Goal: Information Seeking & Learning: Learn about a topic

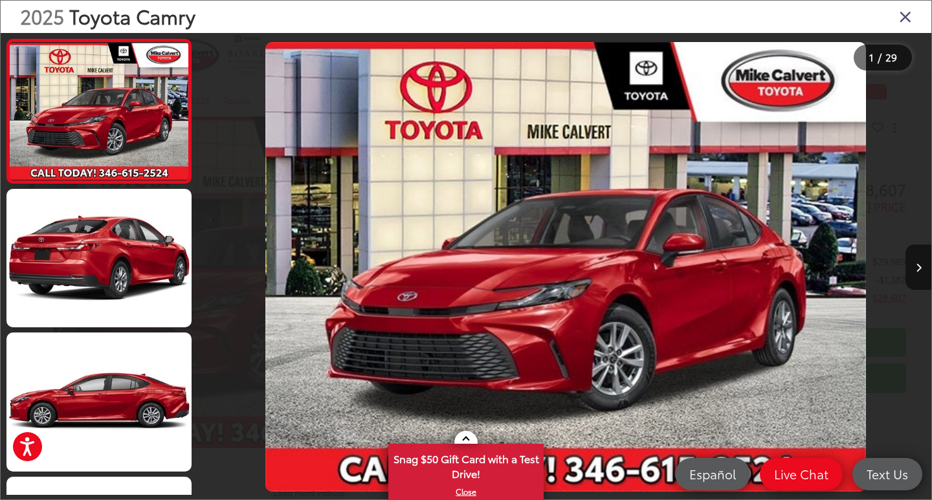
click at [900, 15] on icon "Close gallery" at bounding box center [905, 16] width 13 height 17
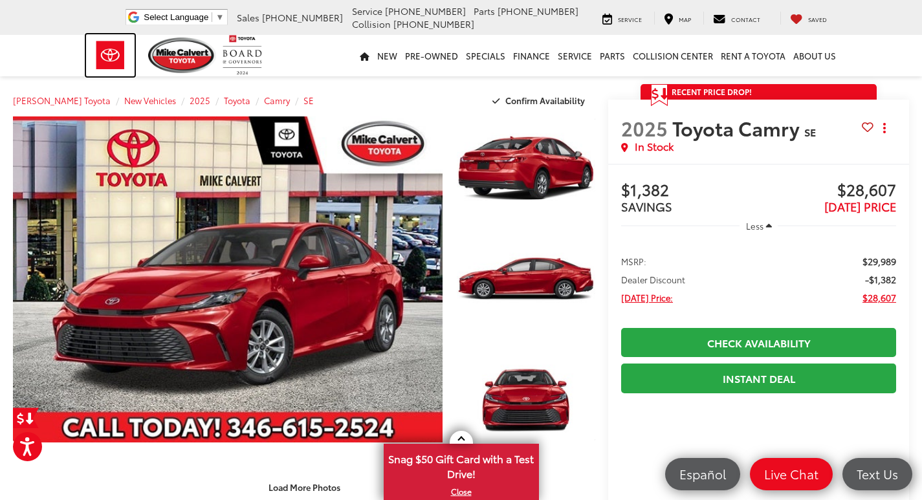
click at [116, 58] on img at bounding box center [110, 55] width 49 height 42
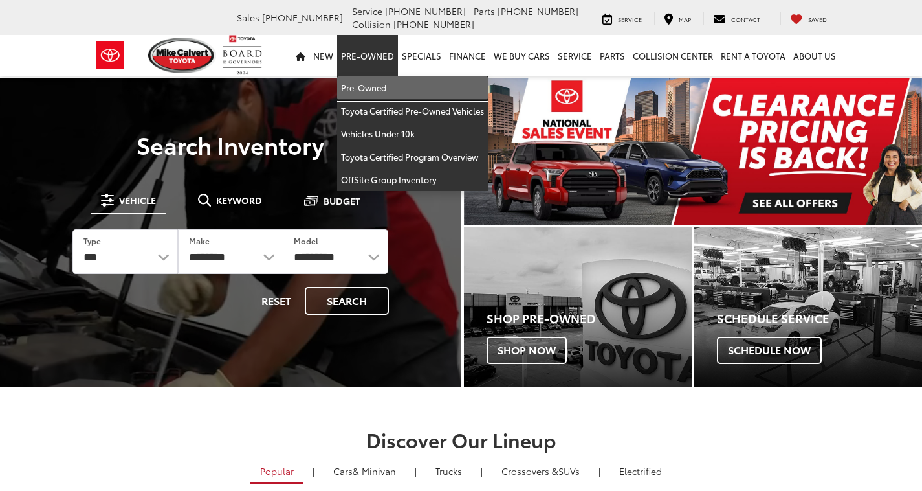
click at [375, 91] on link "Pre-Owned" at bounding box center [412, 87] width 151 height 23
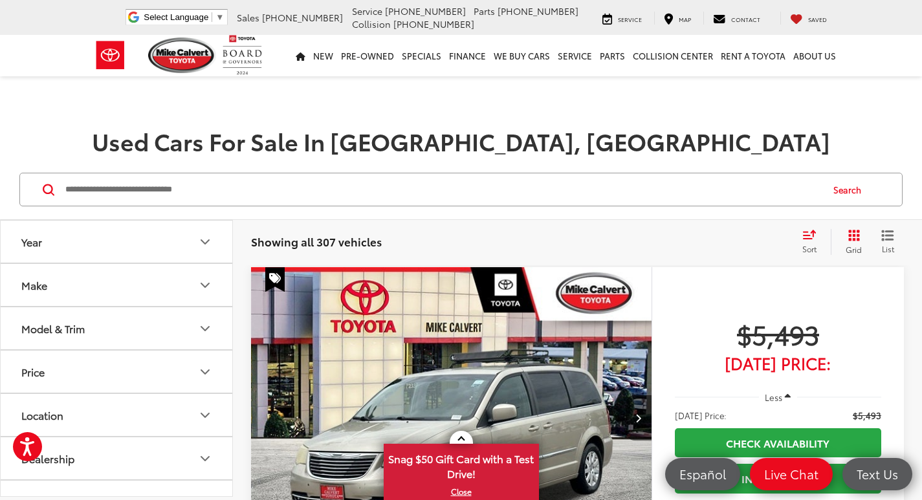
click at [258, 189] on input "Search by Make, Model, or Keyword" at bounding box center [442, 189] width 757 height 31
type input "******"
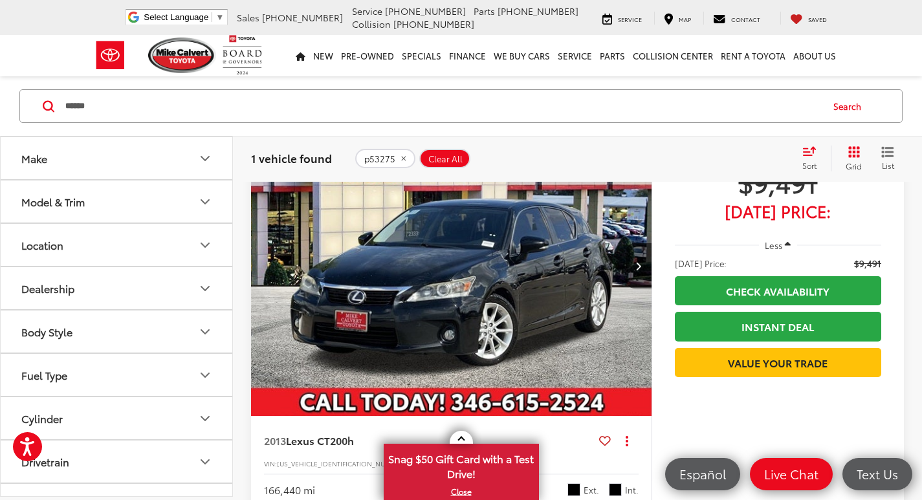
scroll to position [160, 0]
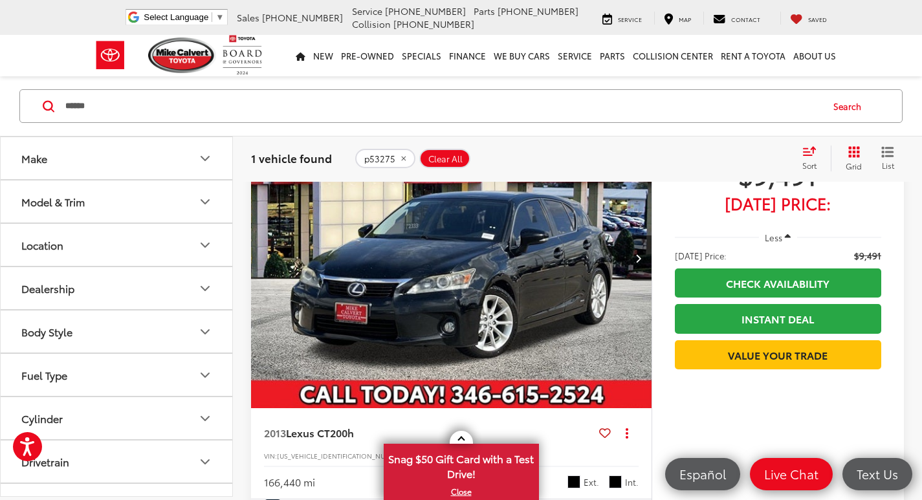
click at [460, 274] on img "2013 Lexus CT 200h 0" at bounding box center [451, 258] width 403 height 302
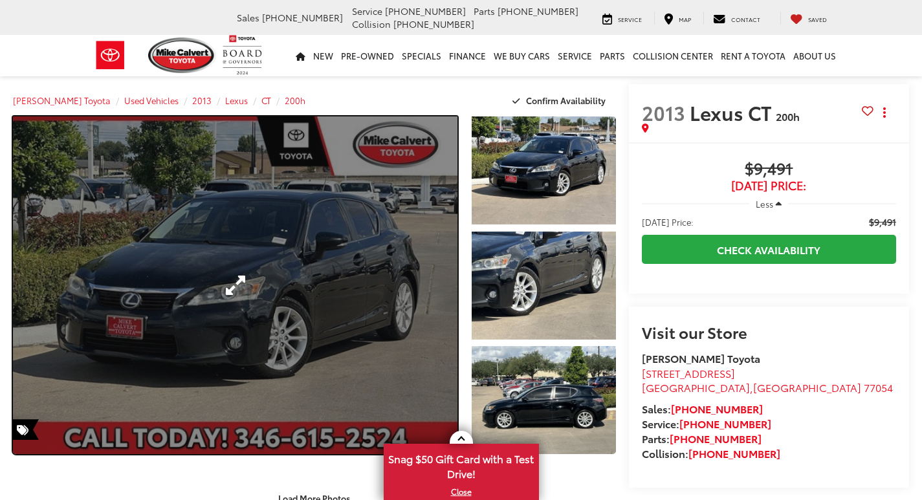
click at [331, 192] on link "Expand Photo 0" at bounding box center [235, 285] width 445 height 338
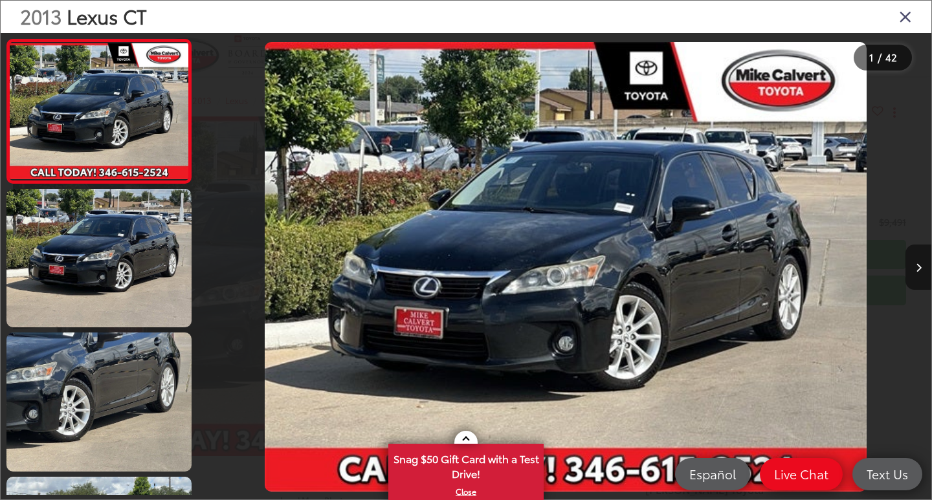
click at [916, 271] on icon "Next image" at bounding box center [919, 267] width 6 height 9
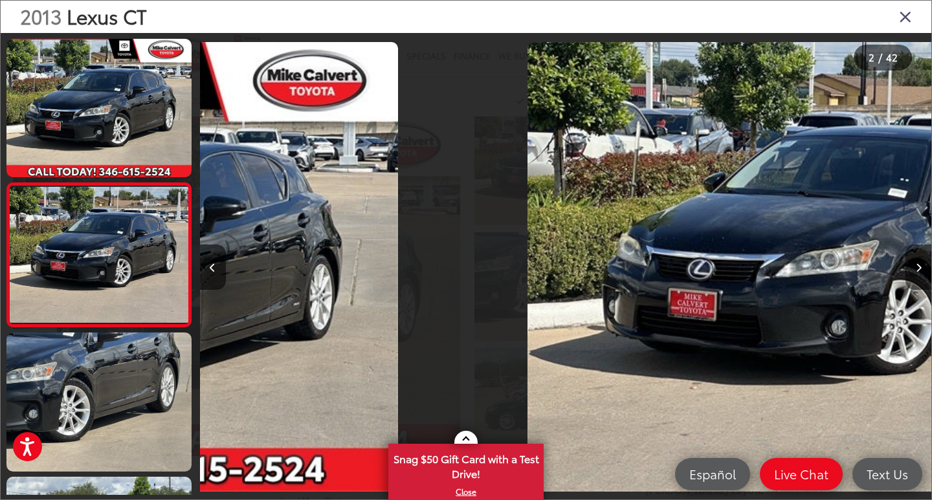
scroll to position [26, 0]
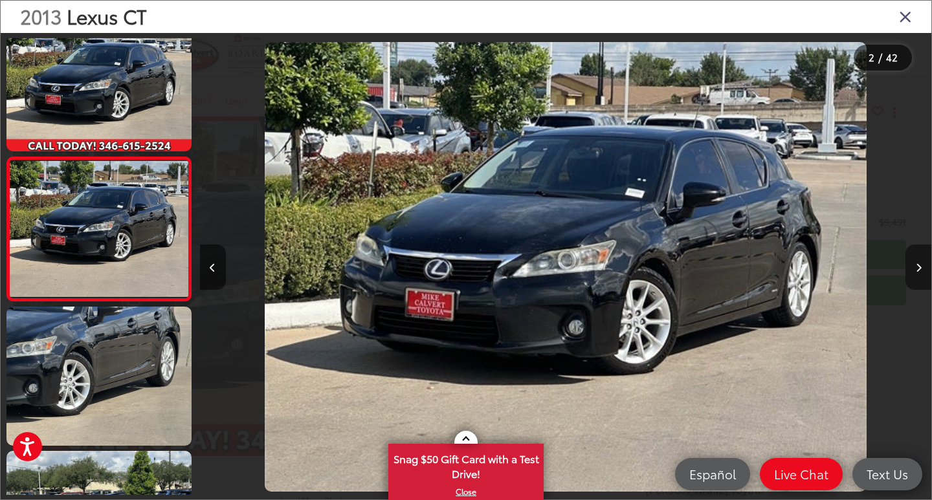
click at [916, 271] on icon "Next image" at bounding box center [919, 267] width 6 height 9
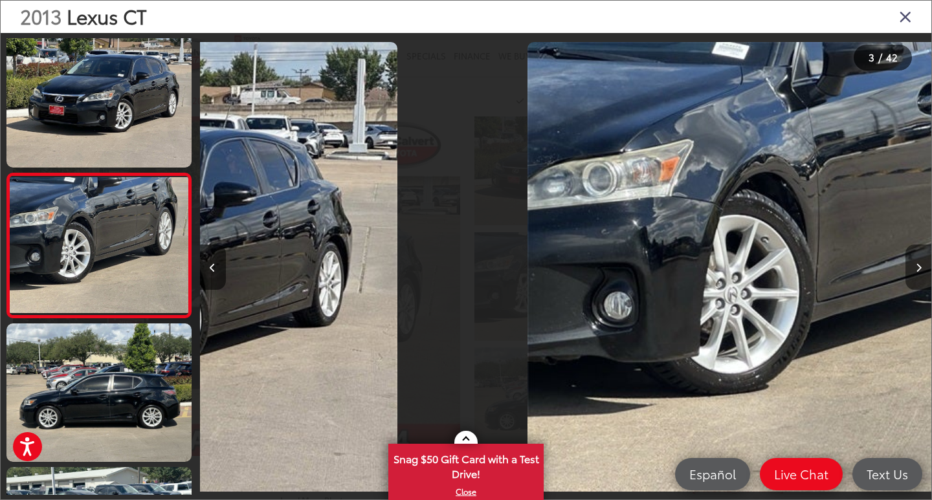
scroll to position [170, 0]
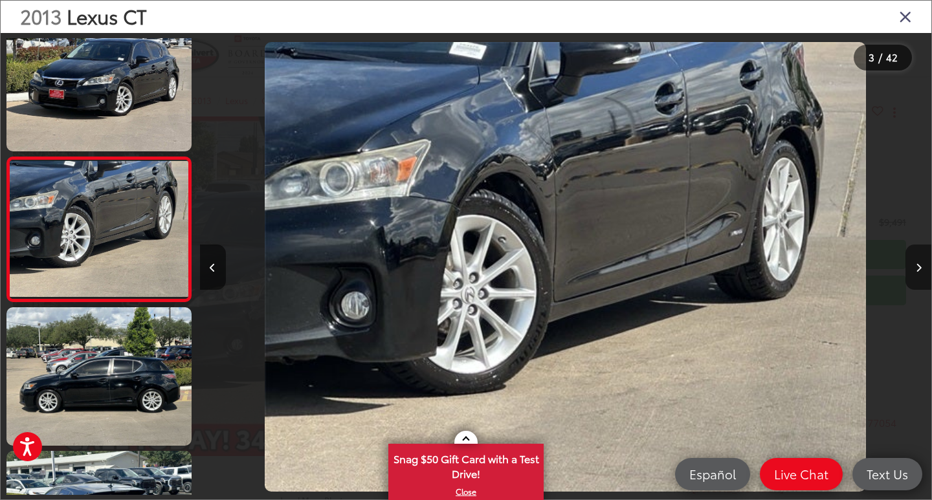
click at [916, 271] on icon "Next image" at bounding box center [919, 267] width 6 height 9
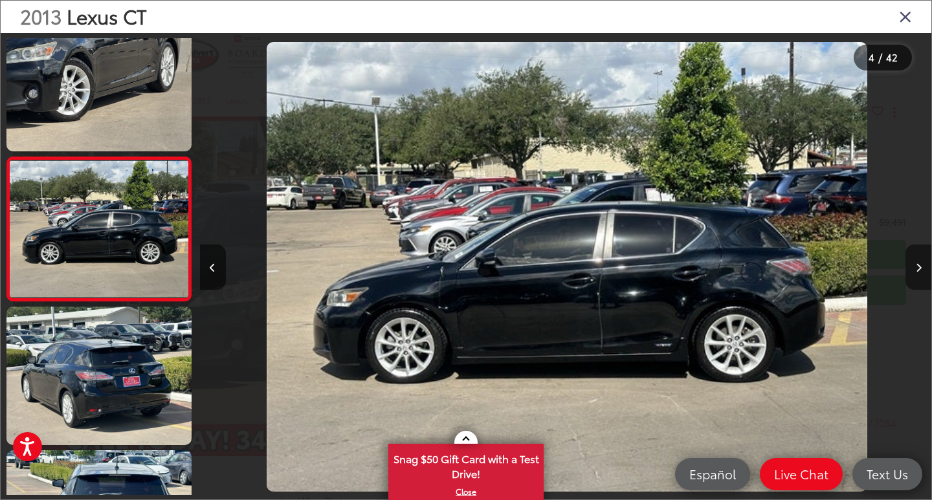
scroll to position [0, 2195]
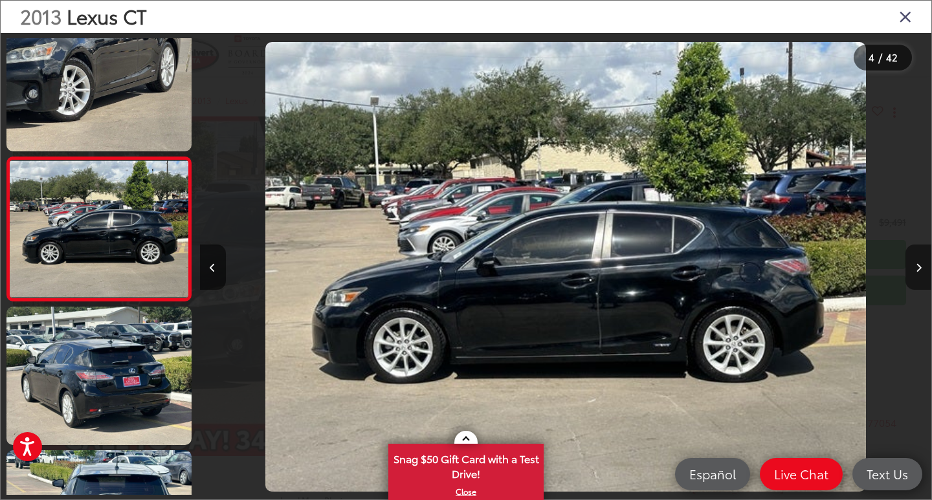
click at [916, 271] on icon "Next image" at bounding box center [919, 267] width 6 height 9
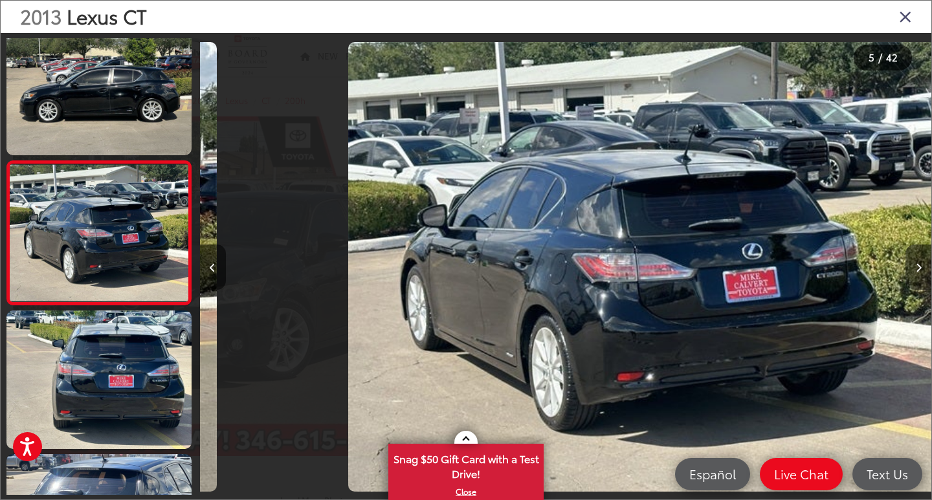
scroll to position [458, 0]
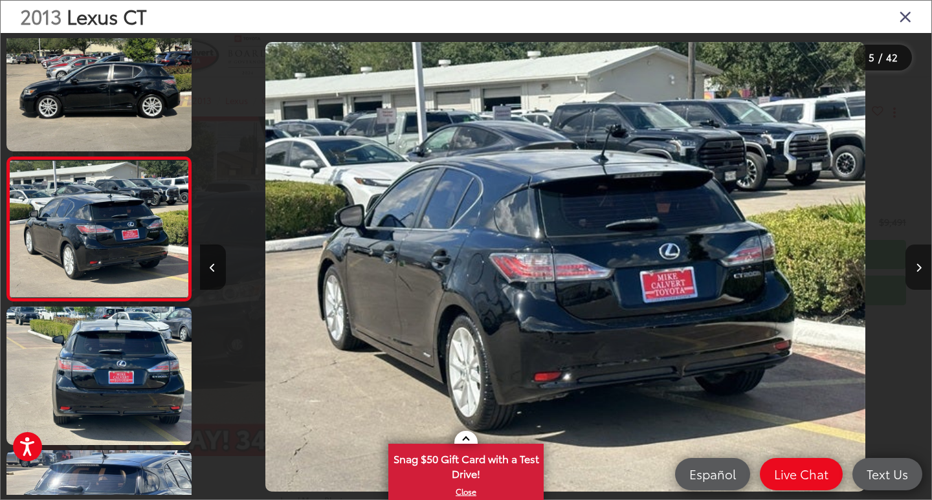
click at [916, 271] on icon "Next image" at bounding box center [919, 267] width 6 height 9
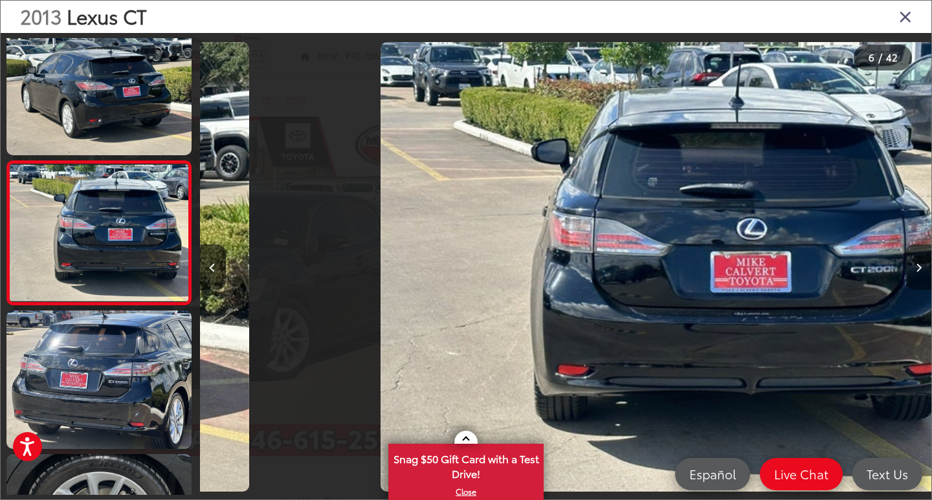
scroll to position [601, 0]
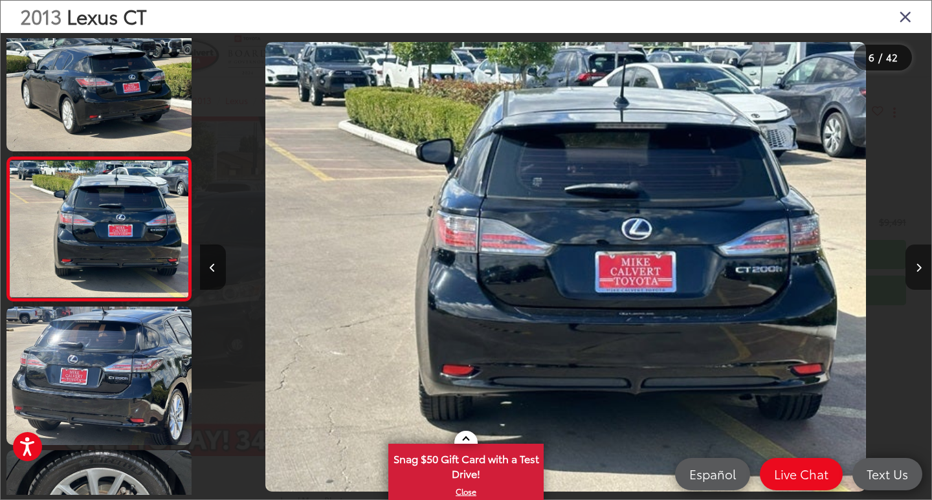
click at [916, 271] on icon "Next image" at bounding box center [919, 267] width 6 height 9
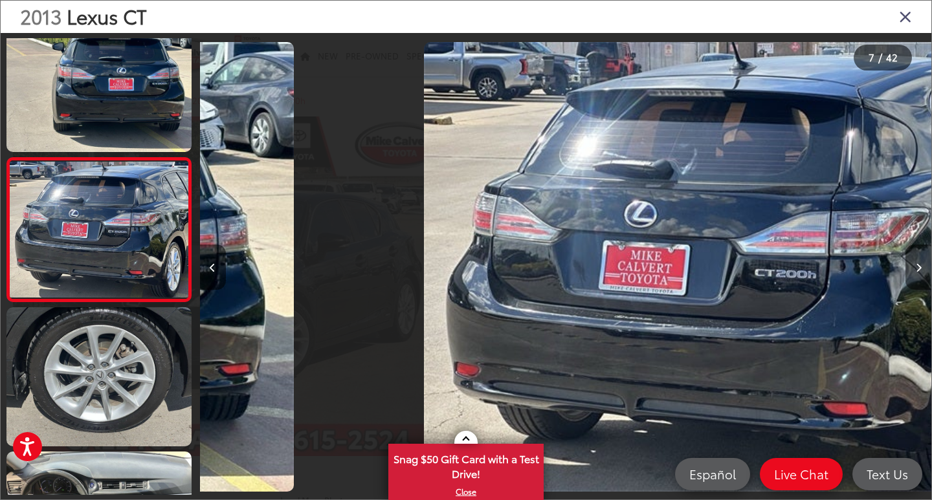
scroll to position [745, 0]
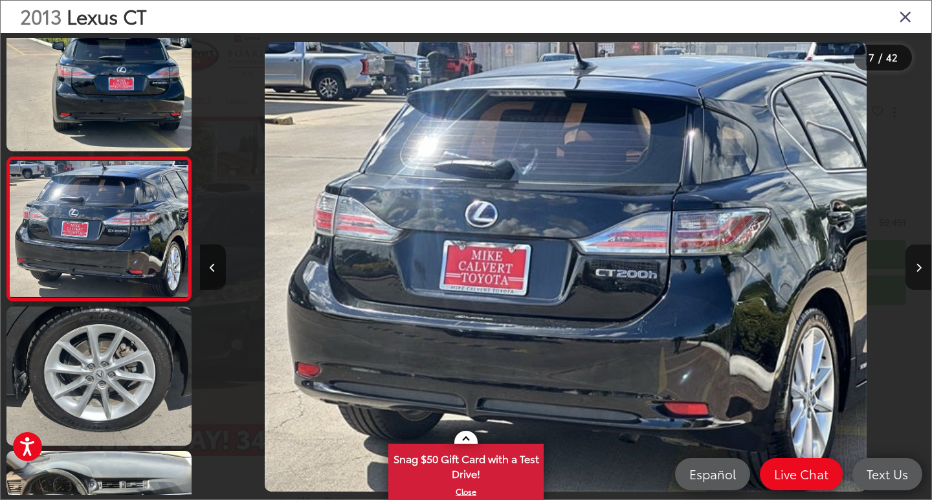
click at [916, 271] on icon "Next image" at bounding box center [919, 267] width 6 height 9
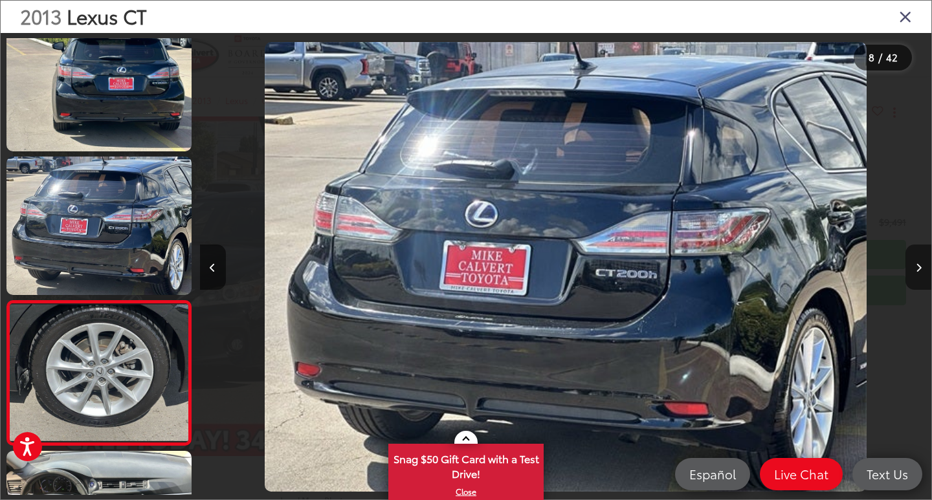
scroll to position [889, 0]
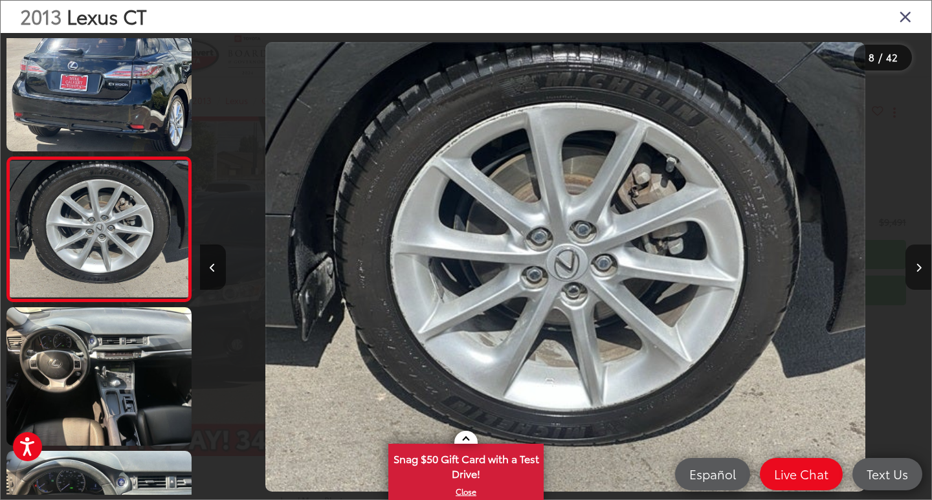
click at [916, 271] on icon "Next image" at bounding box center [919, 267] width 6 height 9
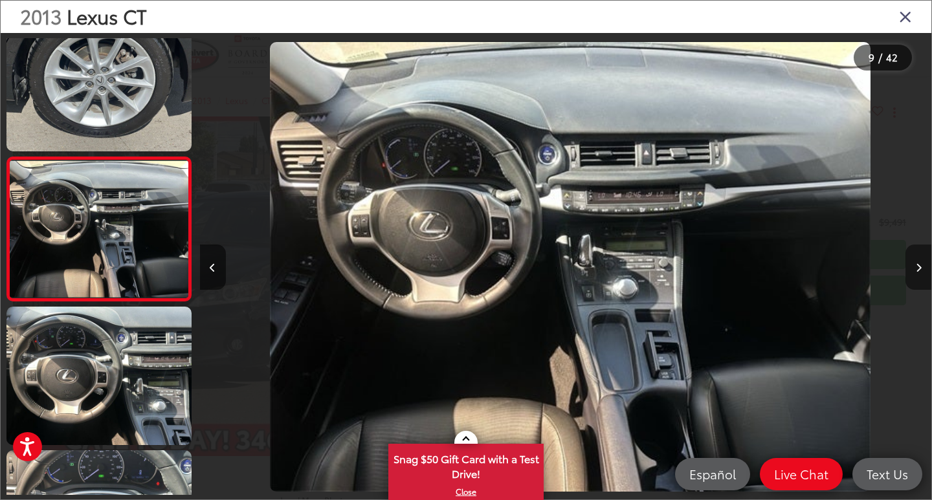
scroll to position [0, 5852]
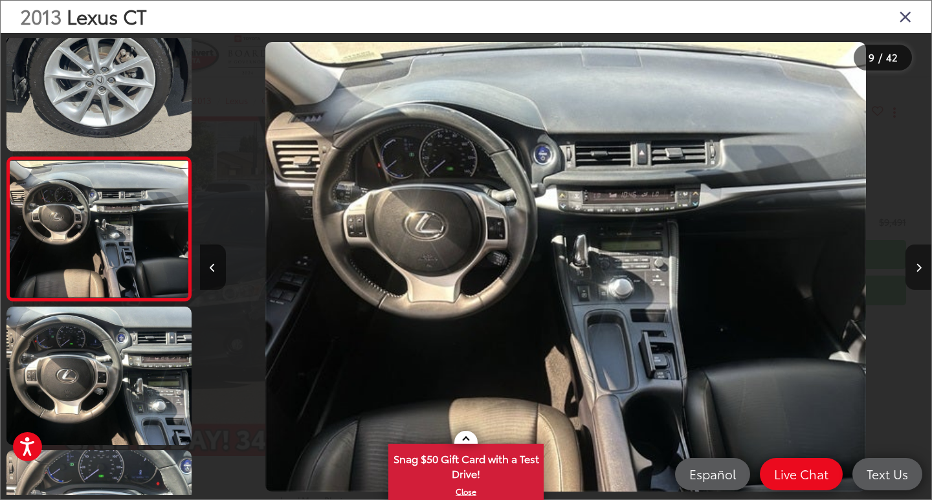
click at [916, 271] on icon "Next image" at bounding box center [919, 267] width 6 height 9
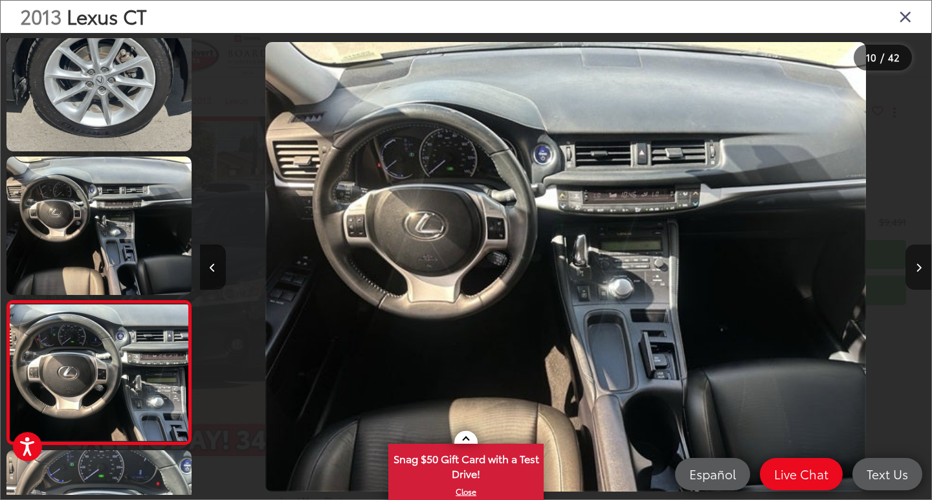
scroll to position [1177, 0]
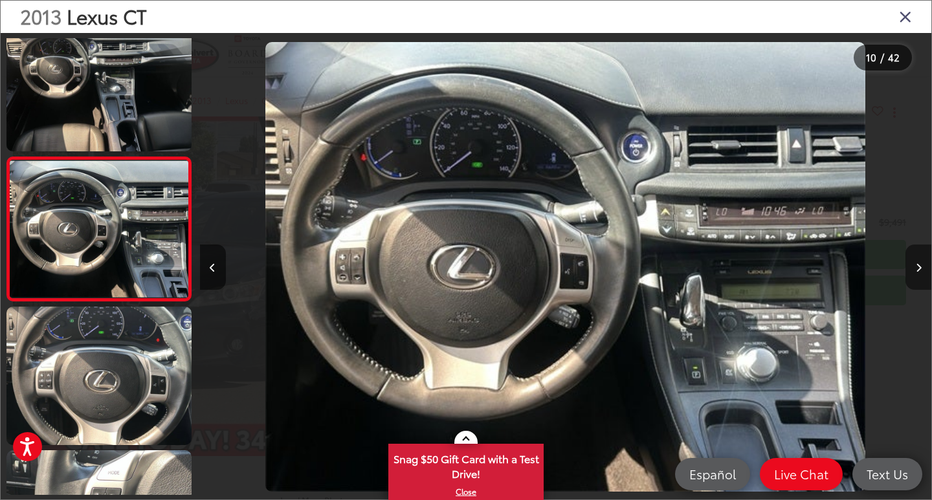
click at [916, 271] on icon "Next image" at bounding box center [919, 267] width 6 height 9
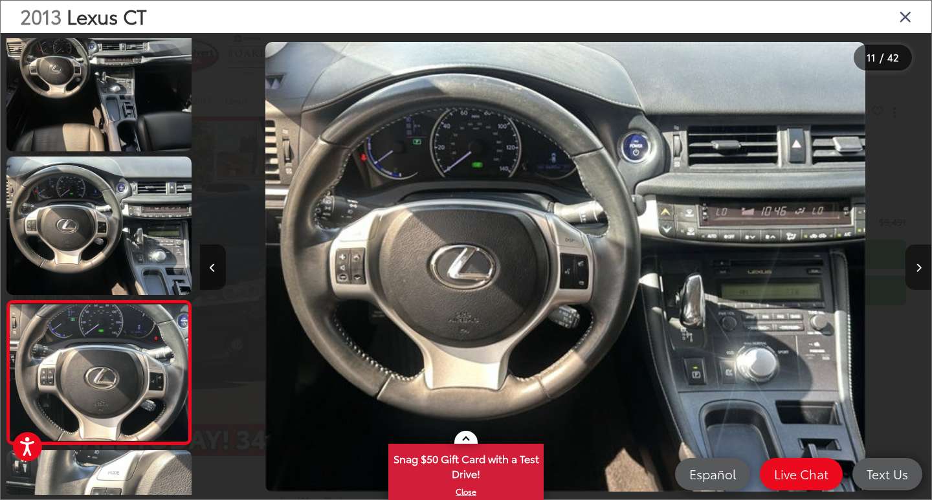
scroll to position [1320, 0]
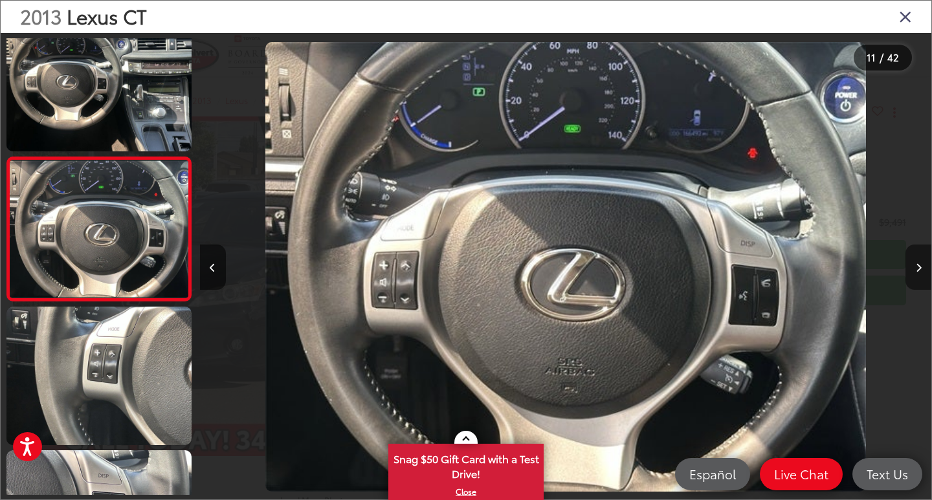
click at [916, 271] on icon "Next image" at bounding box center [919, 267] width 6 height 9
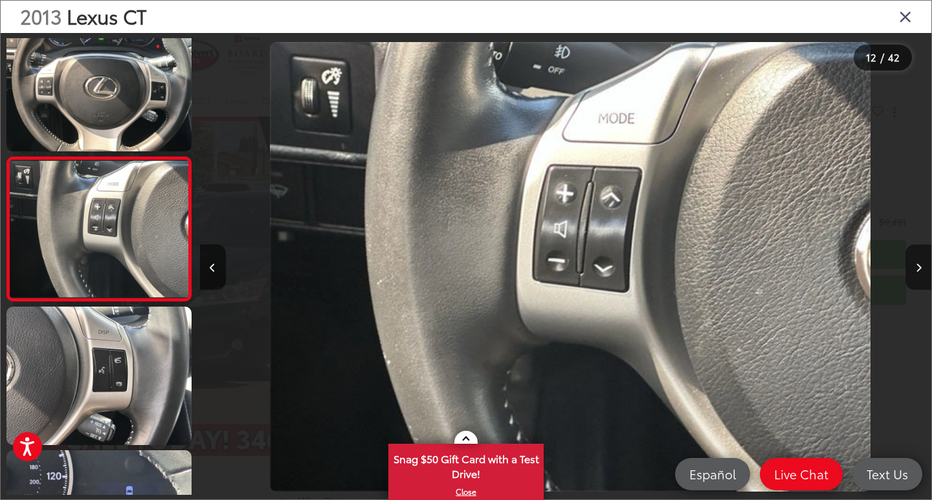
scroll to position [0, 8047]
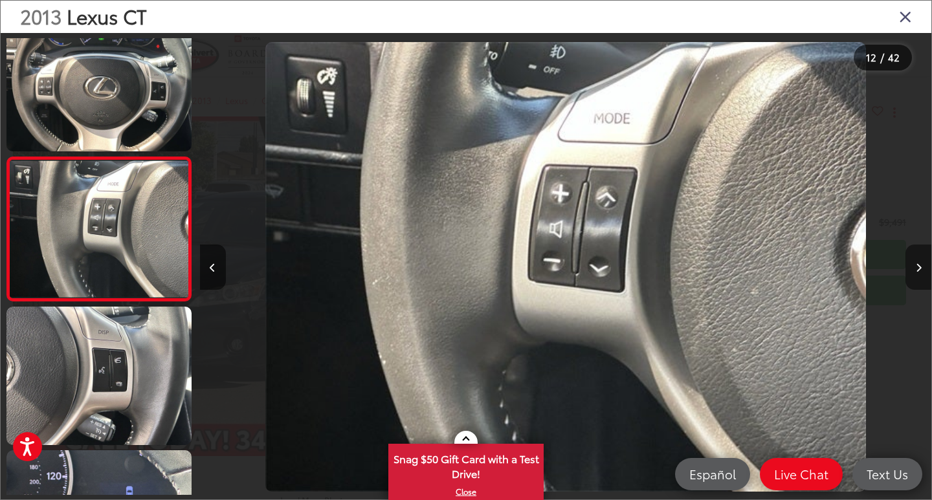
click at [916, 271] on icon "Next image" at bounding box center [919, 267] width 6 height 9
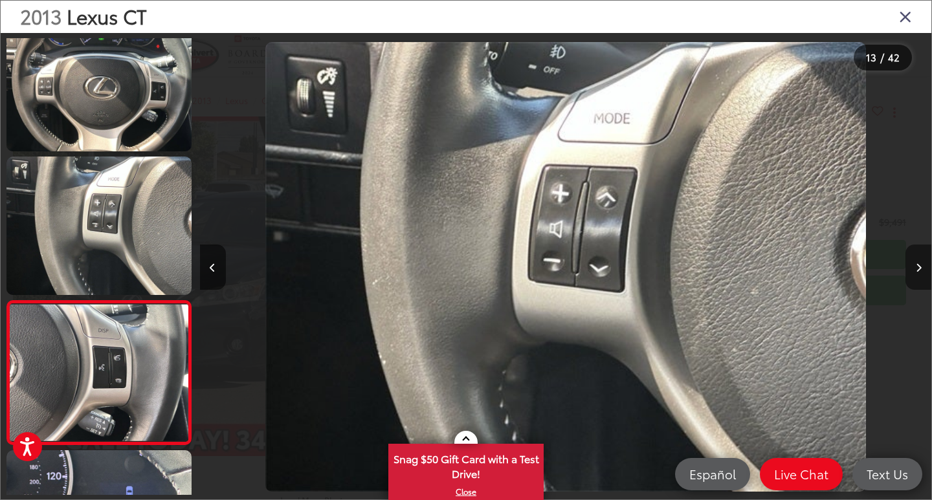
scroll to position [0, 0]
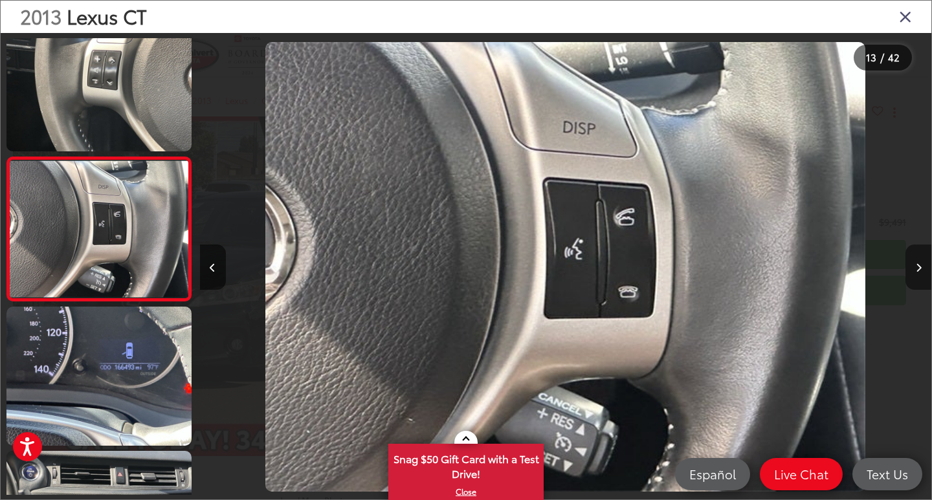
click at [916, 271] on icon "Next image" at bounding box center [919, 267] width 6 height 9
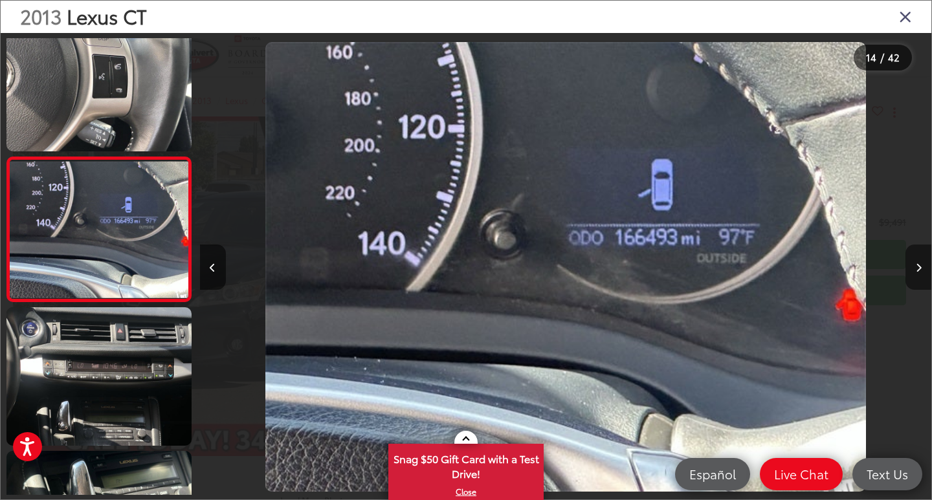
click at [916, 271] on icon "Next image" at bounding box center [919, 267] width 6 height 9
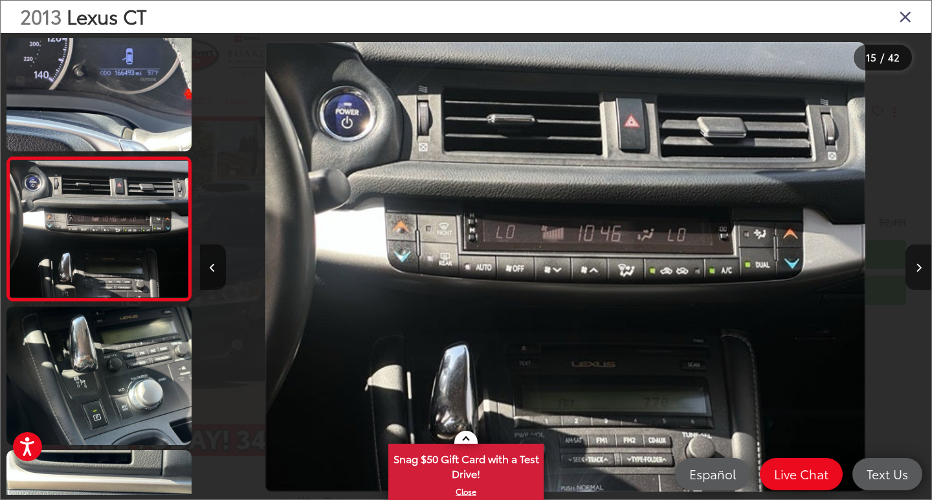
click at [916, 271] on icon "Next image" at bounding box center [919, 267] width 6 height 9
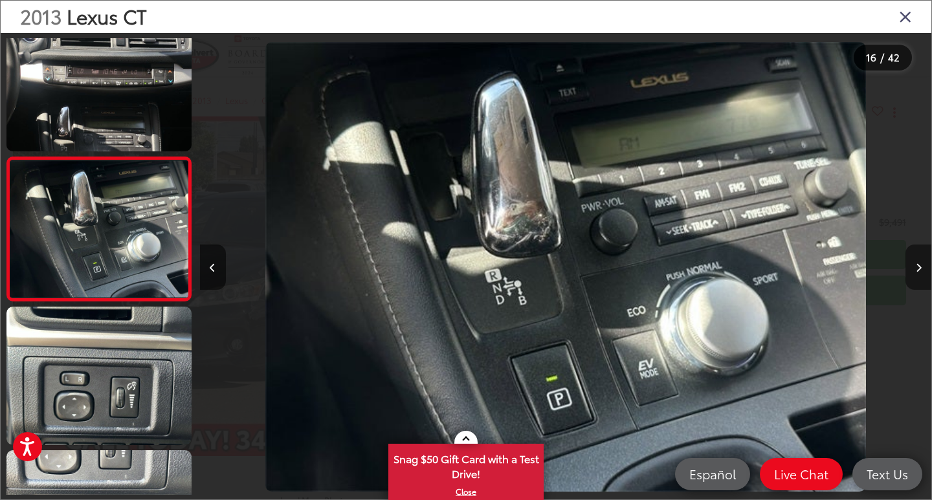
click at [916, 271] on icon "Next image" at bounding box center [919, 267] width 6 height 9
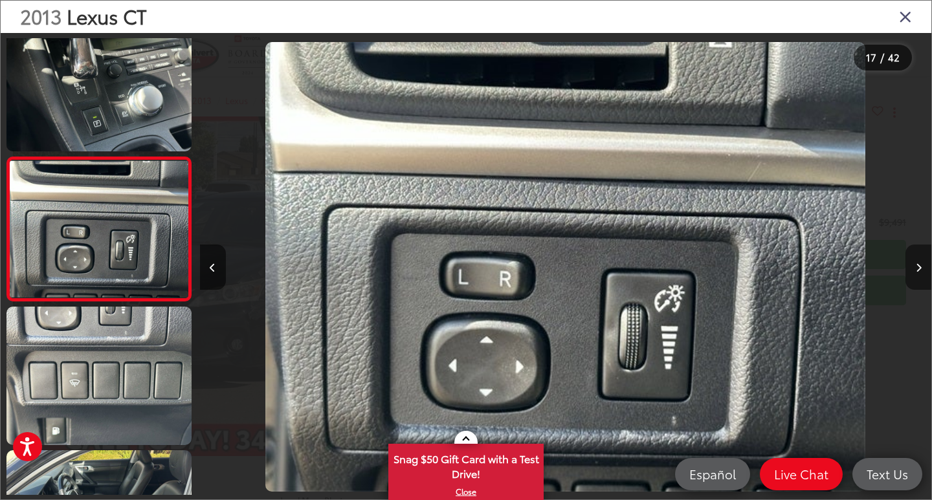
click at [916, 271] on icon "Next image" at bounding box center [919, 267] width 6 height 9
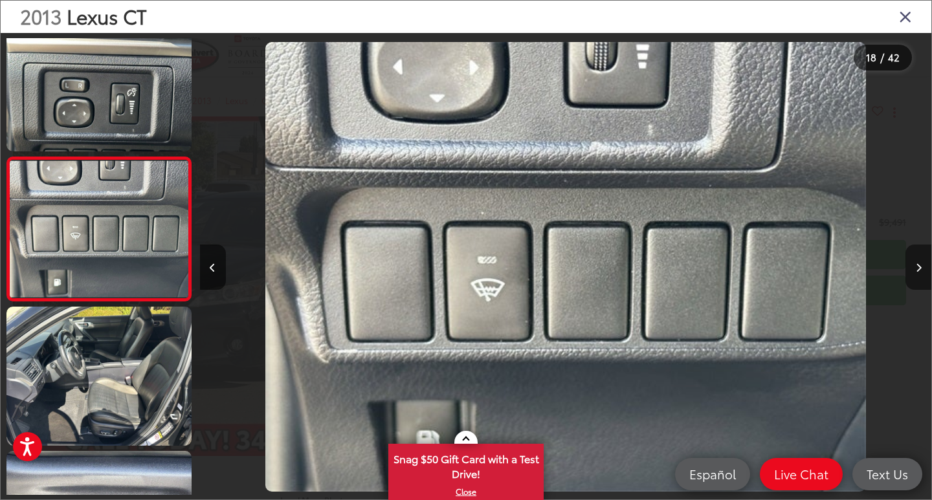
click at [916, 270] on icon "Next image" at bounding box center [919, 267] width 6 height 9
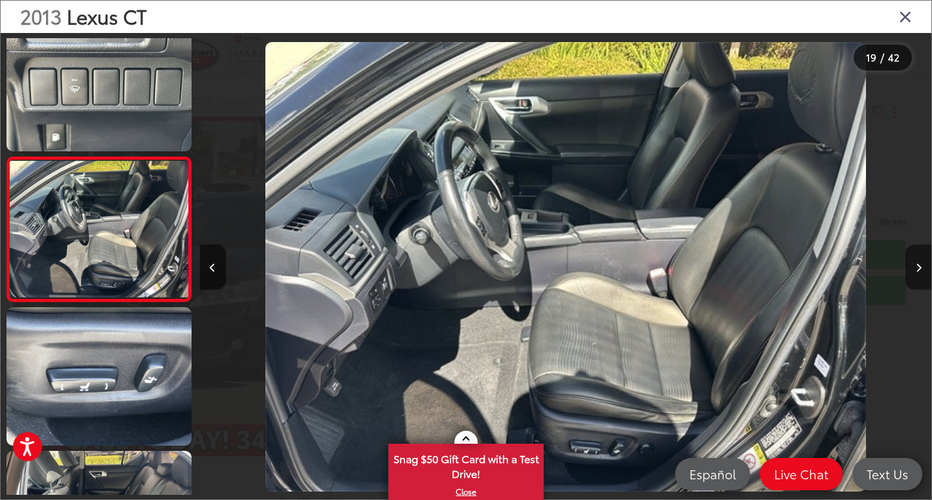
click at [916, 270] on icon "Next image" at bounding box center [919, 267] width 6 height 9
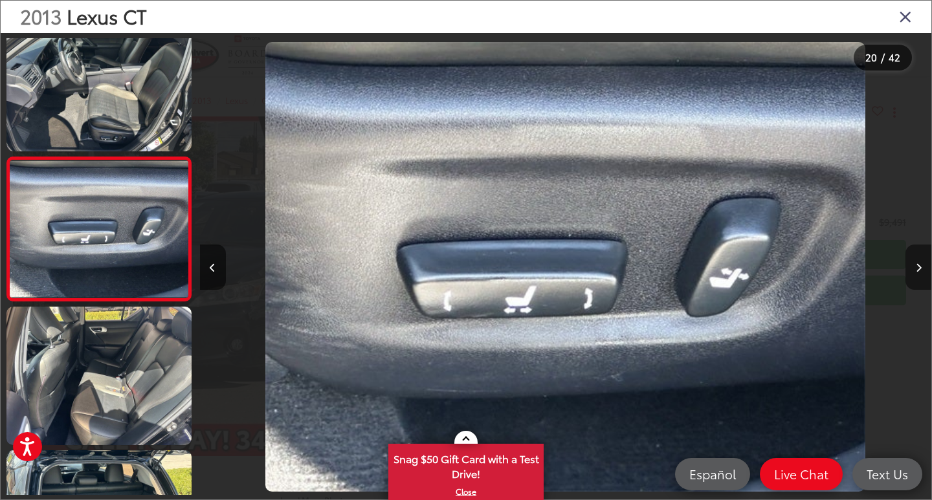
click at [916, 270] on icon "Next image" at bounding box center [919, 267] width 6 height 9
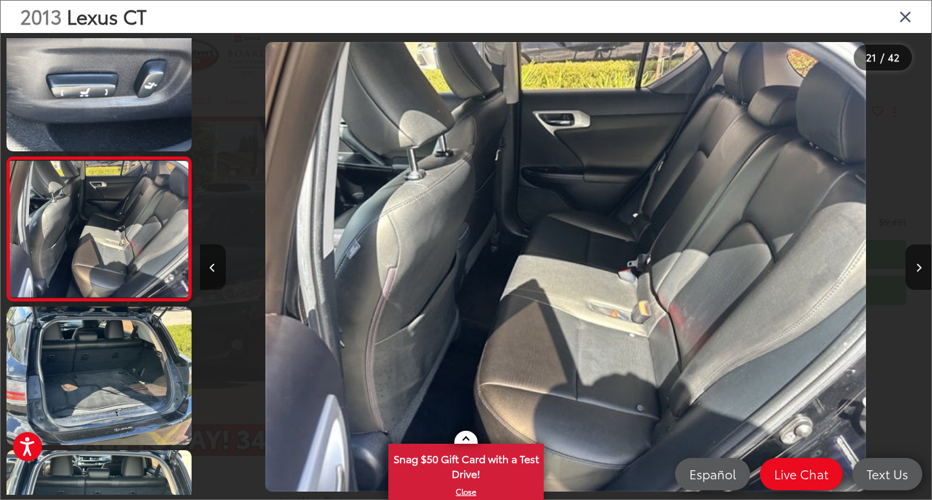
click at [907, 15] on icon "Close gallery" at bounding box center [905, 16] width 13 height 17
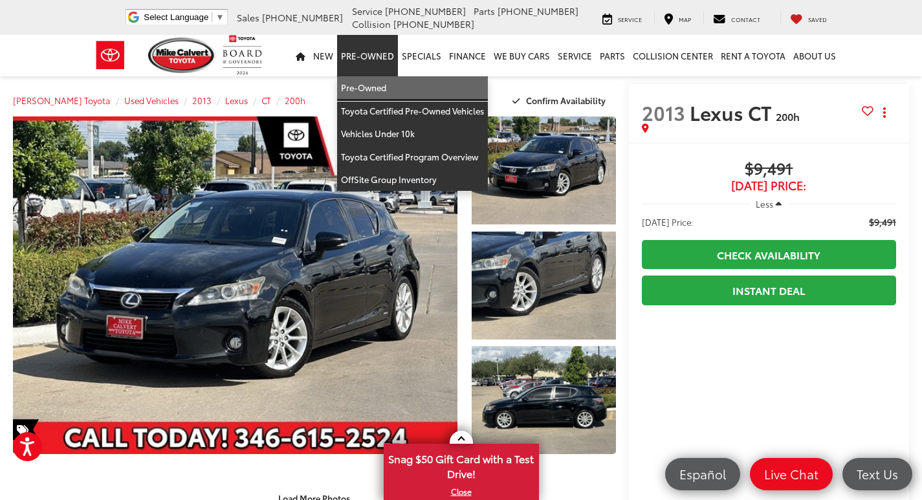
click at [371, 87] on link "Pre-Owned" at bounding box center [412, 87] width 151 height 23
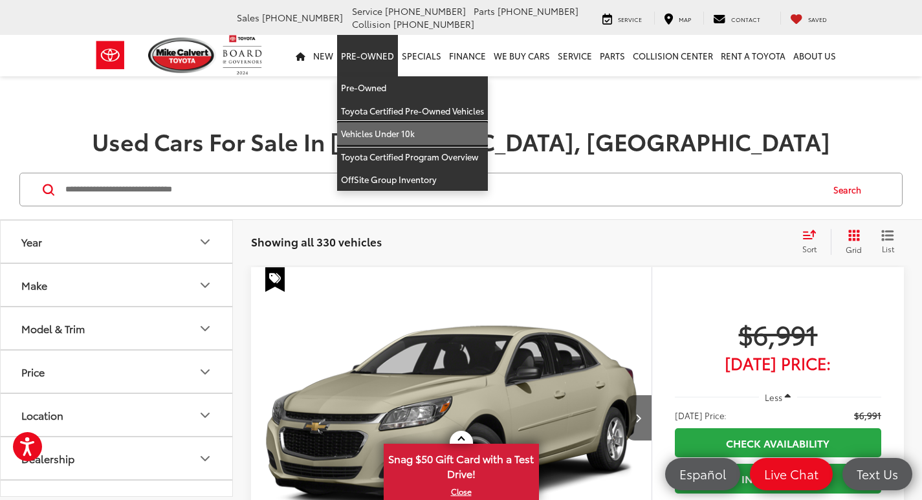
click at [392, 131] on link "Vehicles Under 10k" at bounding box center [412, 133] width 151 height 23
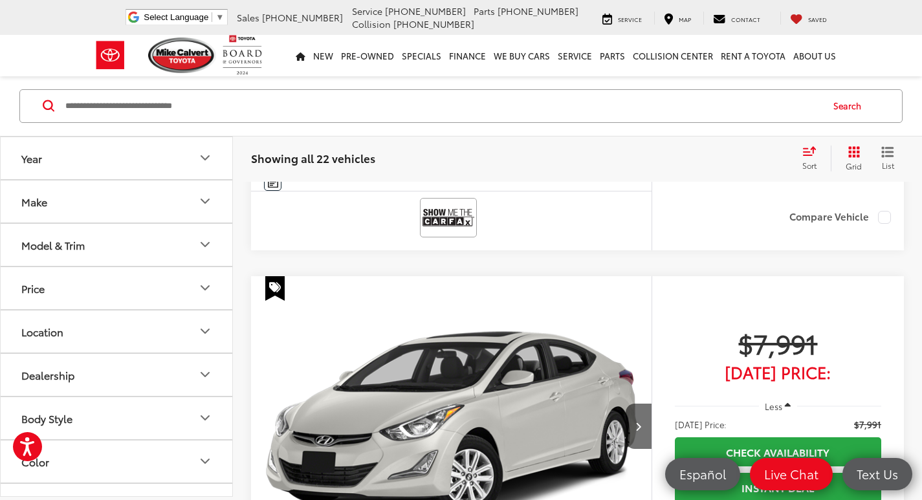
scroll to position [4460, 0]
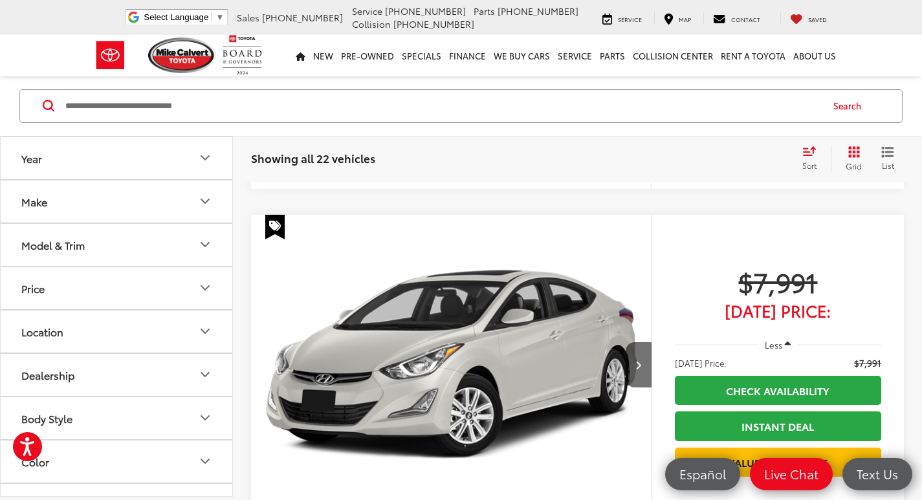
drag, startPoint x: 927, startPoint y: 42, endPoint x: 931, endPoint y: 377, distance: 334.6
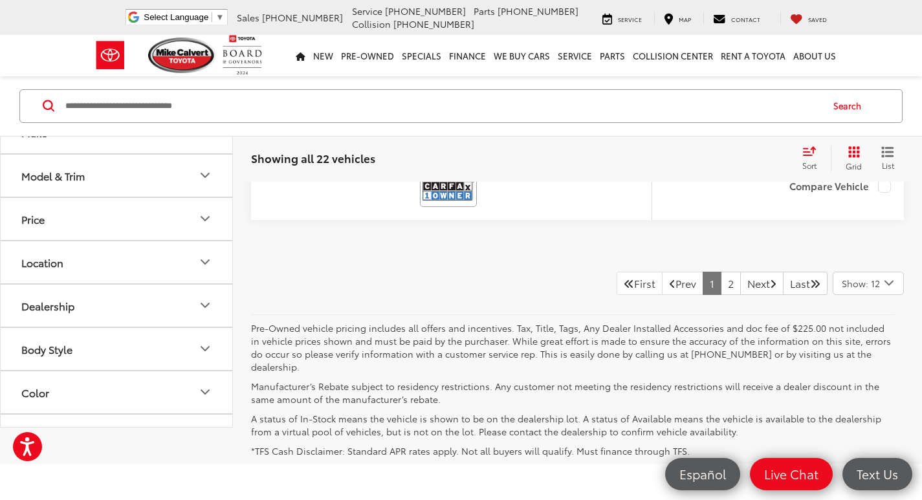
scroll to position [5828, 0]
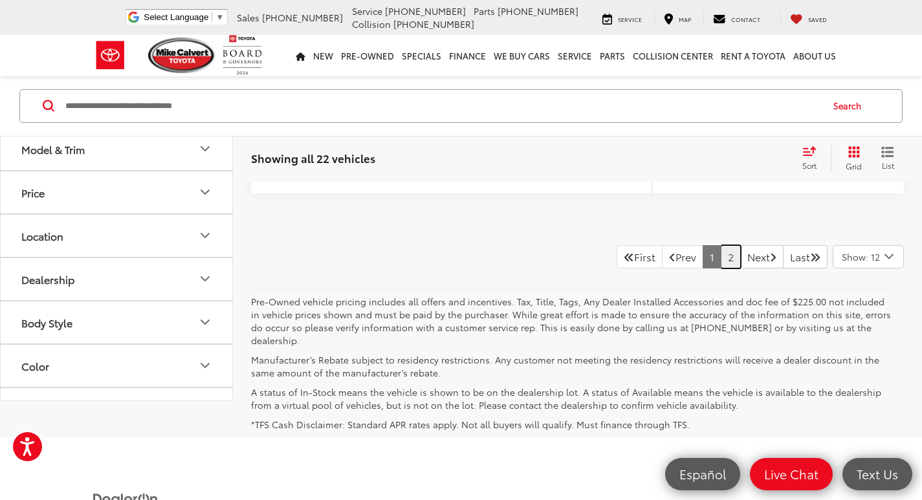
click at [721, 269] on link "2" at bounding box center [731, 256] width 20 height 23
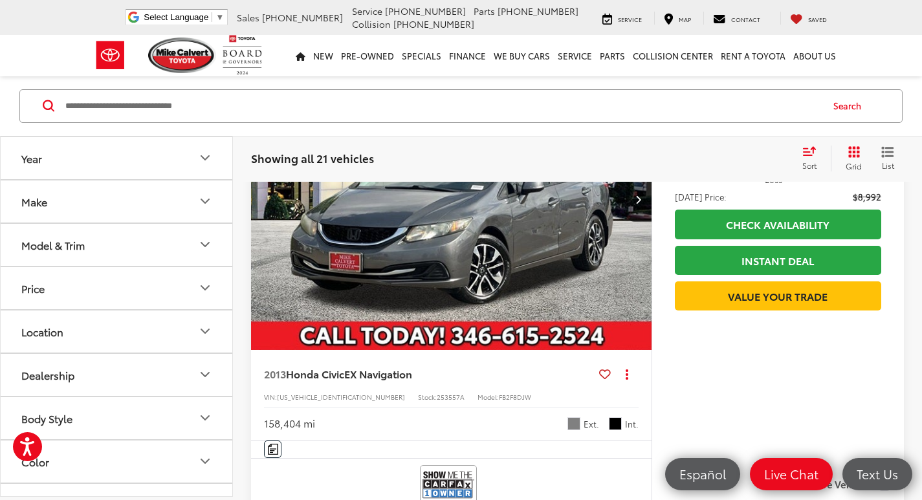
scroll to position [1045, 0]
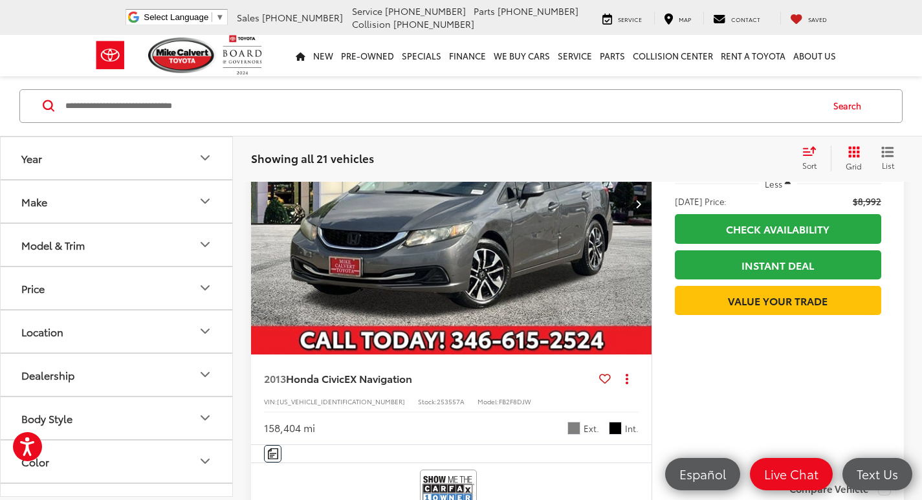
click at [502, 304] on img "2013 Honda Civic EX Navigation 0" at bounding box center [451, 205] width 403 height 302
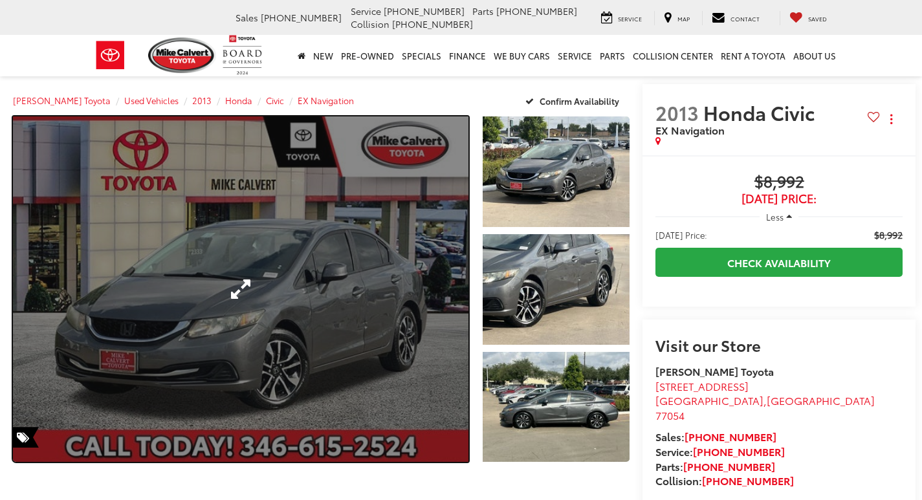
click at [358, 317] on link "Expand Photo 0" at bounding box center [241, 289] width 456 height 346
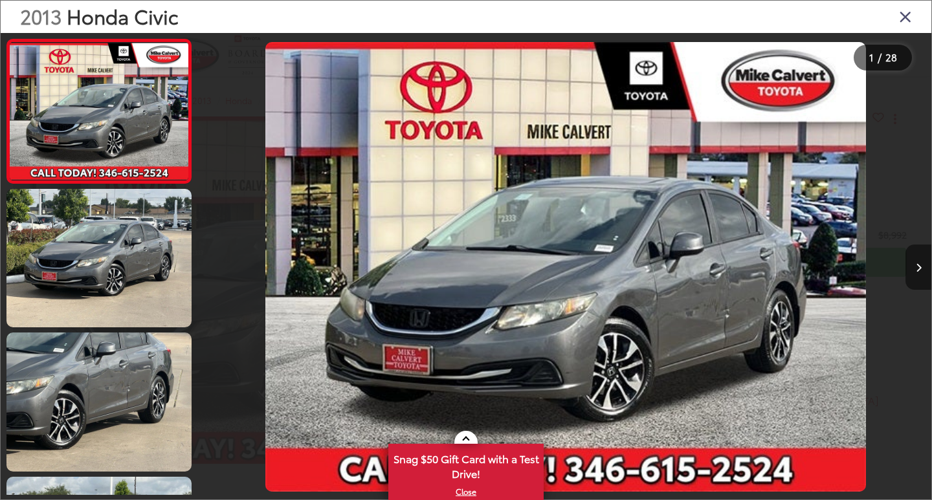
click at [916, 267] on icon "Next image" at bounding box center [919, 267] width 6 height 9
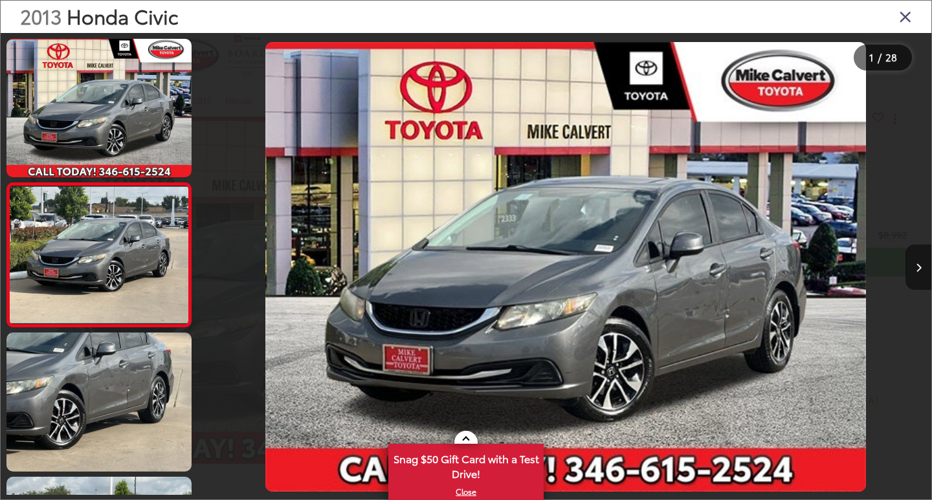
click at [920, 268] on icon "Next image" at bounding box center [919, 267] width 6 height 9
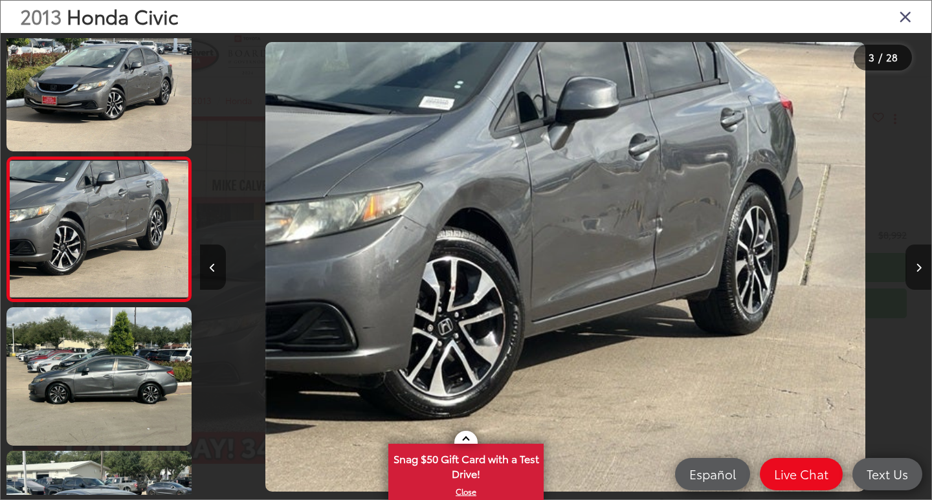
click at [920, 268] on icon "Next image" at bounding box center [919, 267] width 6 height 9
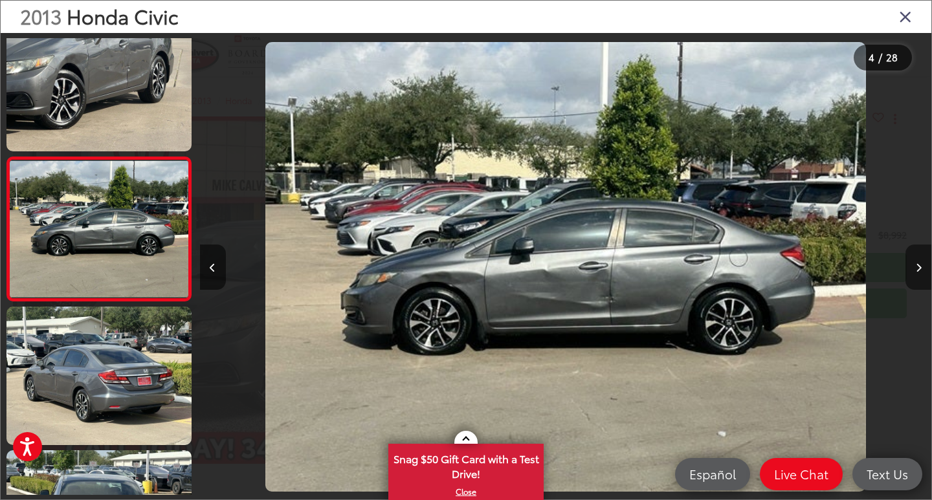
click at [920, 268] on icon "Next image" at bounding box center [919, 267] width 6 height 9
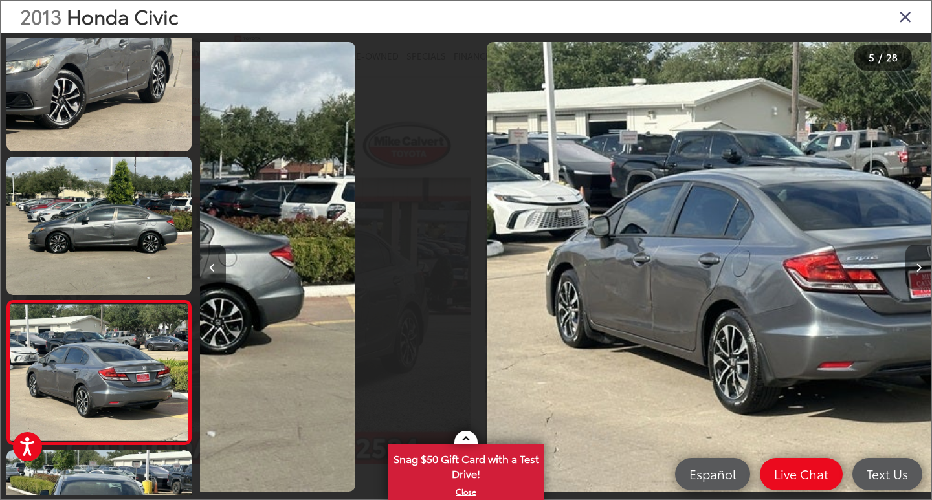
scroll to position [458, 0]
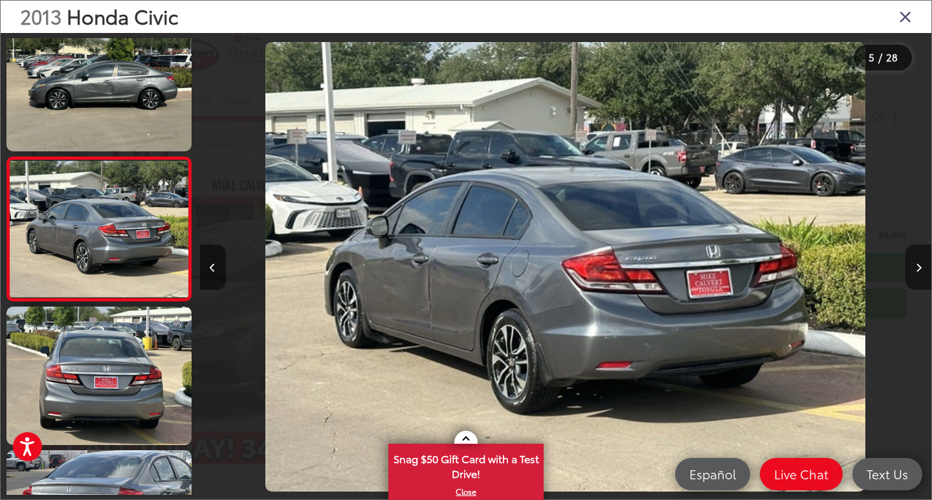
click at [920, 268] on icon "Next image" at bounding box center [919, 267] width 6 height 9
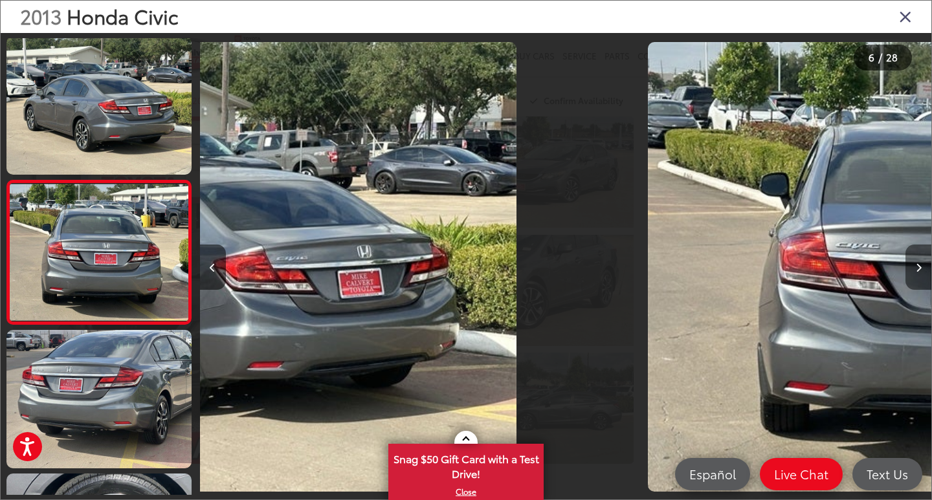
scroll to position [601, 0]
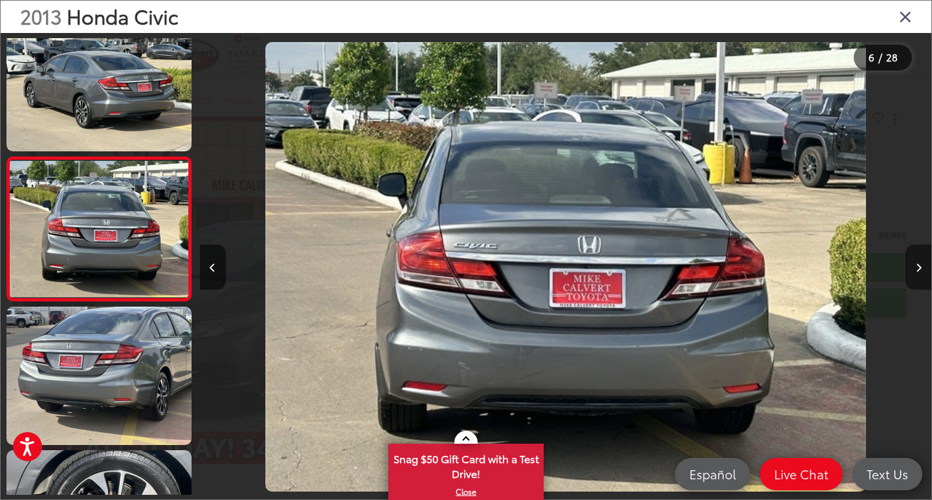
click at [920, 268] on icon "Next image" at bounding box center [919, 267] width 6 height 9
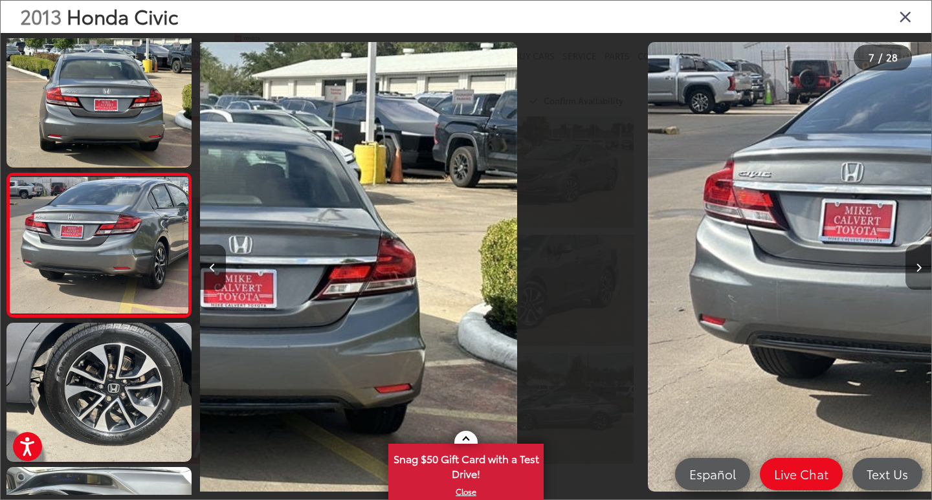
scroll to position [745, 0]
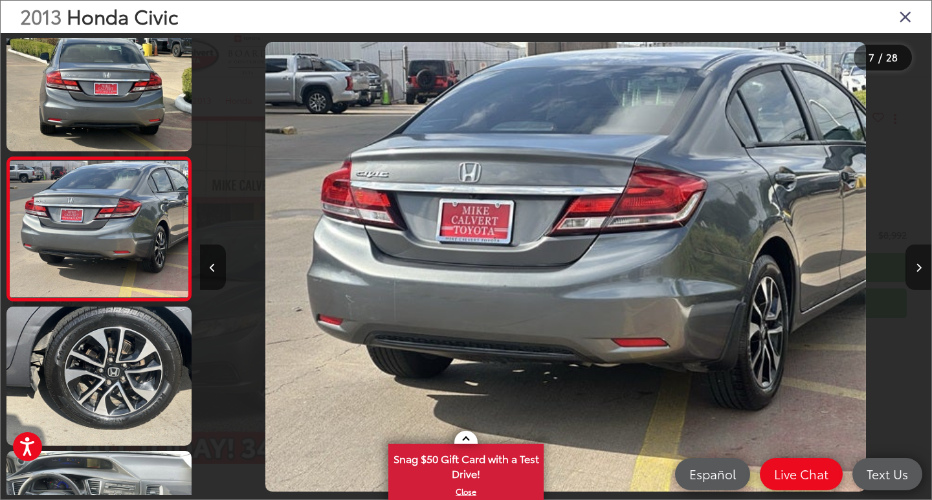
click at [920, 268] on icon "Next image" at bounding box center [919, 267] width 6 height 9
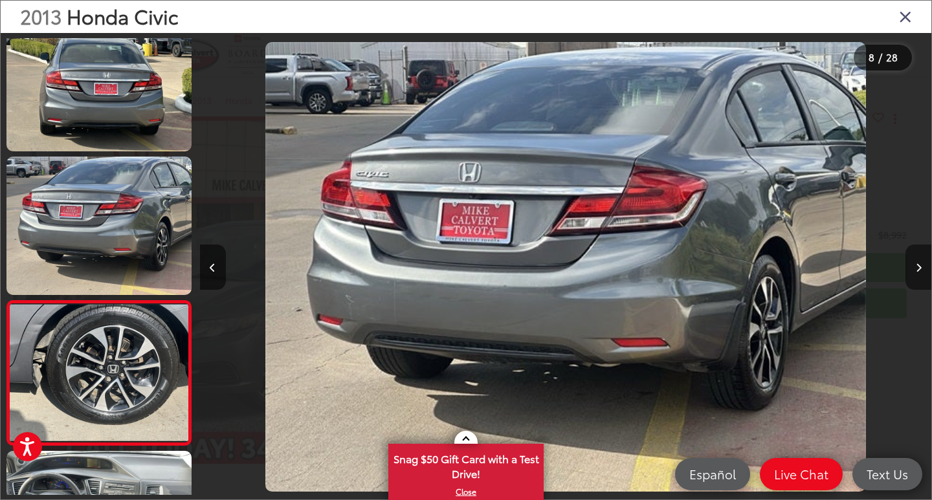
scroll to position [889, 0]
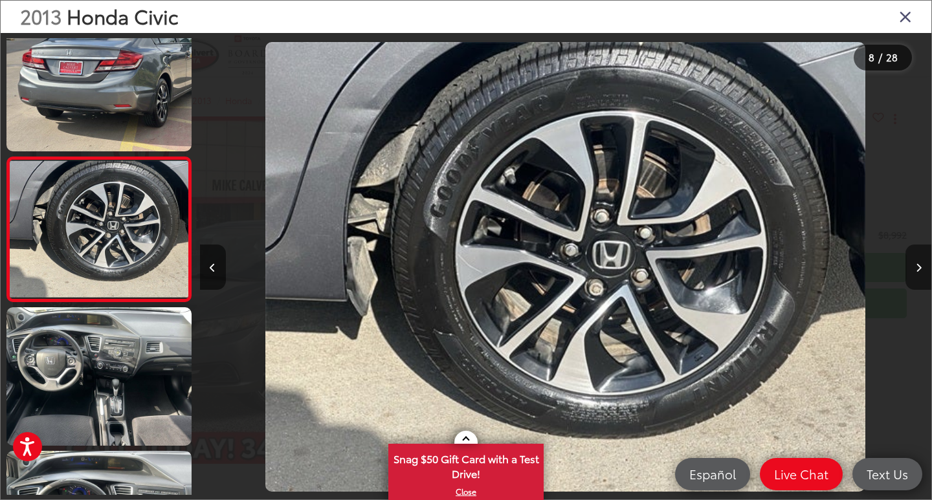
click at [920, 268] on icon "Next image" at bounding box center [919, 267] width 6 height 9
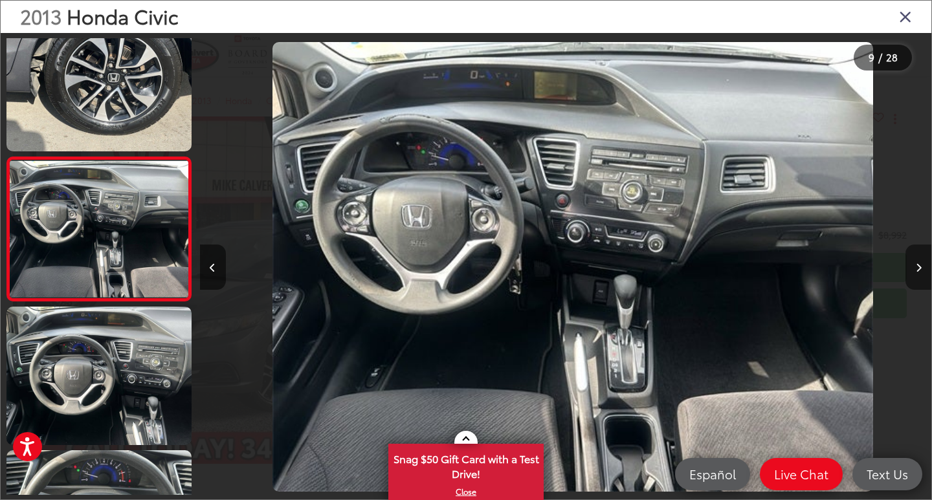
scroll to position [0, 5852]
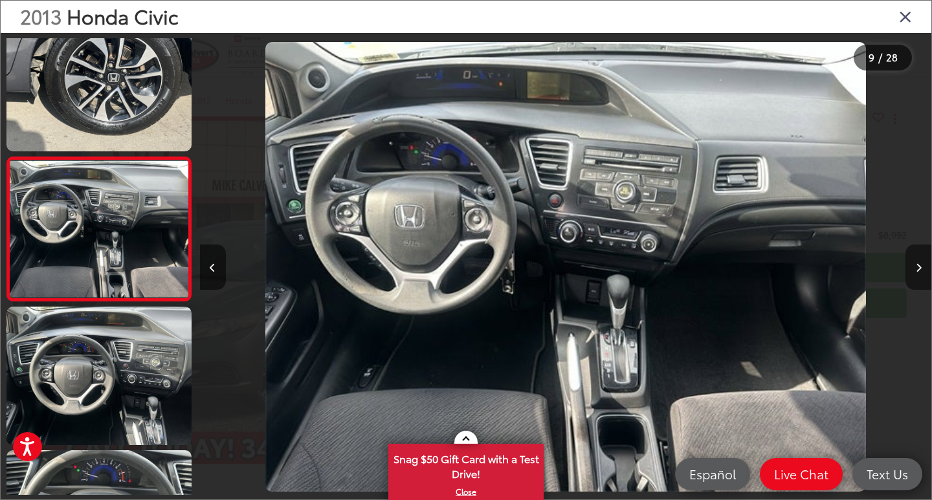
click at [920, 268] on icon "Next image" at bounding box center [919, 267] width 6 height 9
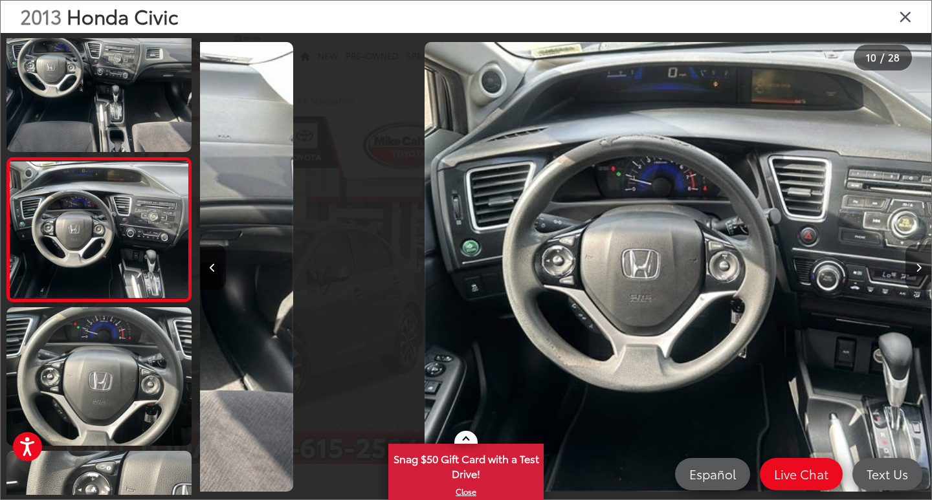
scroll to position [1177, 0]
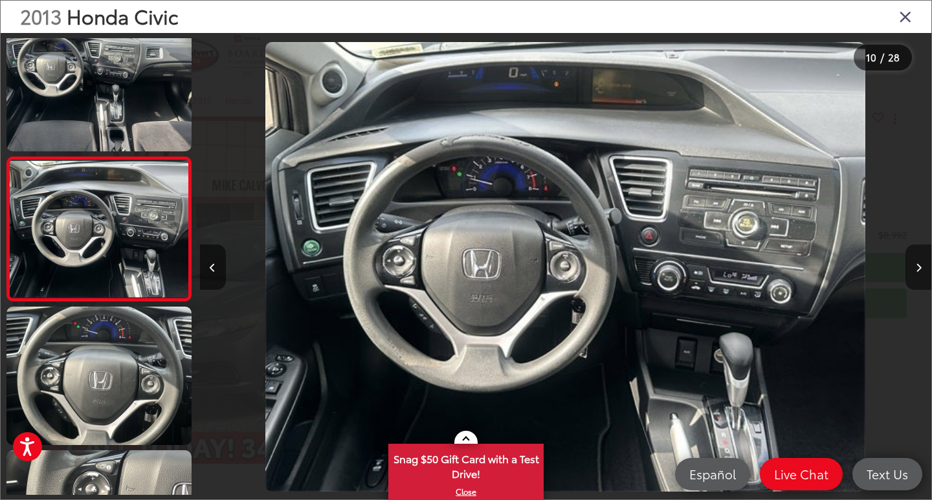
click at [920, 268] on icon "Next image" at bounding box center [919, 267] width 6 height 9
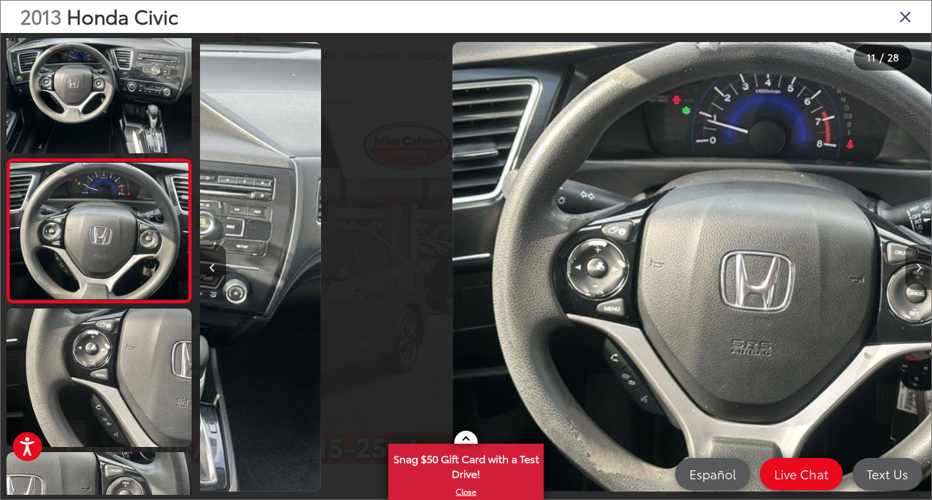
scroll to position [1320, 0]
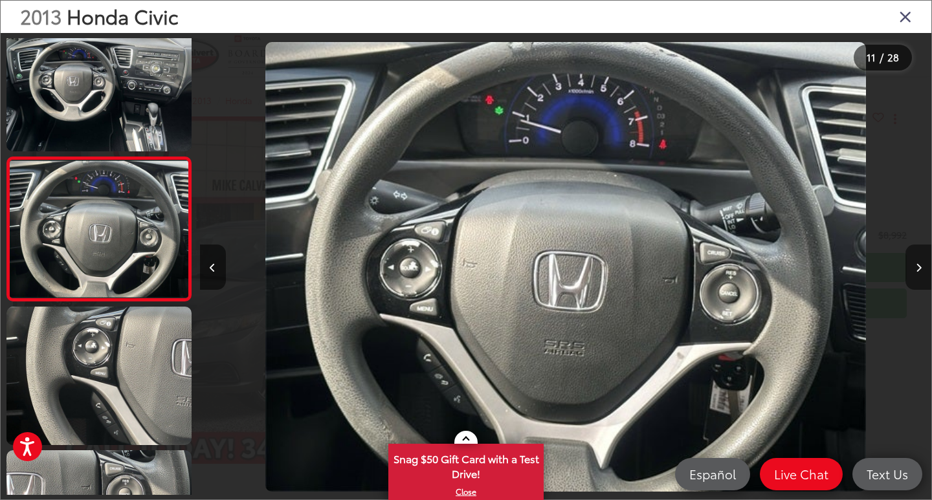
click at [920, 268] on icon "Next image" at bounding box center [919, 267] width 6 height 9
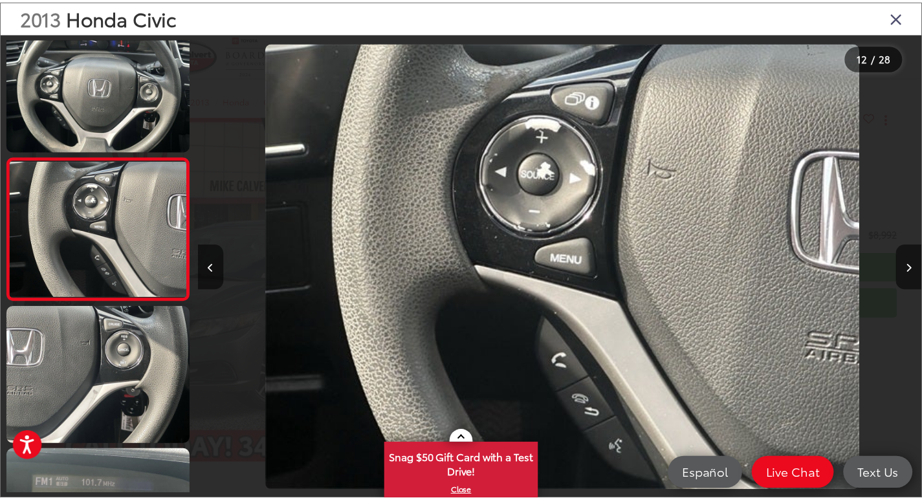
scroll to position [0, 8047]
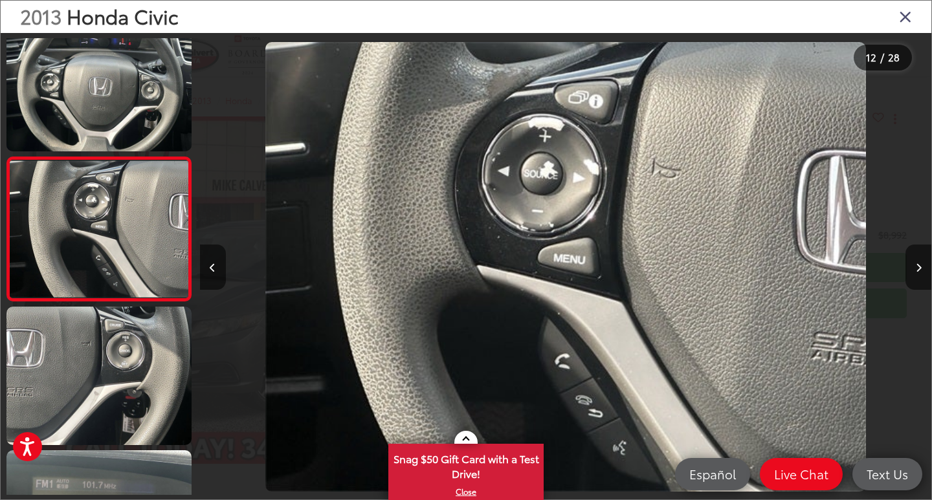
click at [907, 14] on icon "Close gallery" at bounding box center [905, 16] width 13 height 17
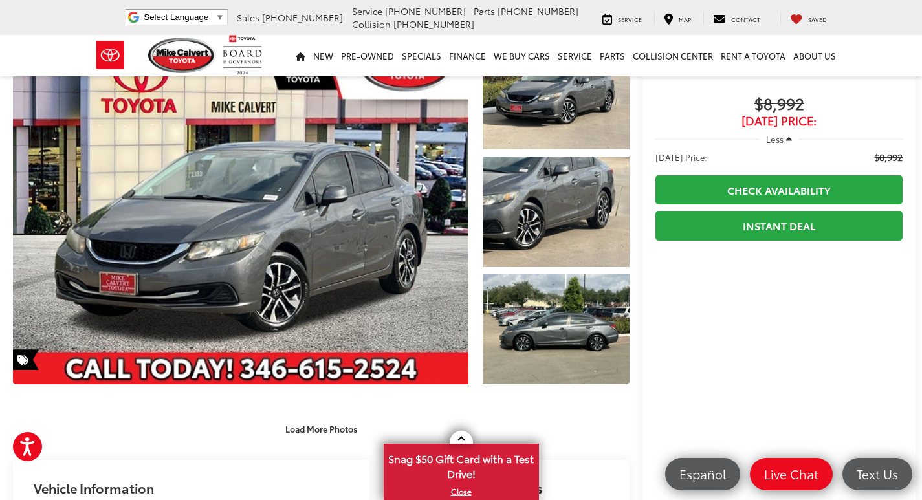
scroll to position [0, 0]
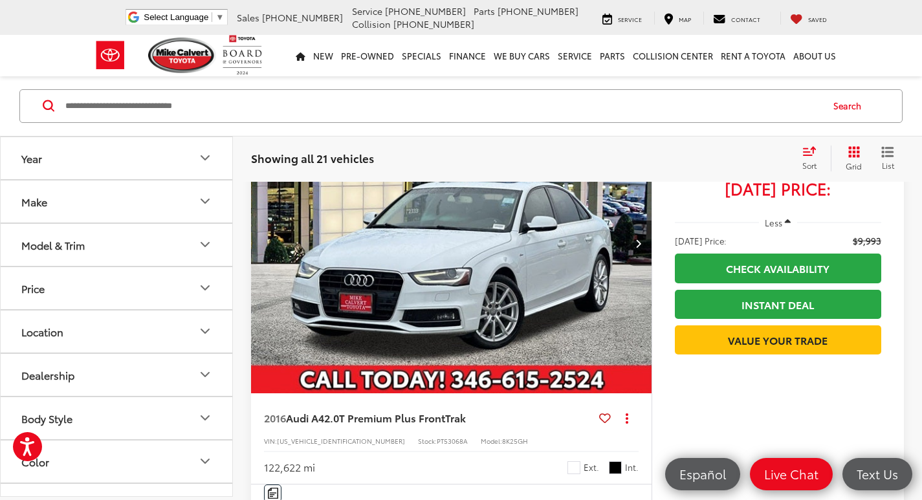
scroll to position [4048, 0]
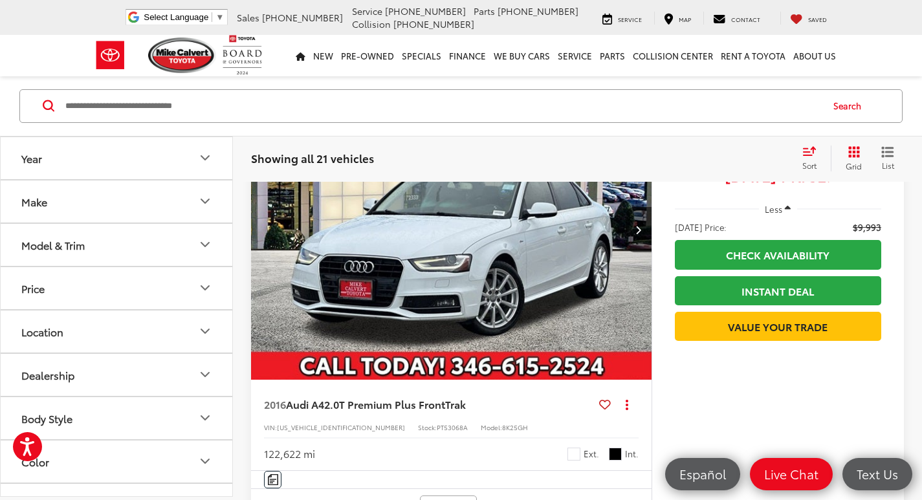
click at [459, 274] on img "2016 Audi A4 2.0T Premium Plus FrontTrak 0" at bounding box center [451, 230] width 403 height 302
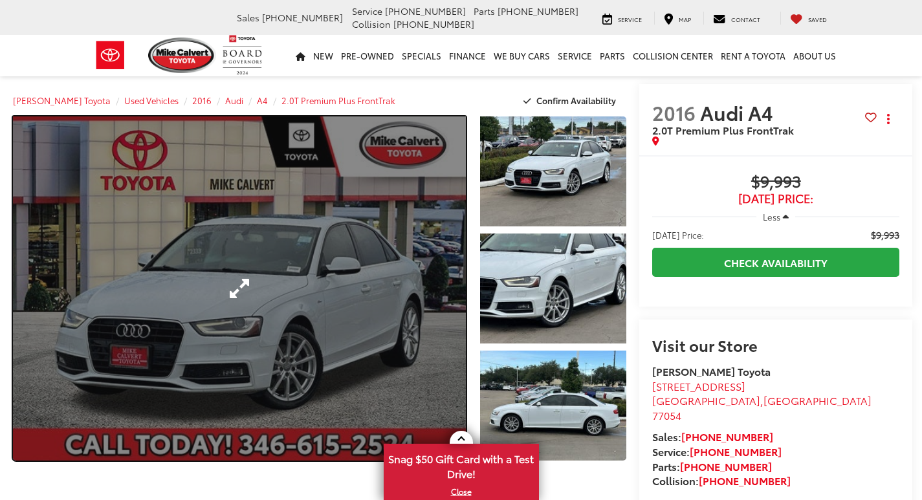
click at [244, 293] on link "Expand Photo 0" at bounding box center [239, 288] width 453 height 344
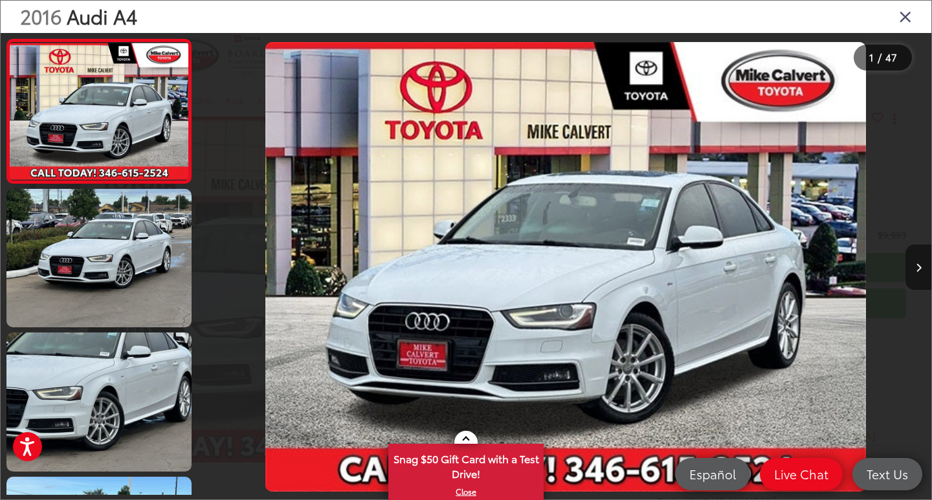
click at [920, 263] on icon "Next image" at bounding box center [919, 267] width 6 height 9
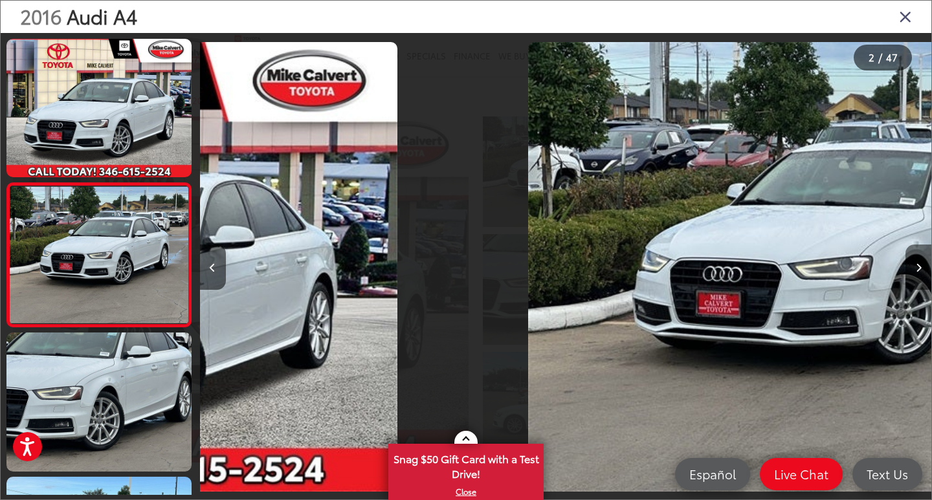
scroll to position [26, 0]
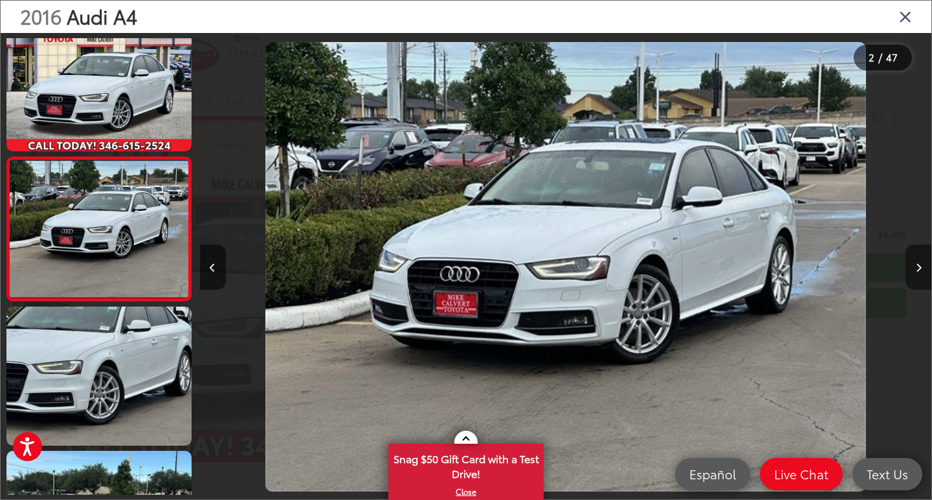
click at [920, 263] on icon "Next image" at bounding box center [919, 267] width 6 height 9
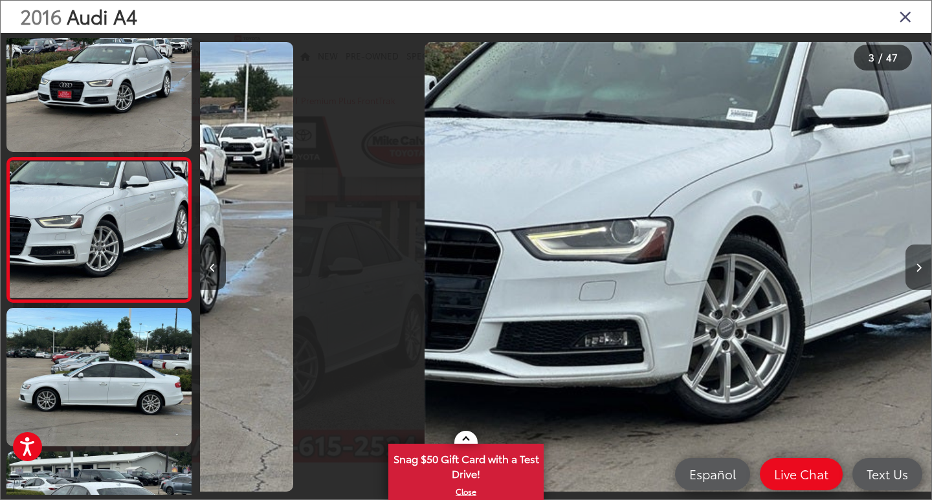
scroll to position [170, 0]
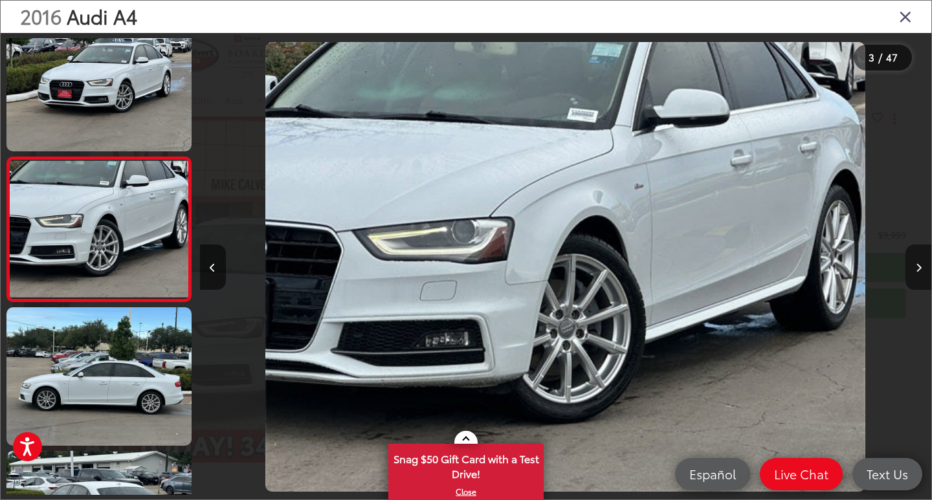
click at [920, 263] on icon "Next image" at bounding box center [919, 267] width 6 height 9
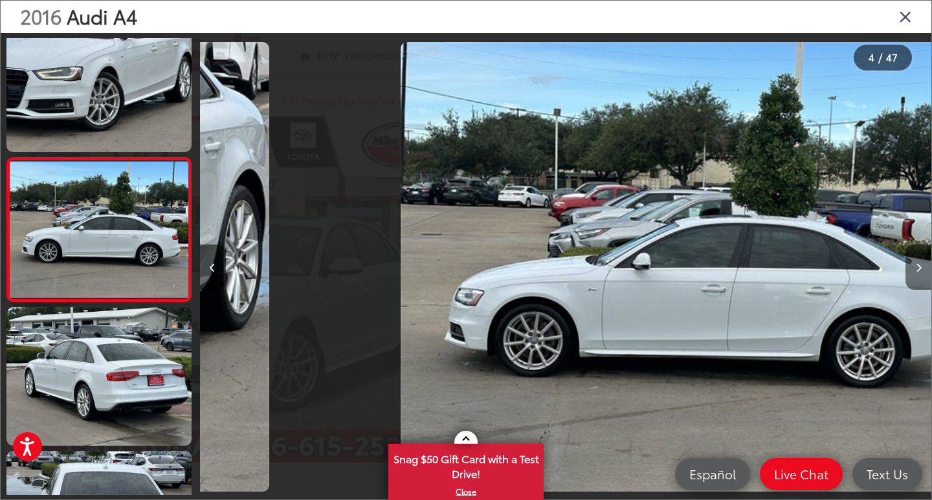
scroll to position [314, 0]
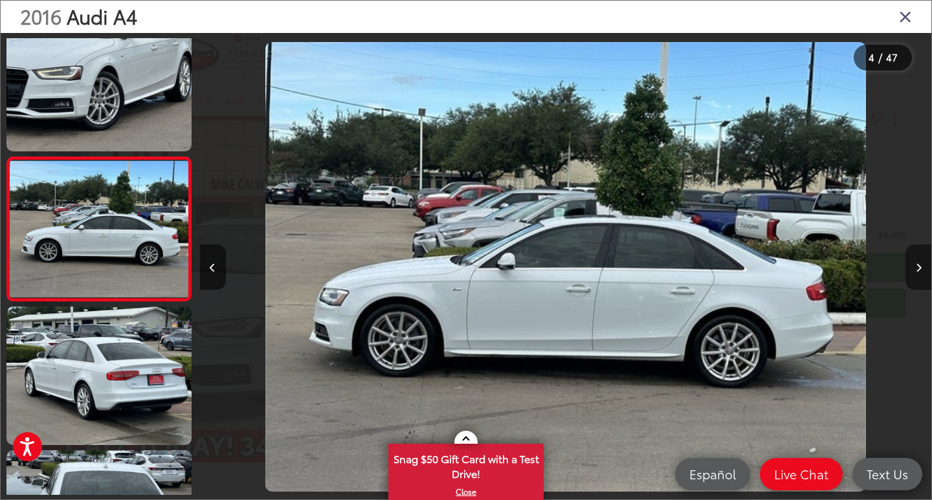
click at [920, 263] on icon "Next image" at bounding box center [919, 267] width 6 height 9
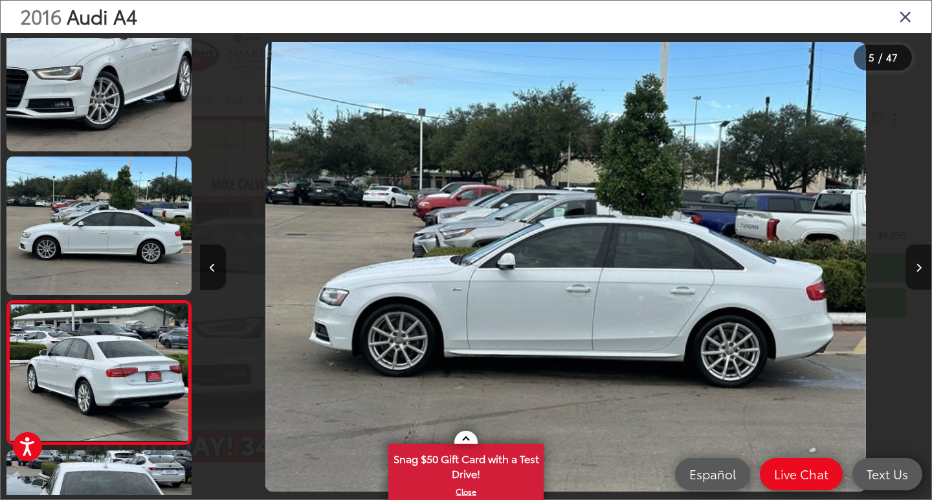
scroll to position [458, 0]
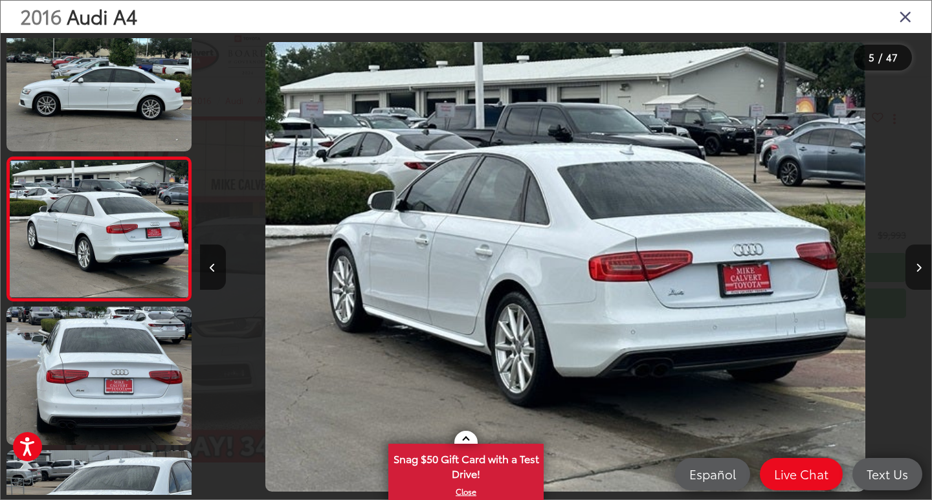
click at [920, 263] on icon "Next image" at bounding box center [919, 267] width 6 height 9
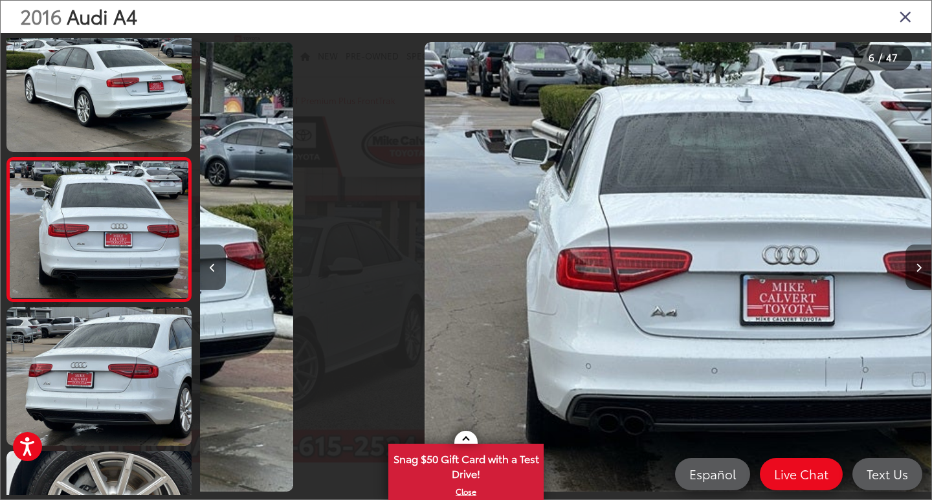
scroll to position [601, 0]
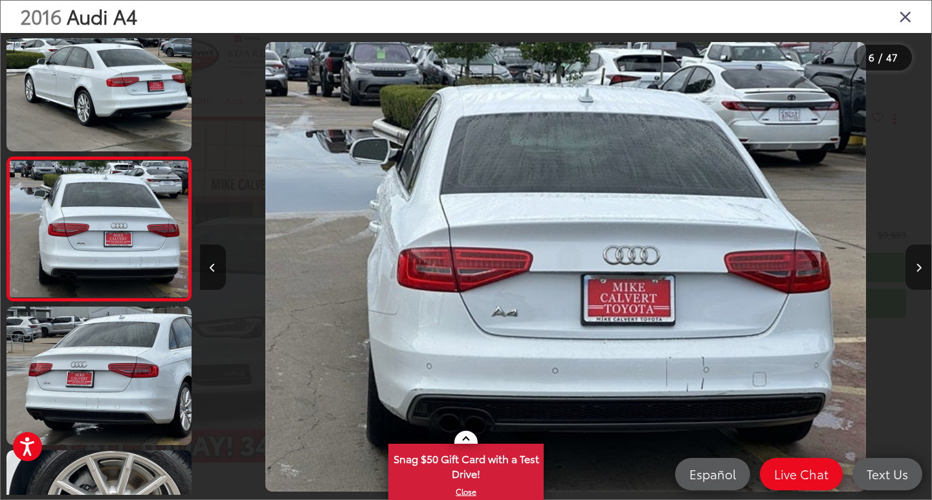
click at [920, 263] on icon "Next image" at bounding box center [919, 267] width 6 height 9
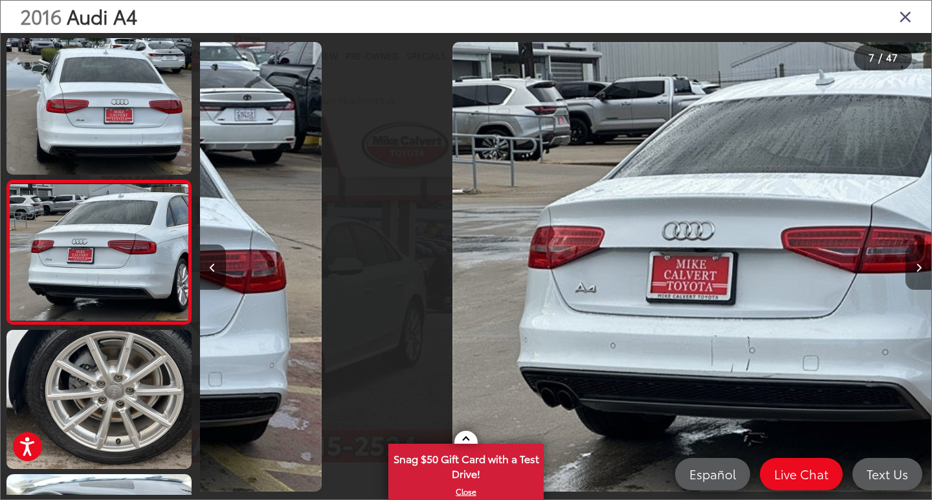
scroll to position [745, 0]
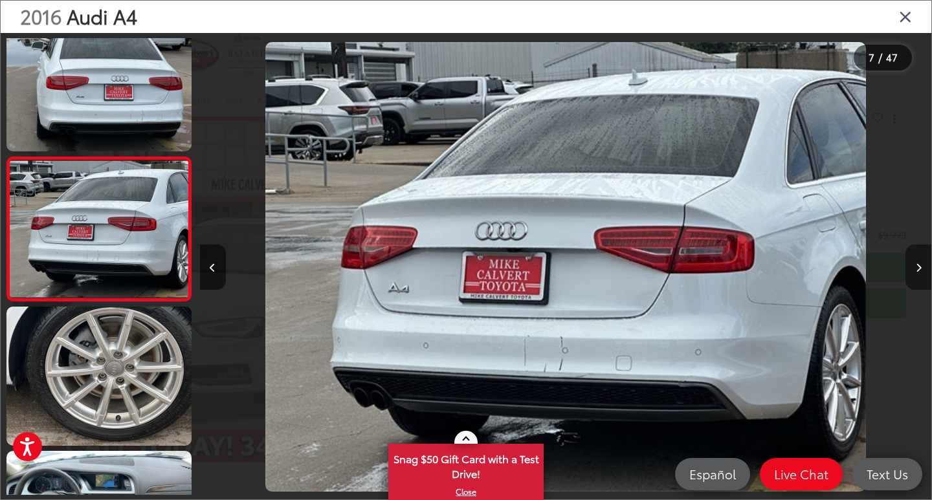
click at [920, 263] on icon "Next image" at bounding box center [919, 267] width 6 height 9
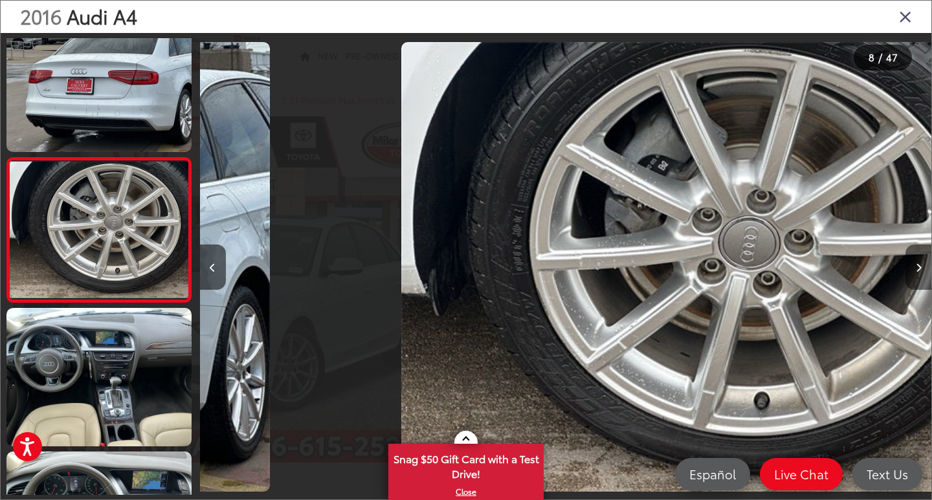
scroll to position [889, 0]
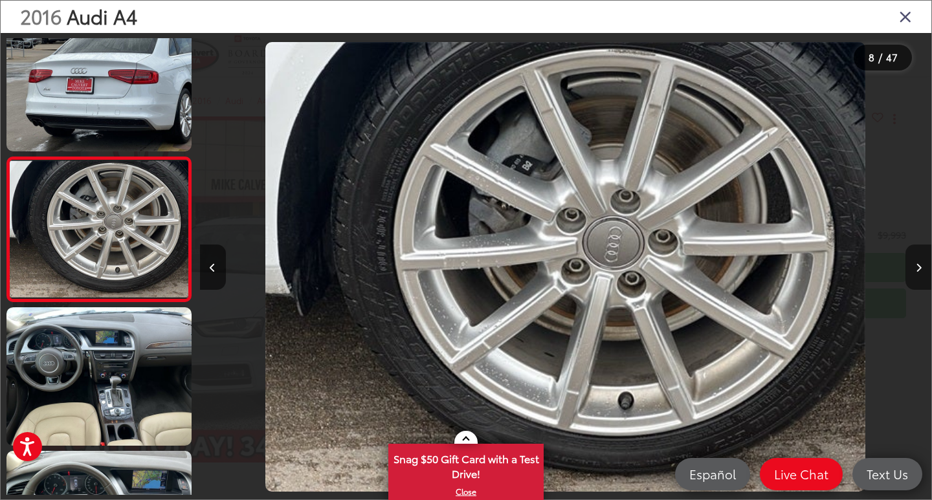
click at [920, 263] on icon "Next image" at bounding box center [919, 267] width 6 height 9
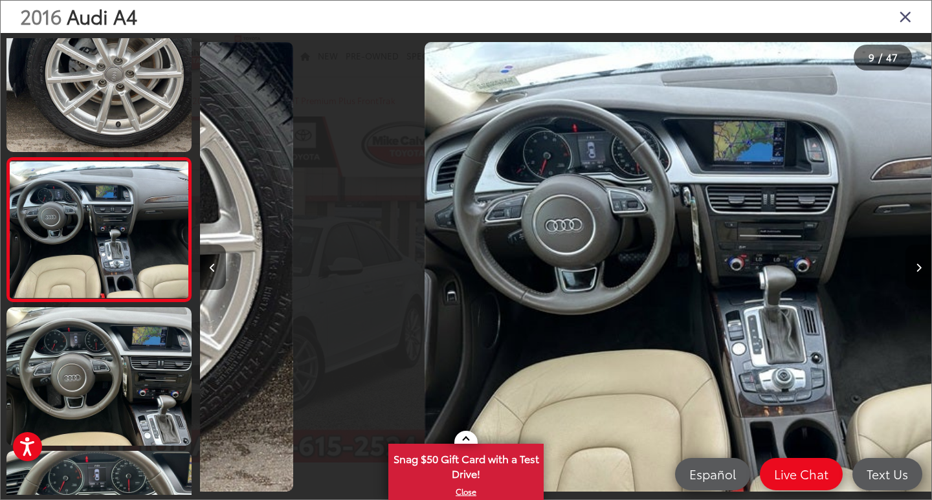
scroll to position [1033, 0]
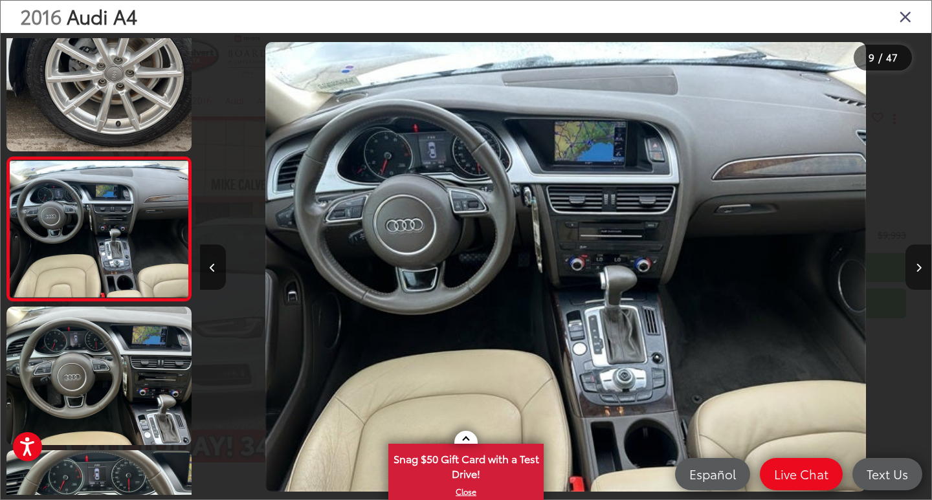
click at [920, 263] on icon "Next image" at bounding box center [919, 267] width 6 height 9
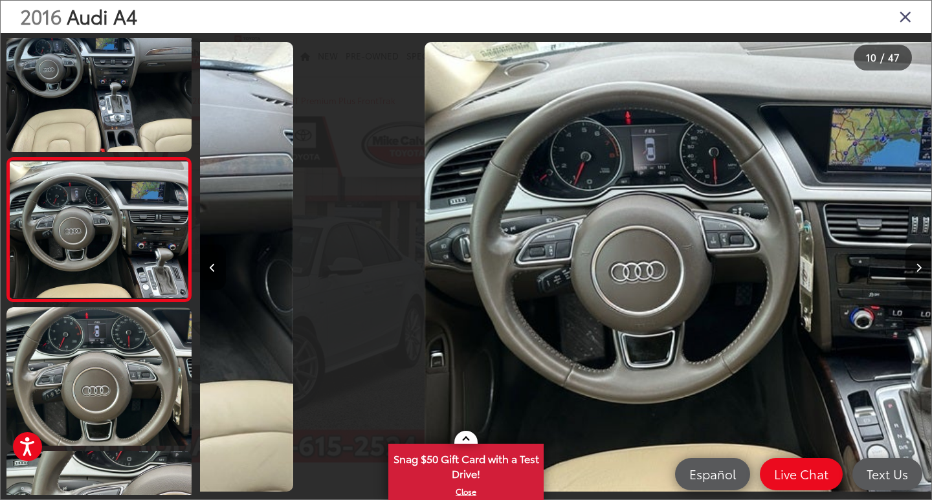
scroll to position [1177, 0]
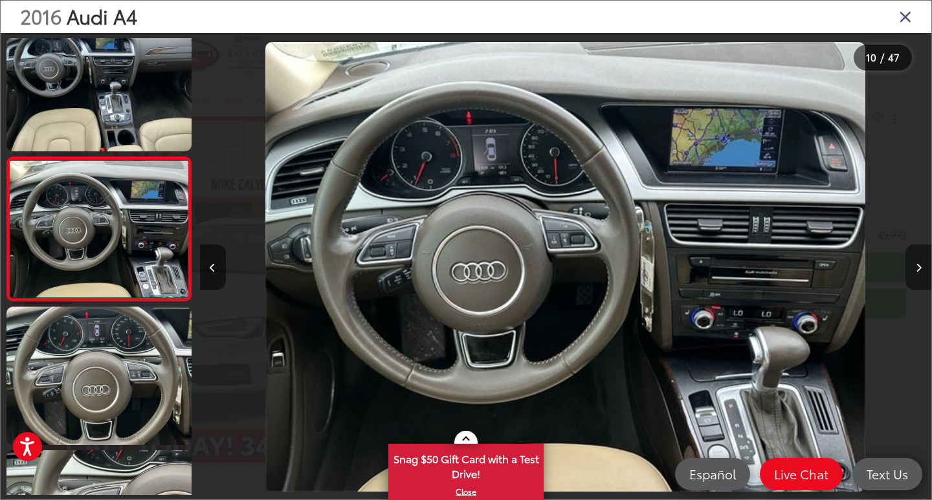
click at [920, 263] on icon "Next image" at bounding box center [919, 267] width 6 height 9
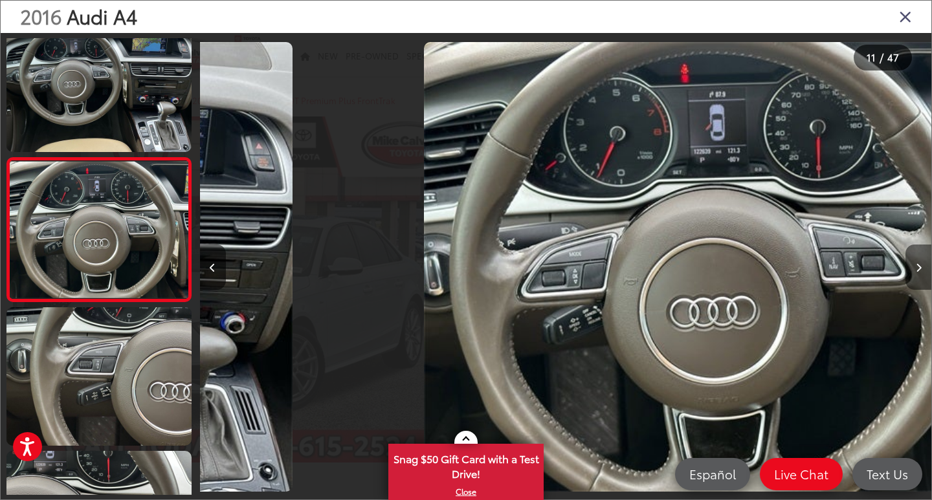
scroll to position [1320, 0]
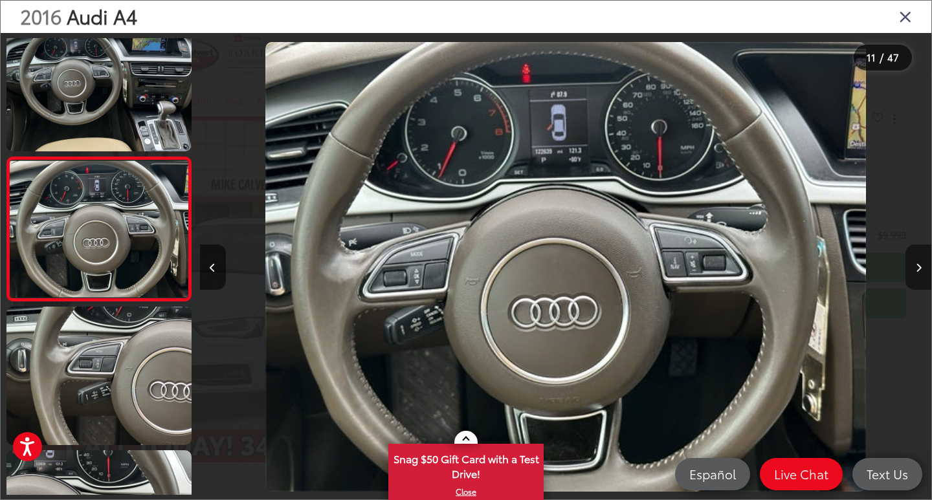
click at [920, 263] on icon "Next image" at bounding box center [919, 267] width 6 height 9
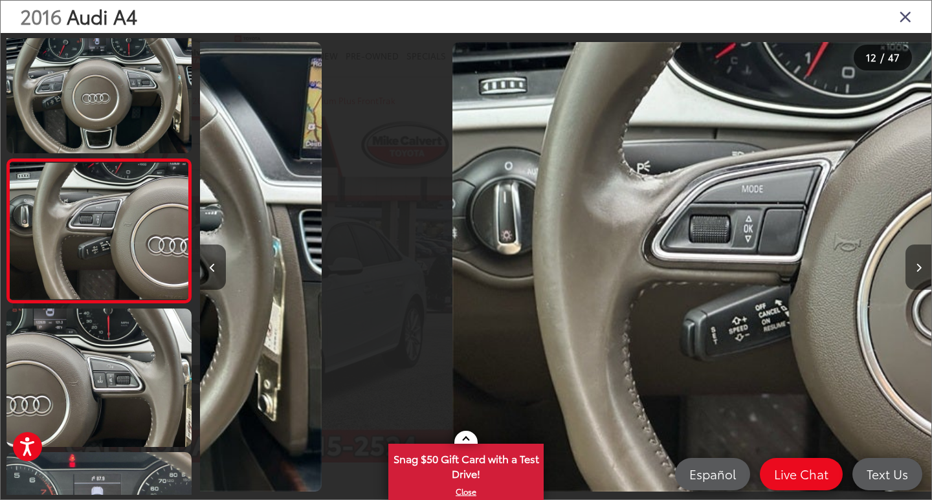
scroll to position [0, 0]
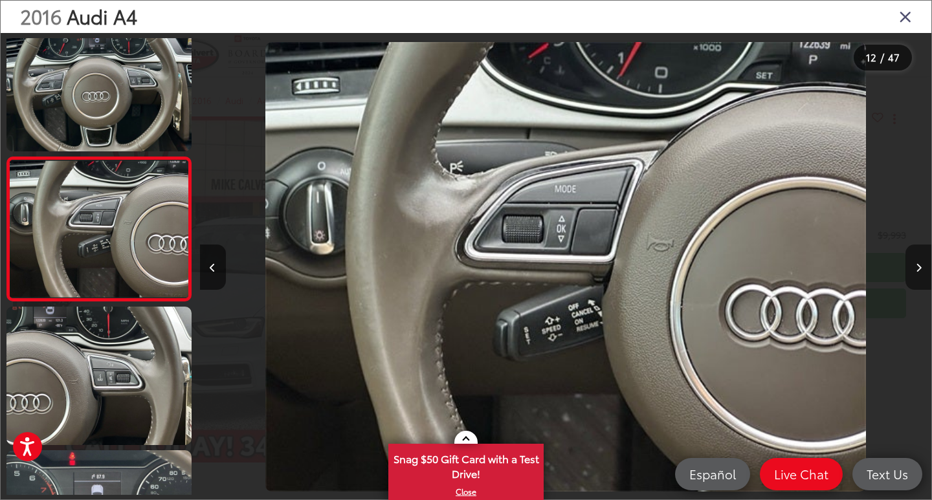
click at [920, 263] on icon "Next image" at bounding box center [919, 267] width 6 height 9
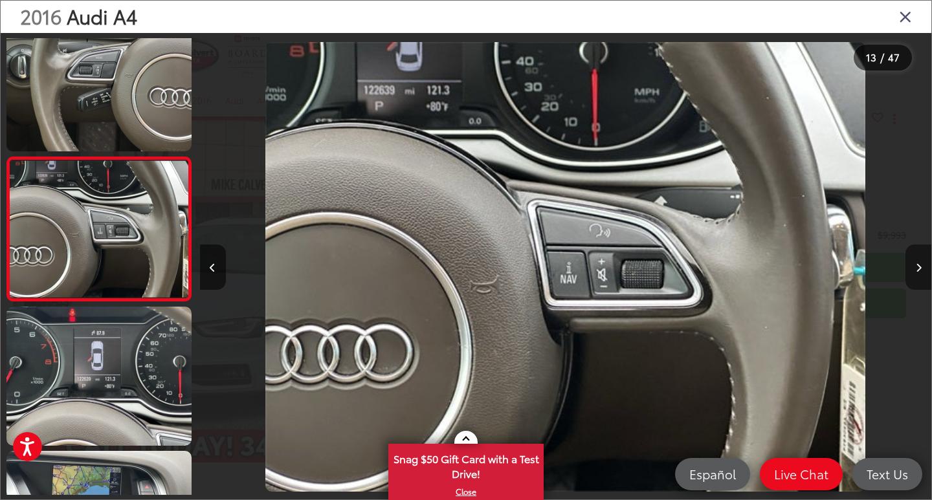
click at [920, 263] on icon "Next image" at bounding box center [919, 267] width 6 height 9
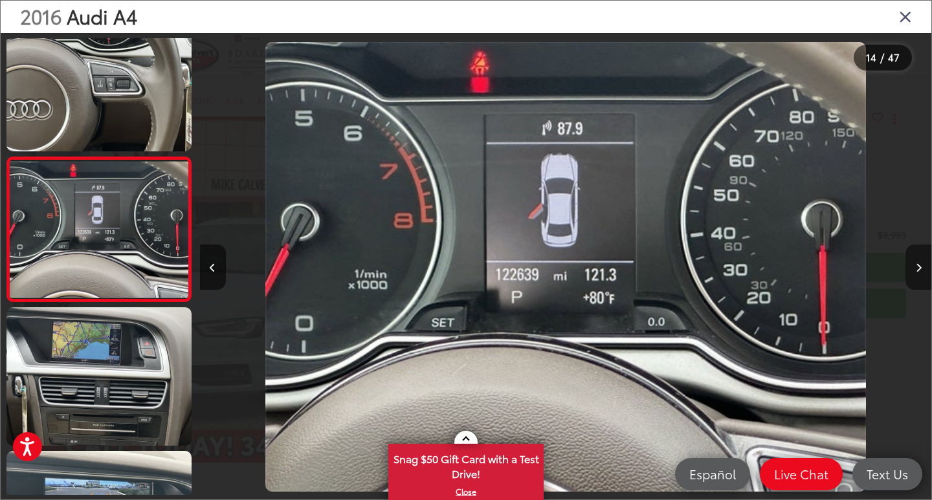
click at [920, 263] on icon "Next image" at bounding box center [919, 267] width 6 height 9
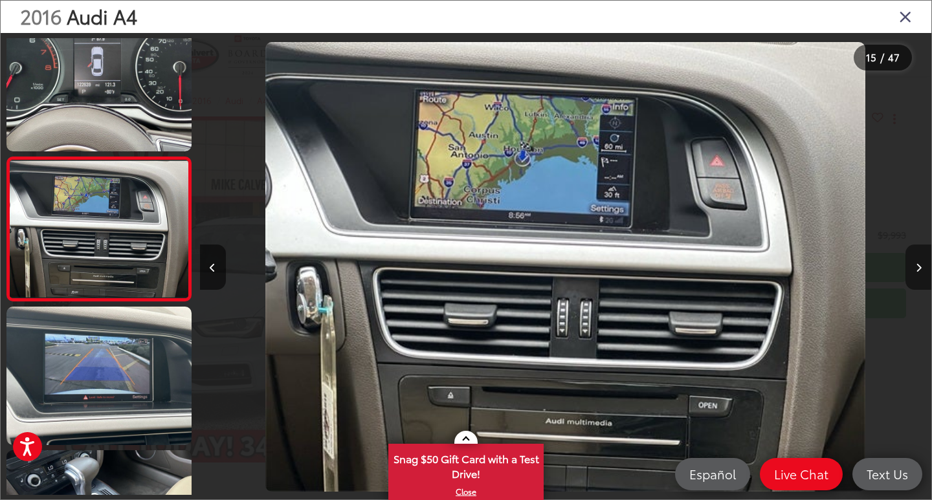
click at [920, 263] on icon "Next image" at bounding box center [919, 267] width 6 height 9
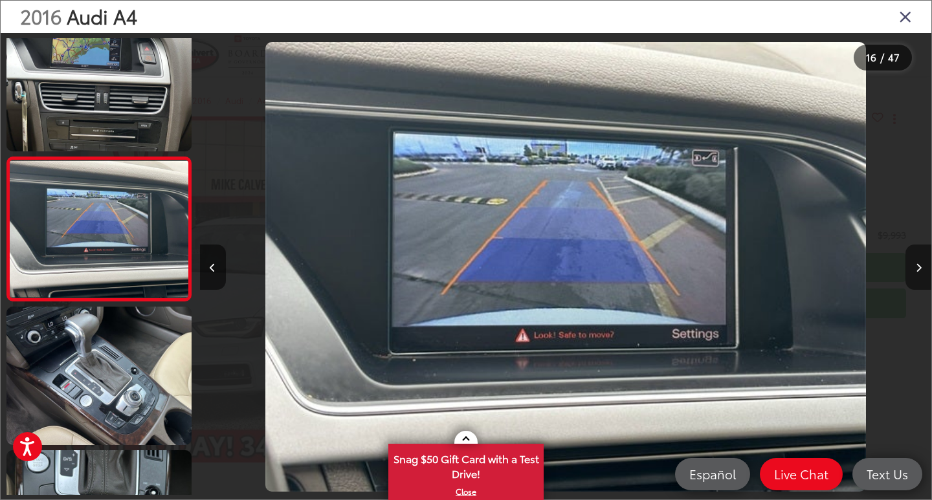
click at [920, 263] on icon "Next image" at bounding box center [919, 267] width 6 height 9
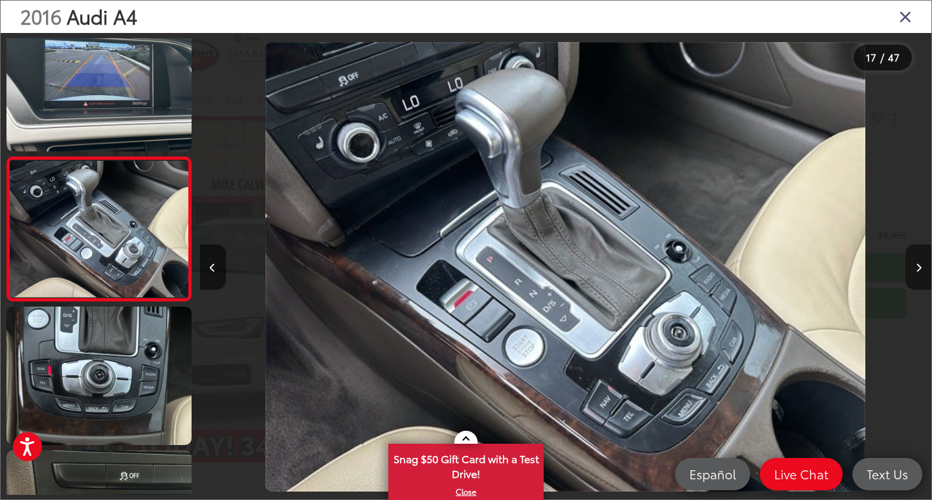
click at [920, 263] on icon "Next image" at bounding box center [919, 267] width 6 height 9
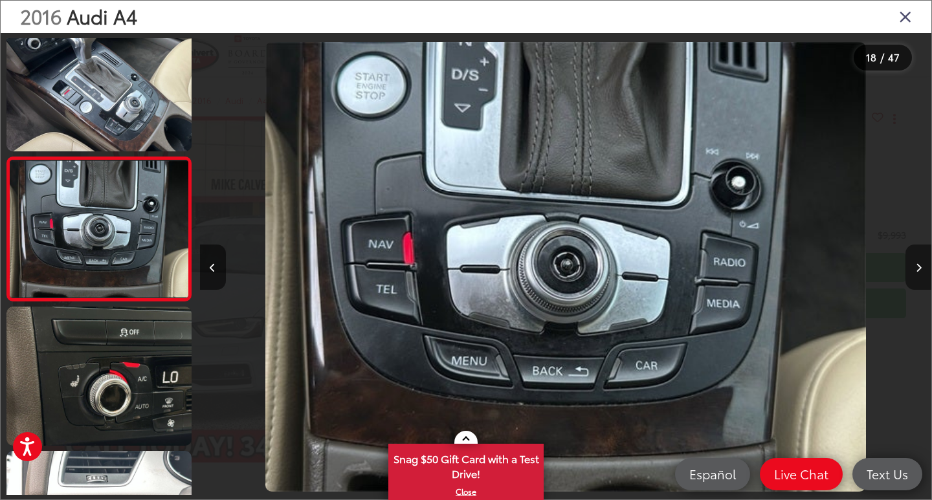
click at [920, 263] on icon "Next image" at bounding box center [919, 267] width 6 height 9
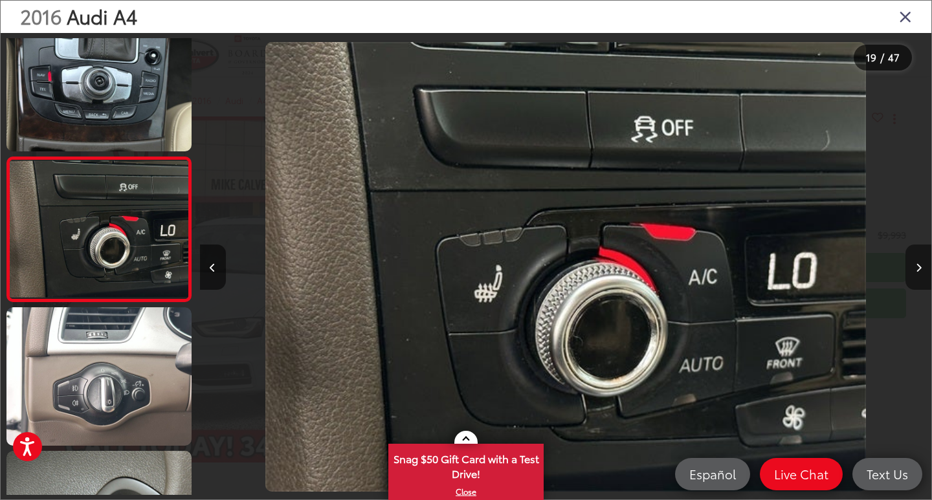
click at [920, 263] on icon "Next image" at bounding box center [919, 267] width 6 height 9
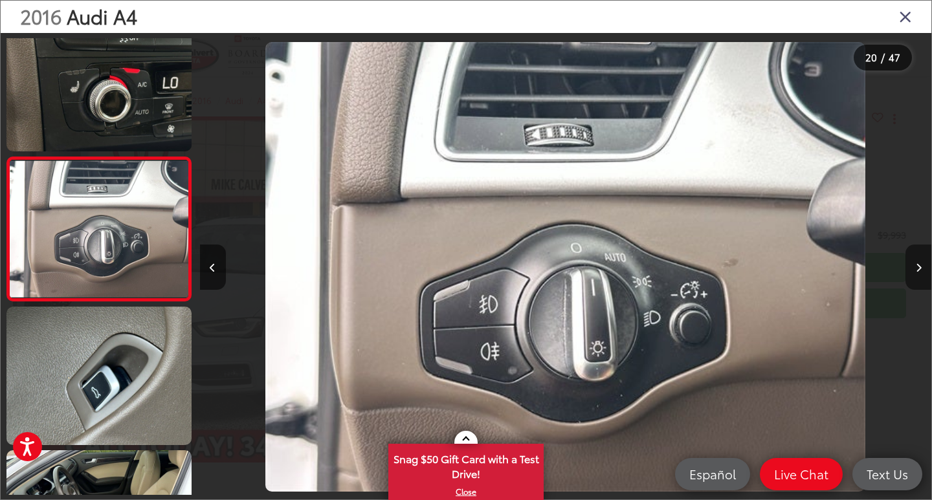
click at [920, 263] on icon "Next image" at bounding box center [919, 267] width 6 height 9
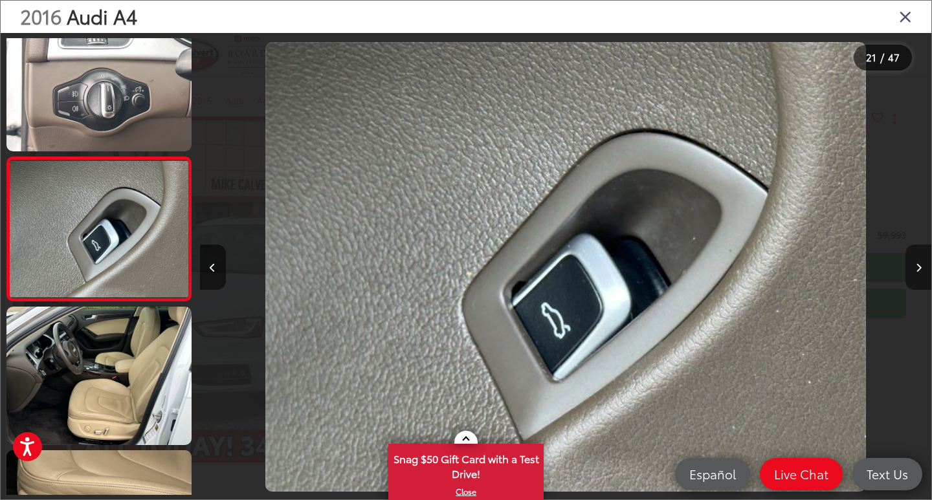
click at [920, 263] on icon "Next image" at bounding box center [919, 267] width 6 height 9
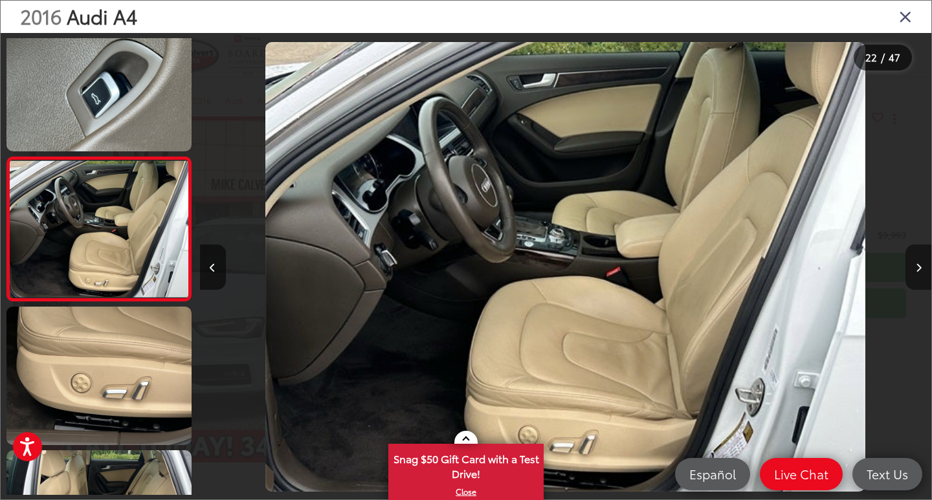
click at [920, 263] on icon "Next image" at bounding box center [919, 267] width 6 height 9
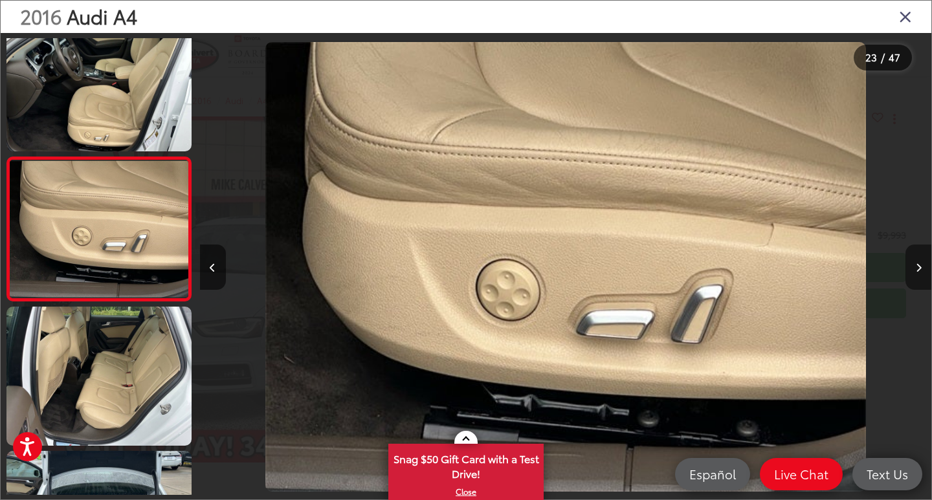
click at [920, 263] on icon "Next image" at bounding box center [919, 267] width 6 height 9
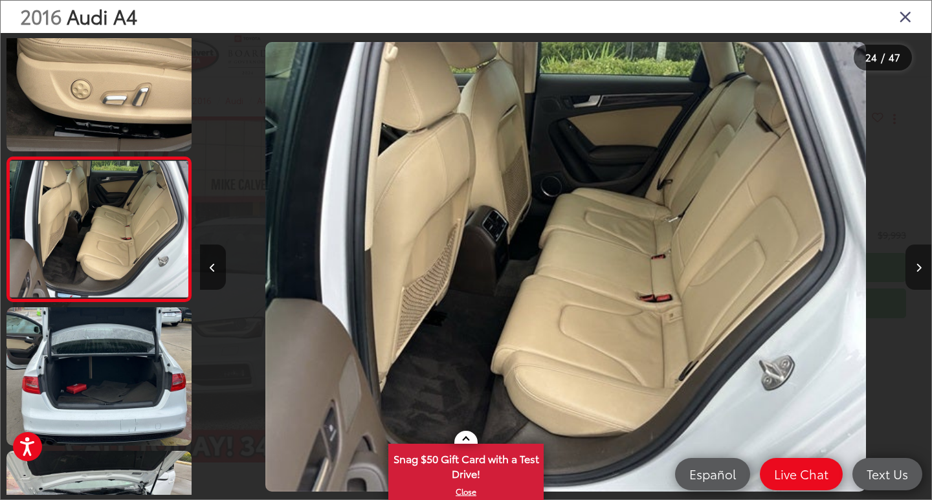
click at [920, 263] on icon "Next image" at bounding box center [919, 267] width 6 height 9
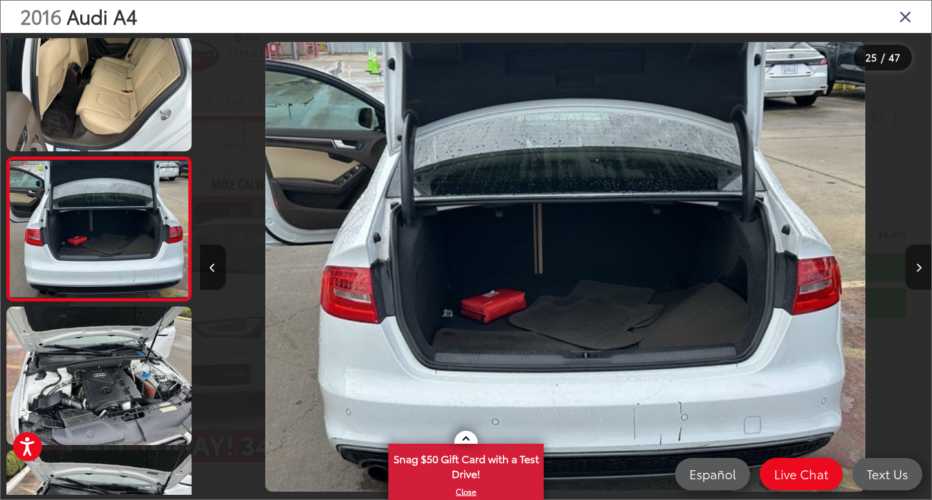
click at [920, 263] on icon "Next image" at bounding box center [919, 267] width 6 height 9
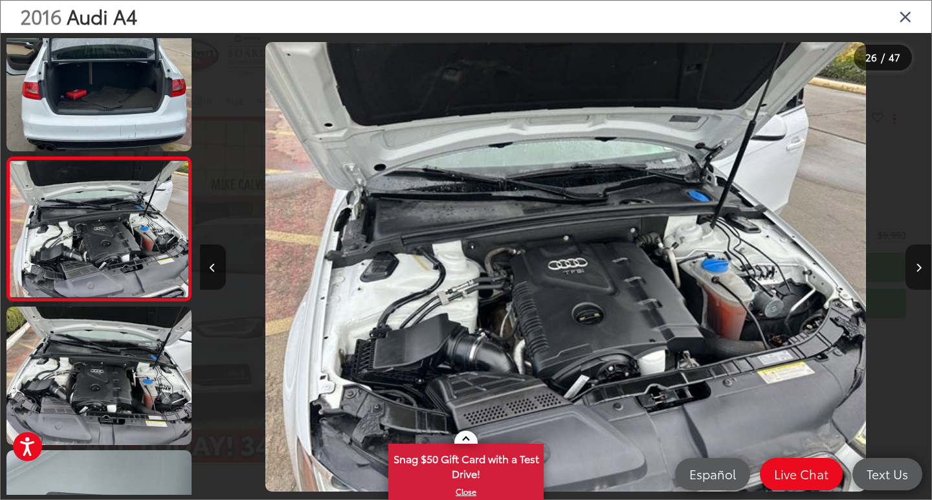
click at [920, 263] on icon "Next image" at bounding box center [919, 267] width 6 height 9
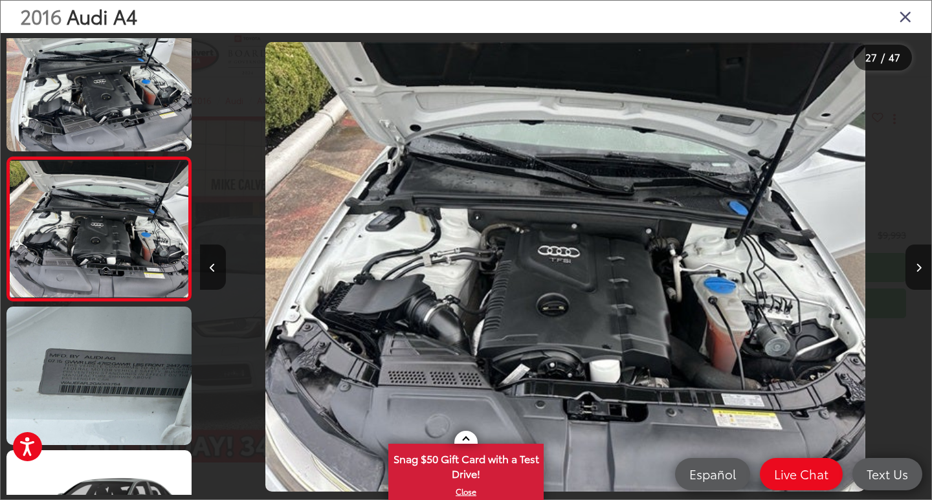
click at [909, 16] on icon "Close gallery" at bounding box center [905, 16] width 13 height 17
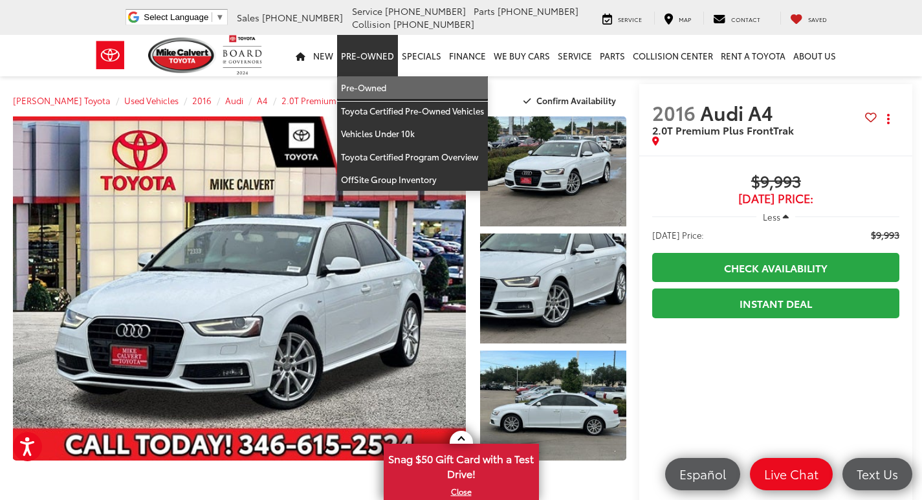
click at [370, 85] on link "Pre-Owned" at bounding box center [412, 87] width 151 height 23
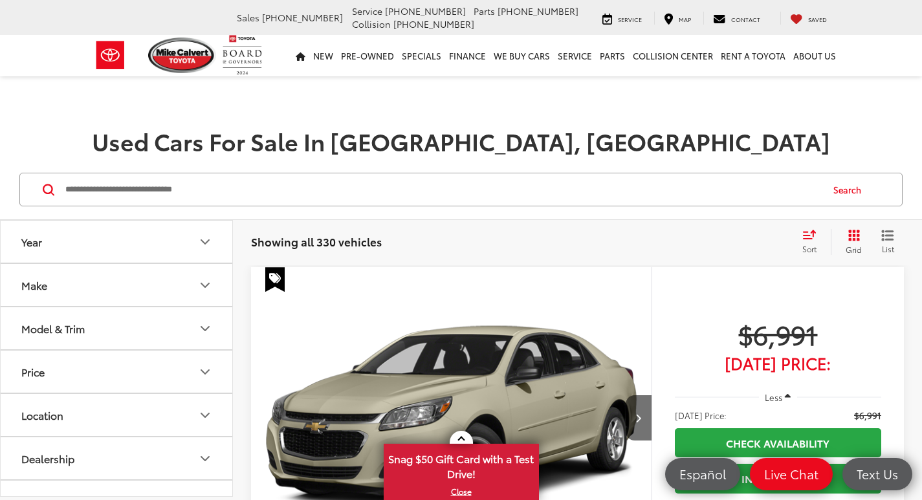
click at [811, 239] on icon "Select sort value" at bounding box center [810, 235] width 12 height 8
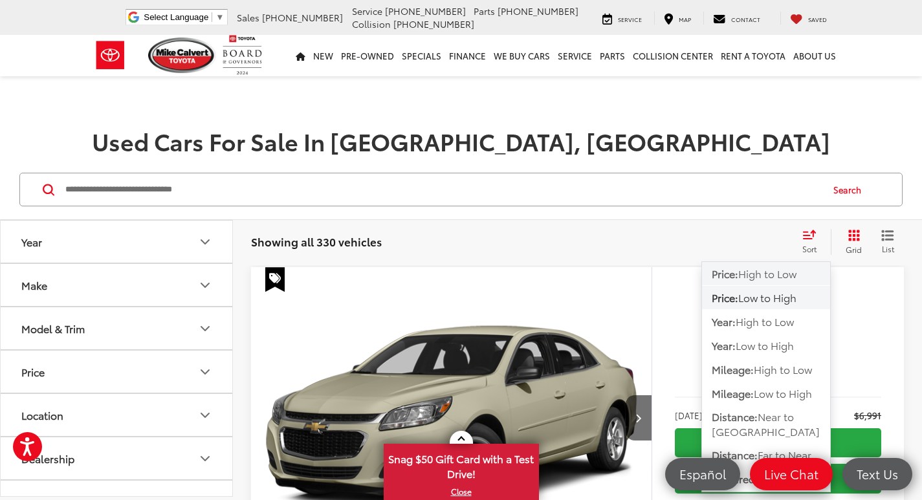
click at [757, 267] on span "High to Low" at bounding box center [767, 273] width 58 height 15
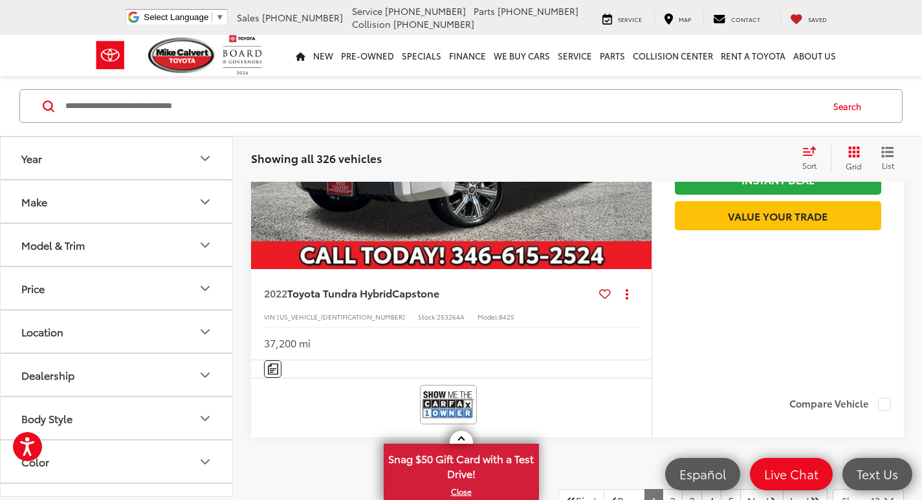
scroll to position [5856, 0]
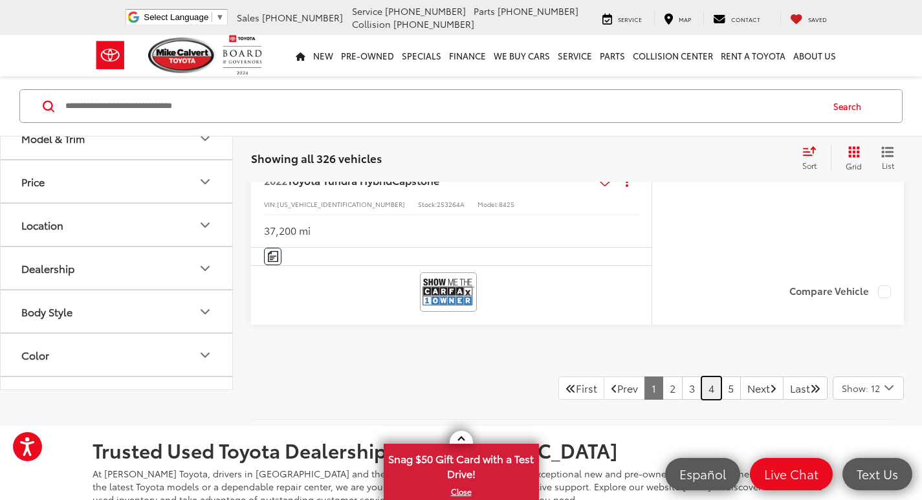
click at [702, 387] on link "4" at bounding box center [712, 388] width 20 height 23
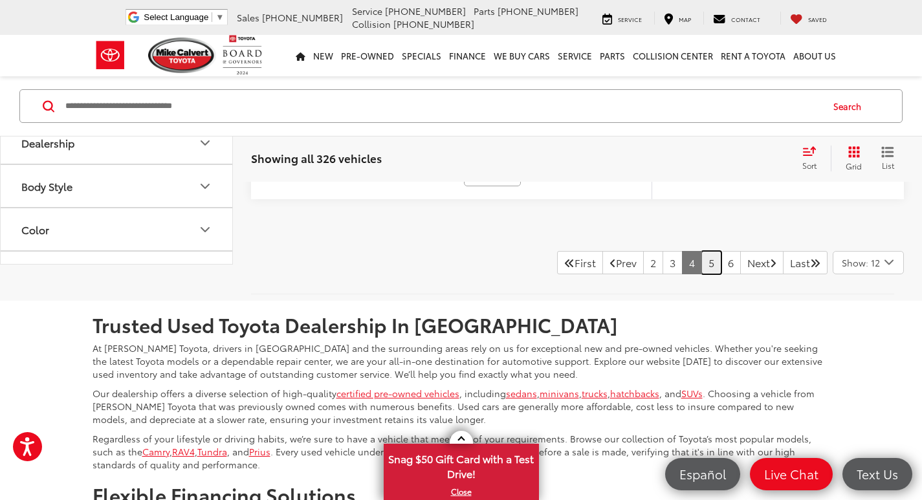
scroll to position [5991, 0]
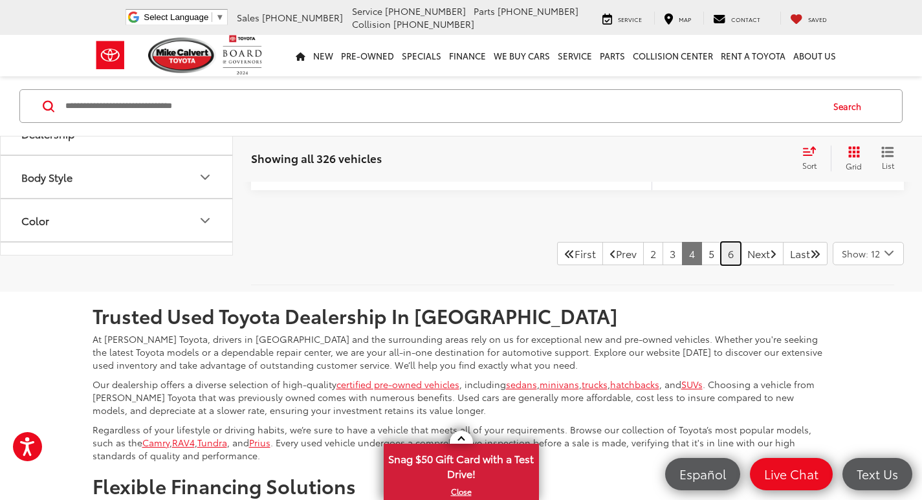
click at [721, 255] on link "6" at bounding box center [731, 253] width 20 height 23
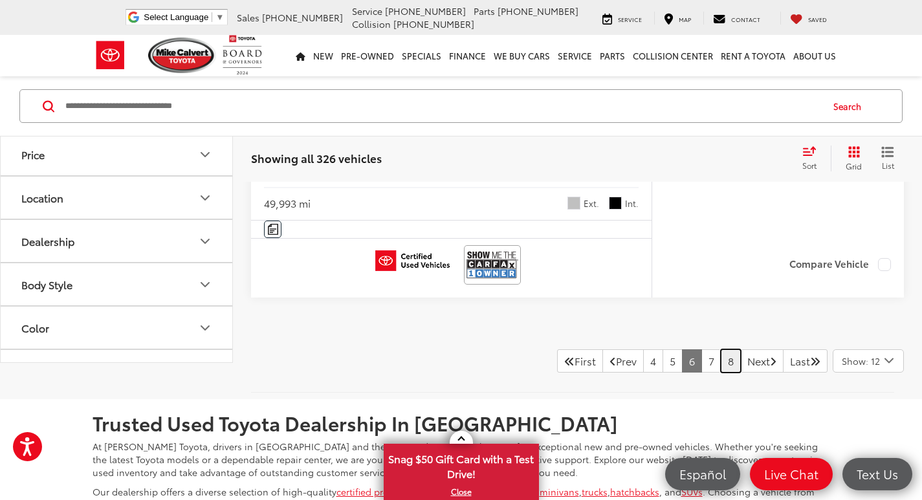
scroll to position [5902, 0]
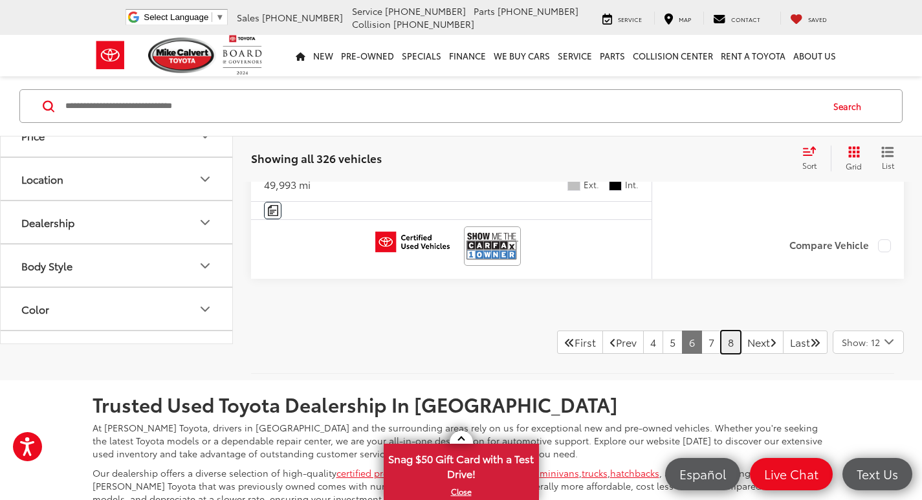
click at [721, 348] on link "8" at bounding box center [731, 342] width 20 height 23
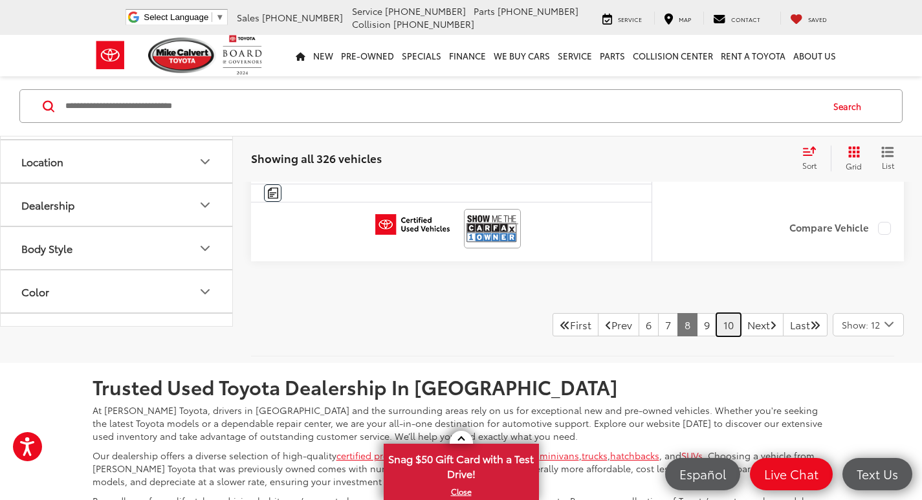
scroll to position [5980, 0]
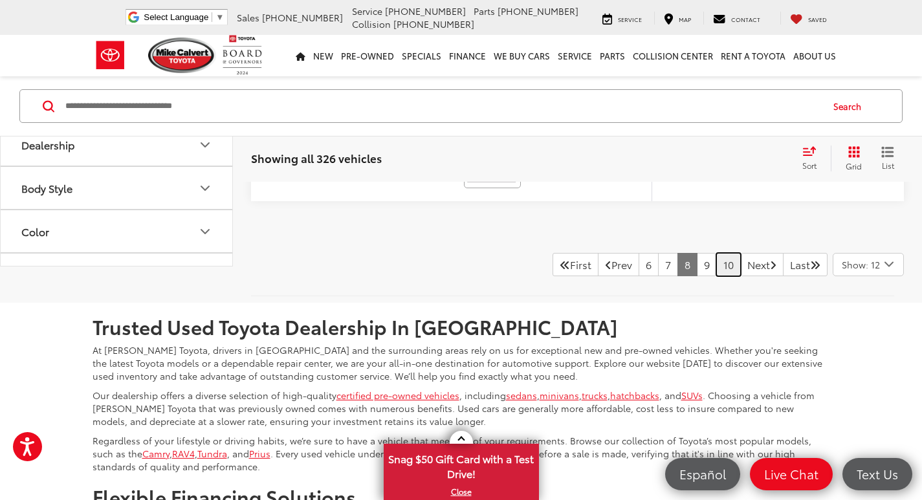
click at [720, 262] on link "10" at bounding box center [728, 264] width 25 height 23
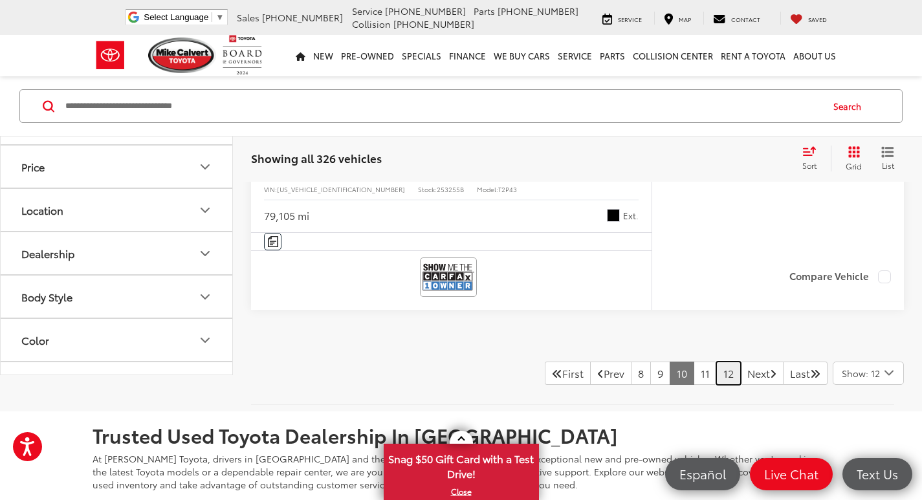
scroll to position [5936, 0]
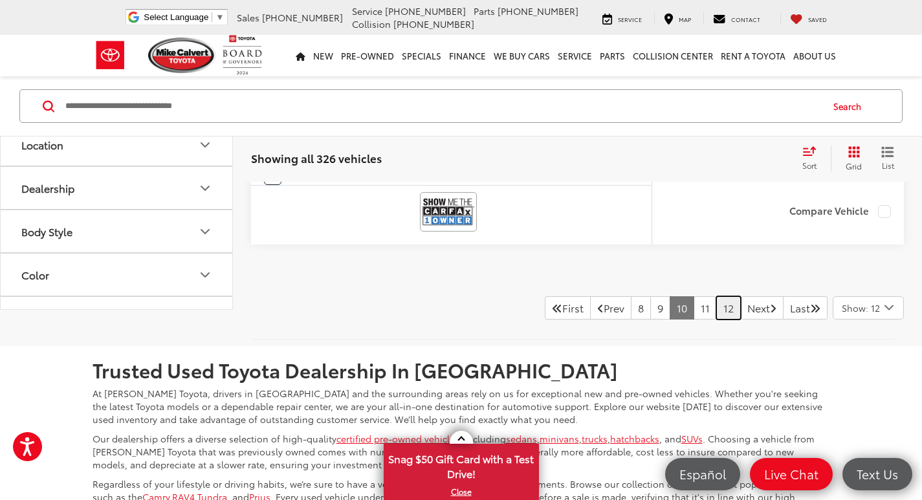
click at [716, 309] on link "12" at bounding box center [728, 307] width 25 height 23
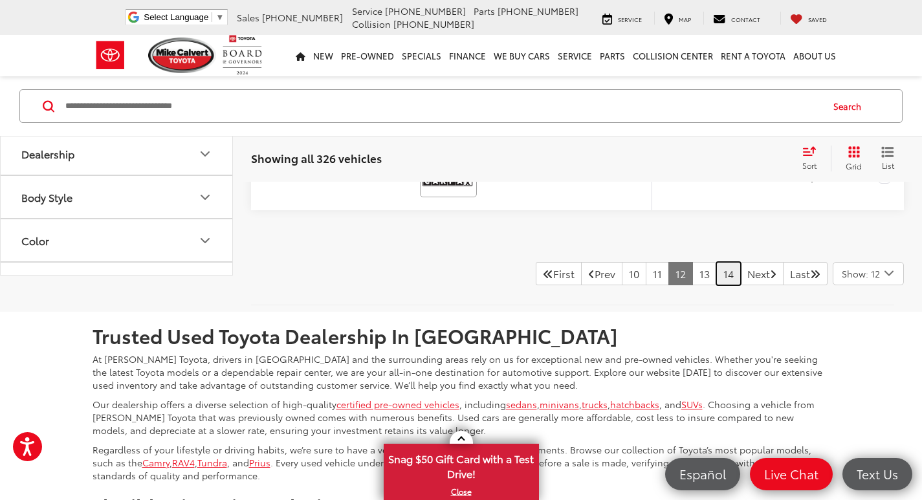
scroll to position [5957, 0]
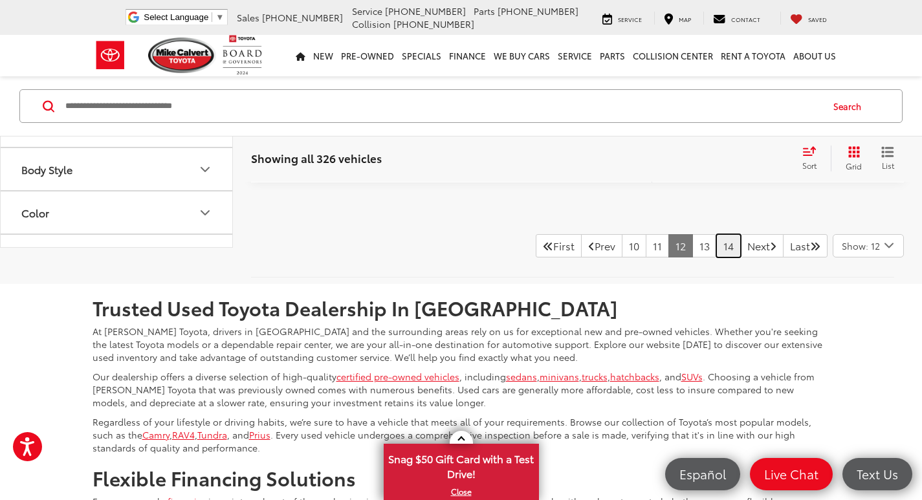
click at [716, 243] on link "14" at bounding box center [728, 245] width 25 height 23
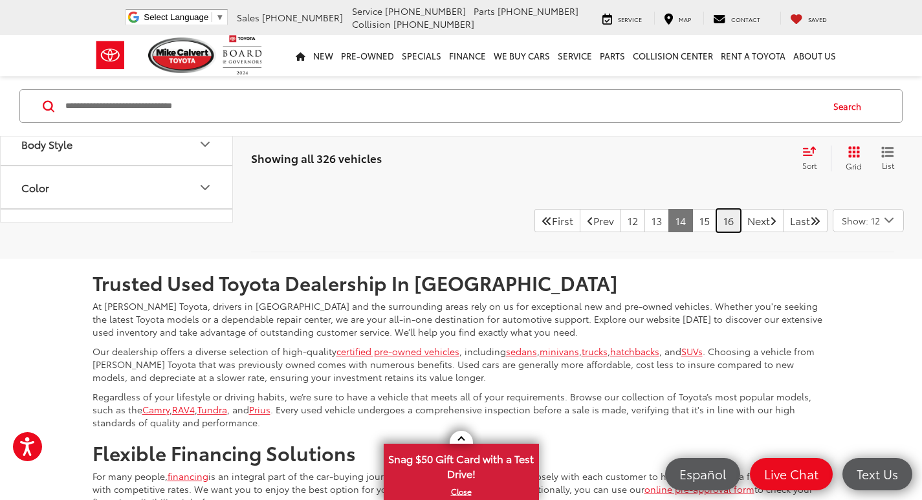
scroll to position [5968, 0]
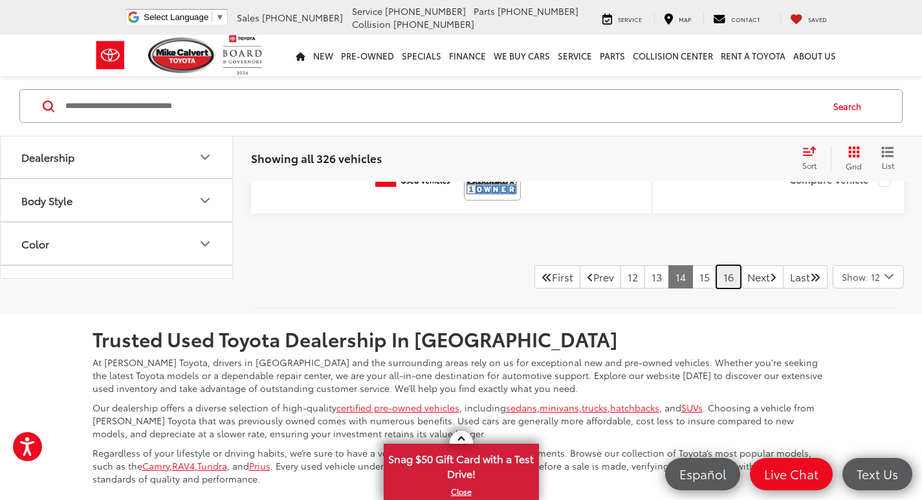
click at [716, 281] on link "16" at bounding box center [728, 276] width 25 height 23
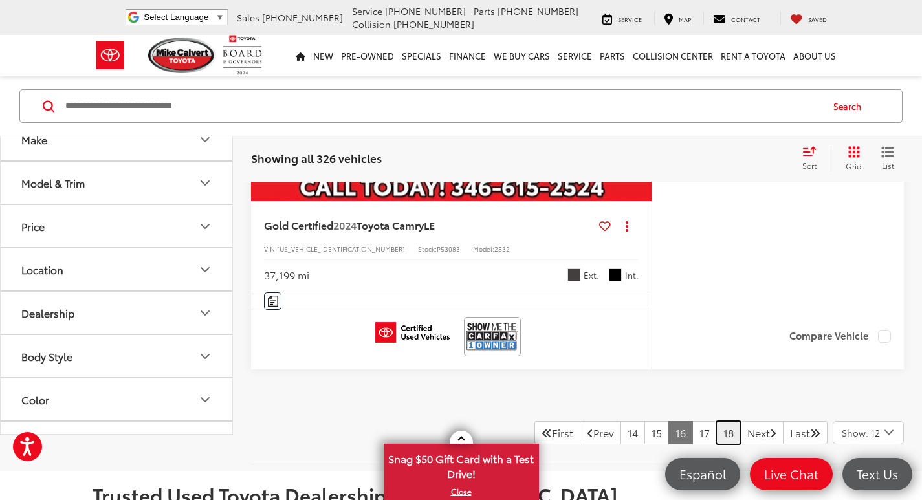
scroll to position [5788, 0]
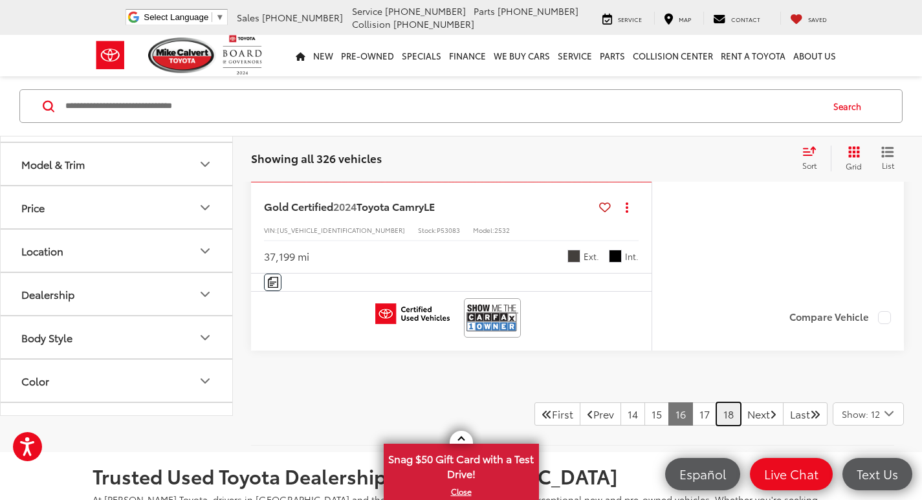
click at [716, 416] on link "18" at bounding box center [728, 414] width 25 height 23
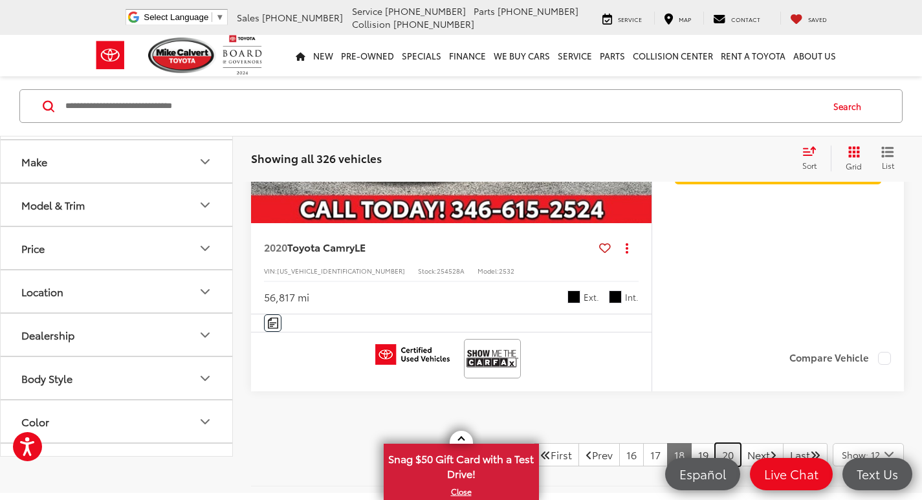
scroll to position [5874, 0]
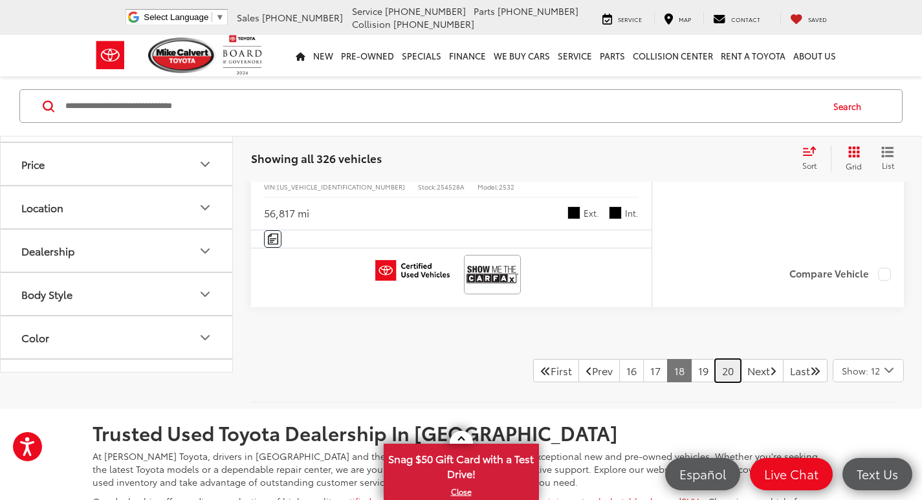
click at [716, 371] on link "20" at bounding box center [728, 370] width 26 height 23
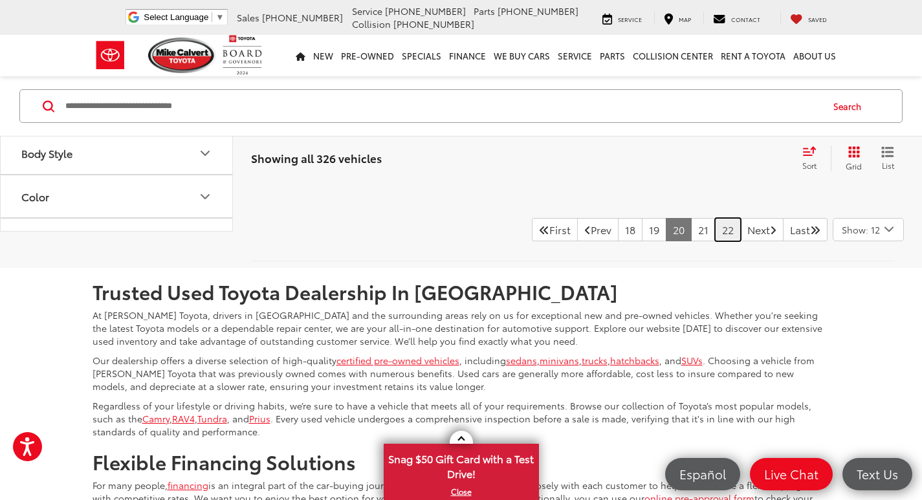
scroll to position [5892, 0]
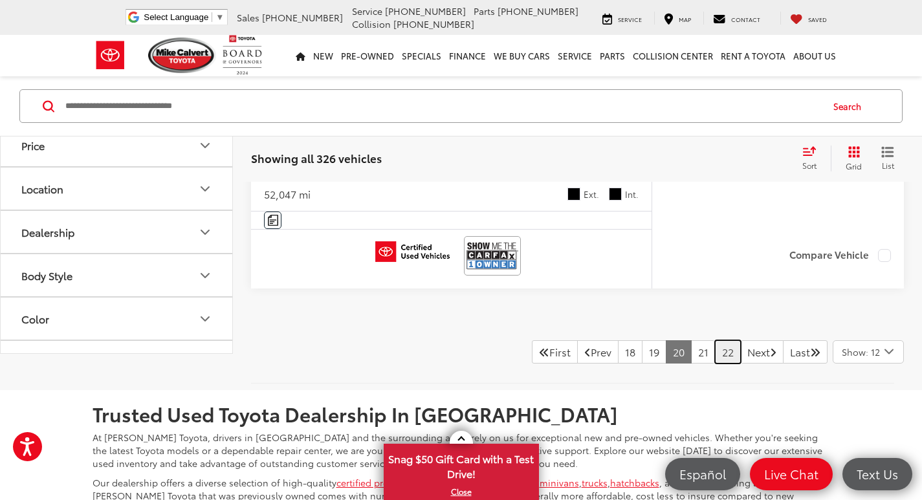
click at [715, 352] on link "22" at bounding box center [728, 351] width 26 height 23
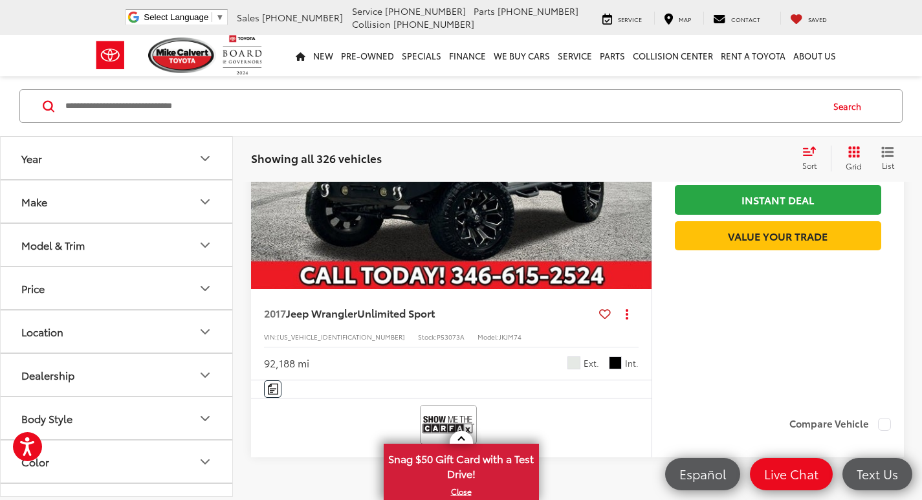
scroll to position [5836, 0]
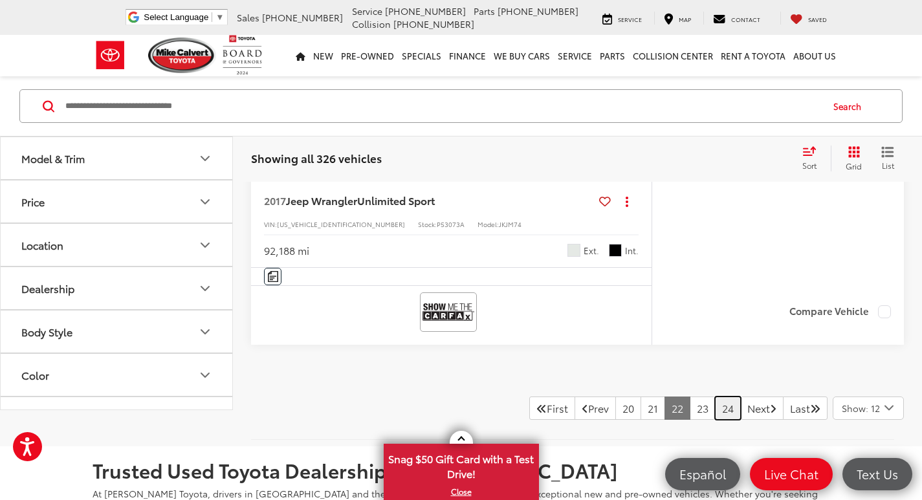
click at [715, 408] on link "24" at bounding box center [728, 408] width 26 height 23
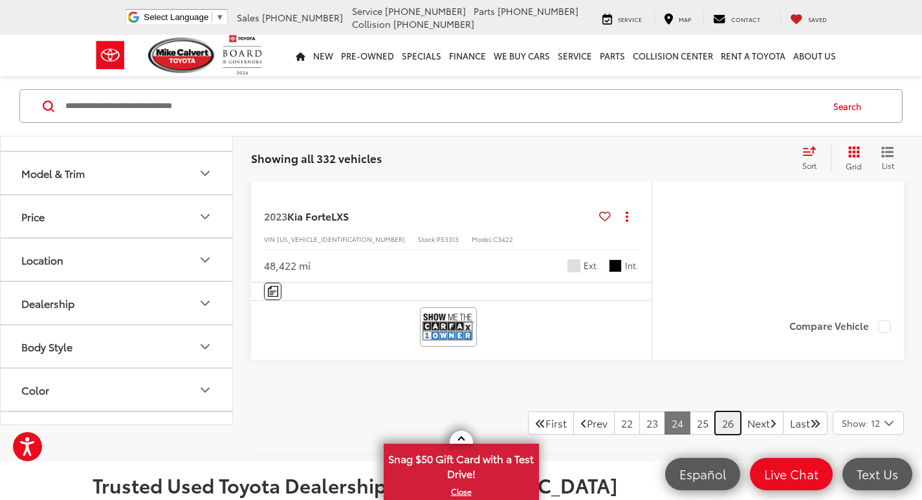
scroll to position [5810, 0]
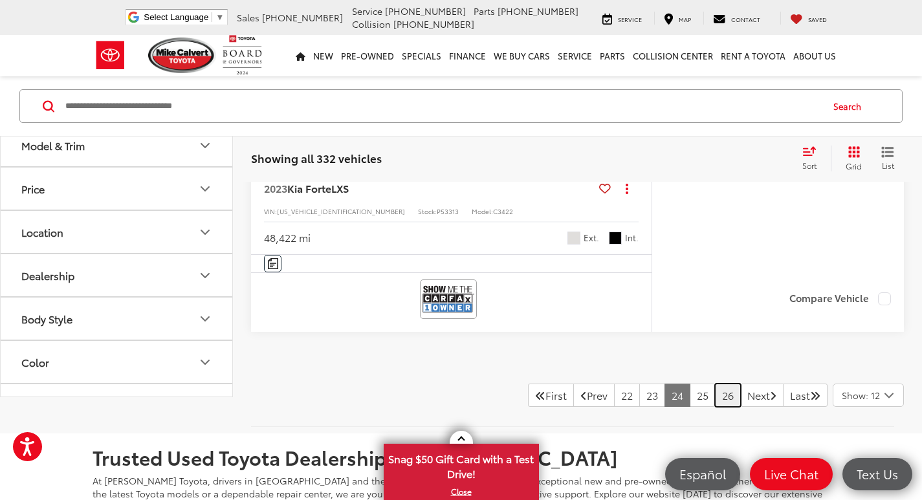
click at [715, 399] on link "26" at bounding box center [728, 395] width 26 height 23
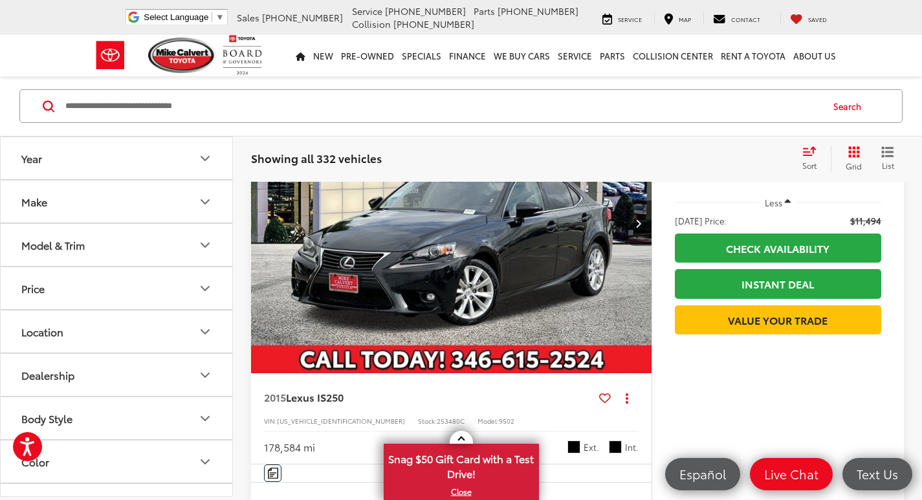
scroll to position [5658, 0]
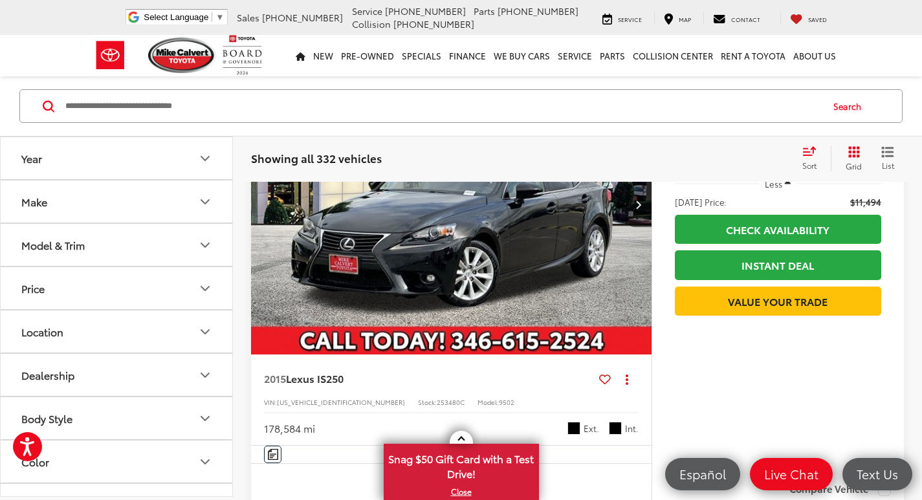
click at [484, 255] on img "2015 Lexus IS 250 0" at bounding box center [451, 205] width 403 height 302
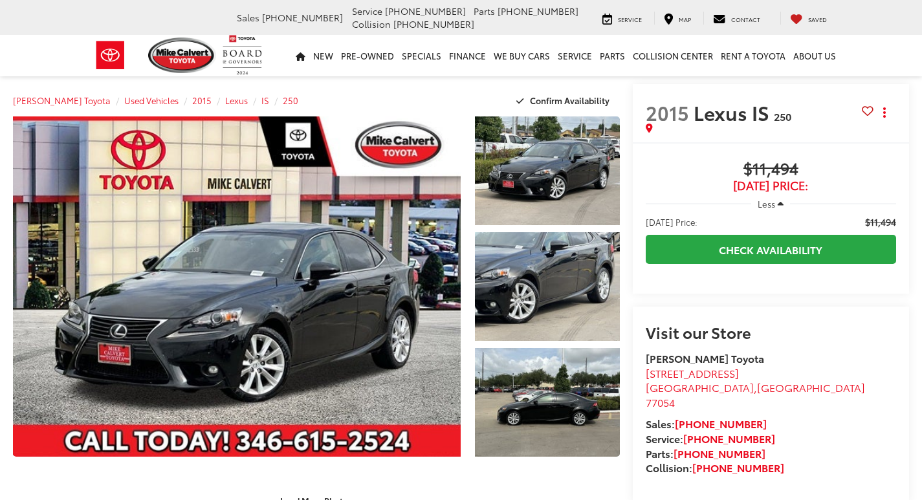
click at [327, 285] on link "Expand Photo 0" at bounding box center [237, 286] width 448 height 340
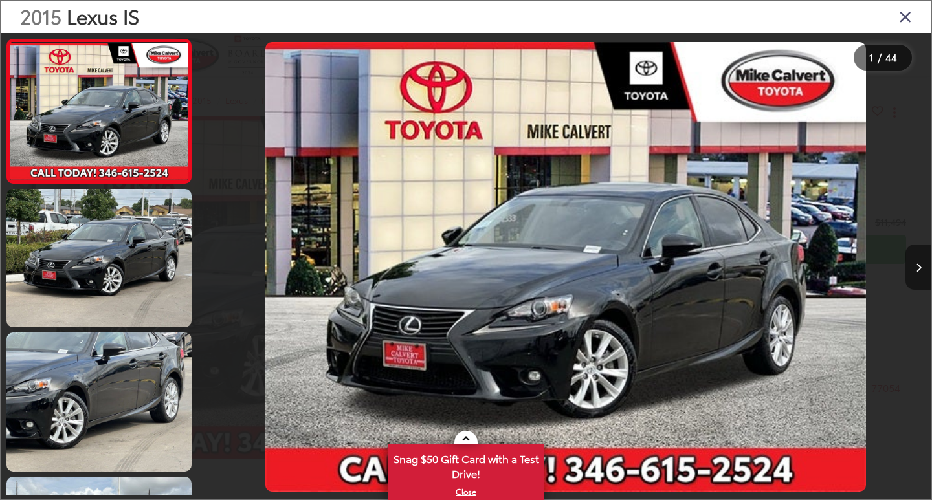
click at [913, 267] on button "Next image" at bounding box center [918, 267] width 26 height 45
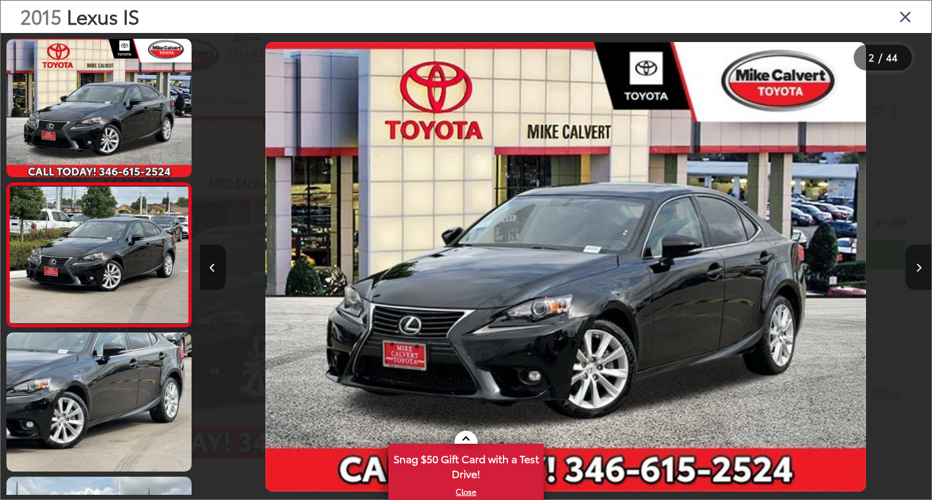
scroll to position [0, 731]
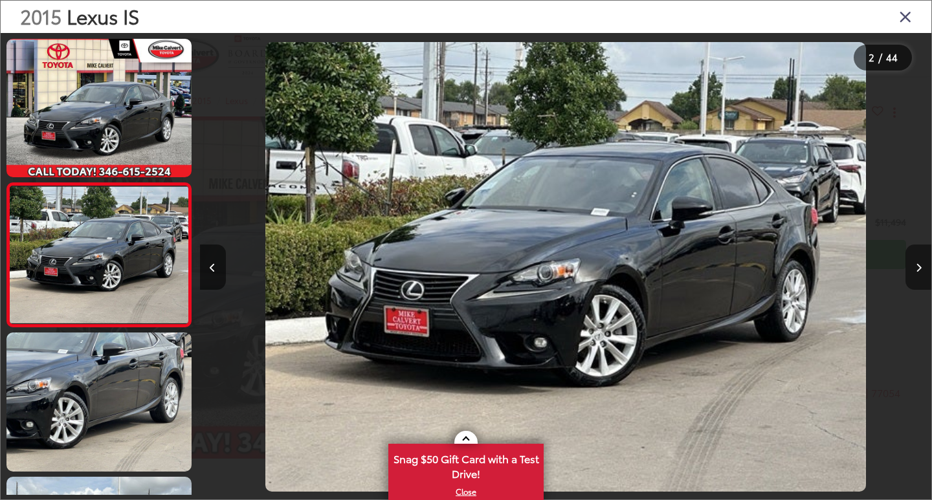
click at [913, 267] on button "Next image" at bounding box center [918, 267] width 26 height 45
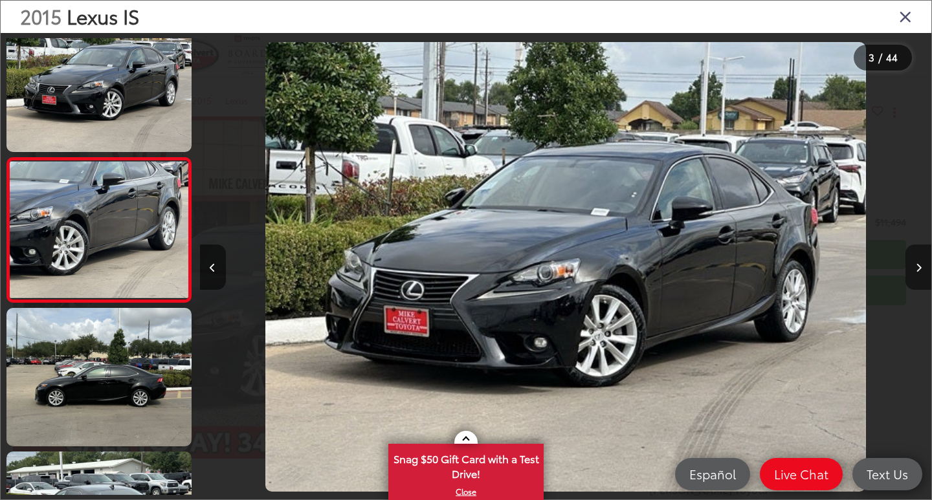
scroll to position [0, 0]
click at [913, 267] on button "Next image" at bounding box center [918, 267] width 26 height 45
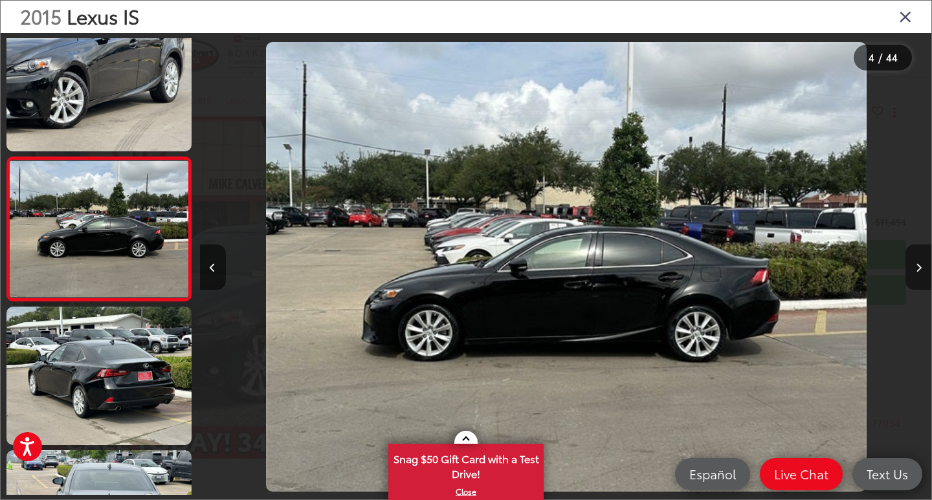
click at [913, 267] on button "Next image" at bounding box center [918, 267] width 26 height 45
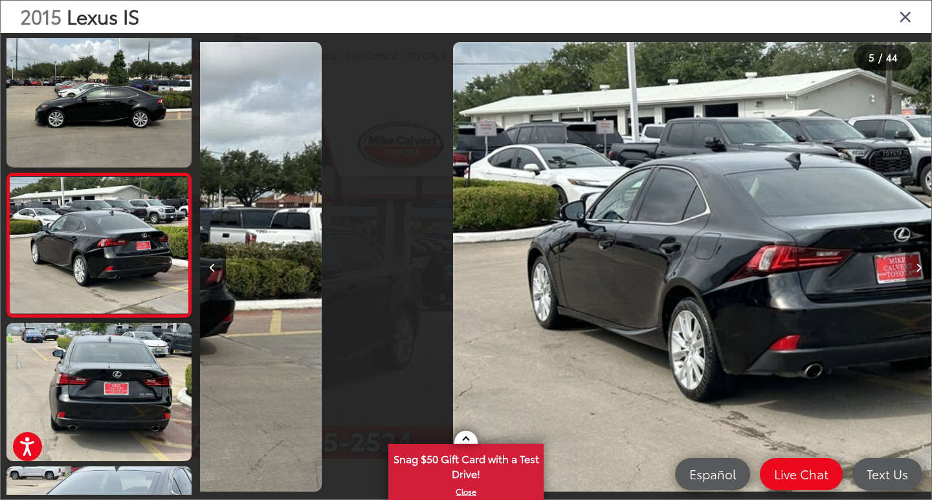
scroll to position [458, 0]
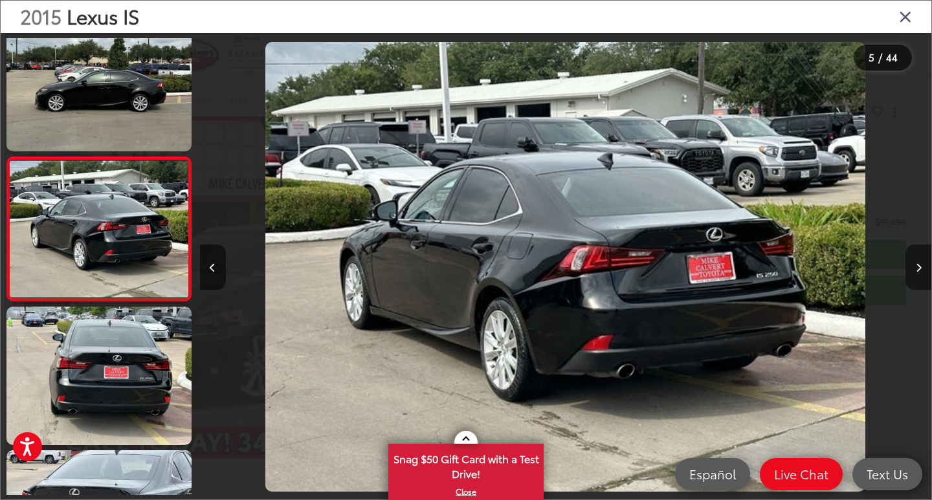
click at [913, 267] on button "Next image" at bounding box center [918, 267] width 26 height 45
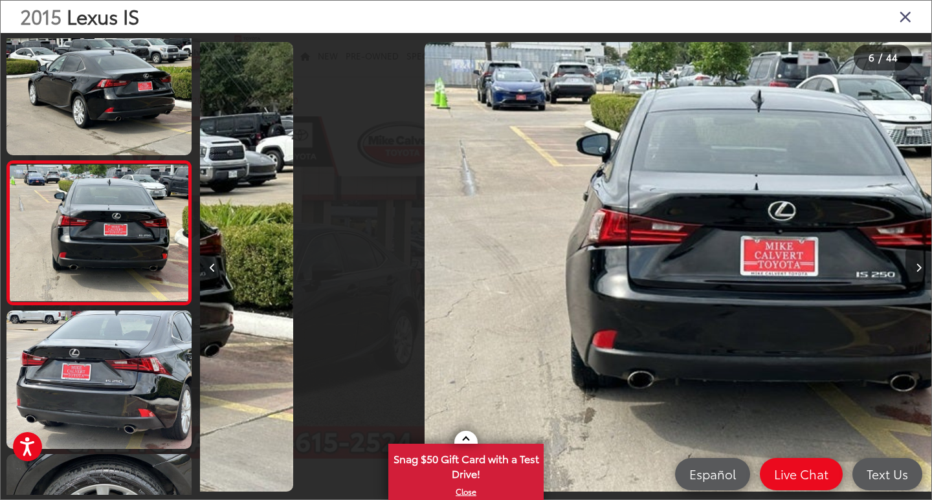
scroll to position [601, 0]
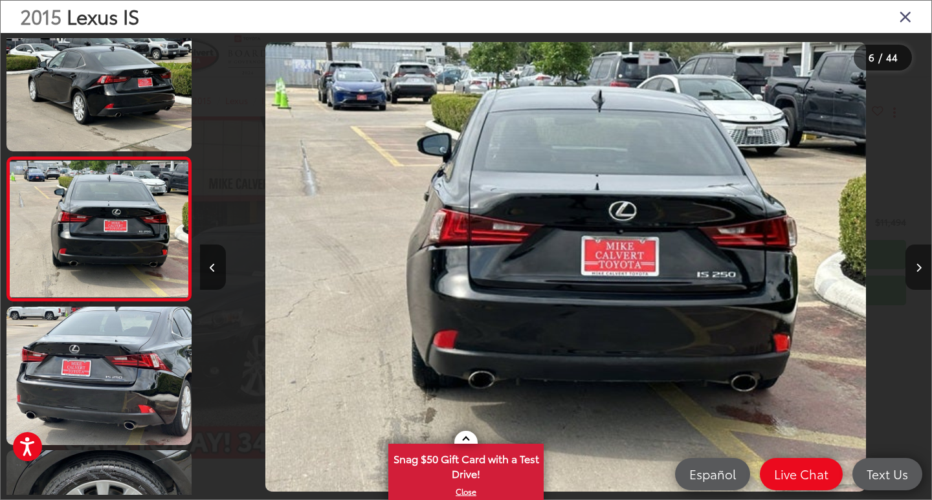
click at [913, 267] on button "Next image" at bounding box center [918, 267] width 26 height 45
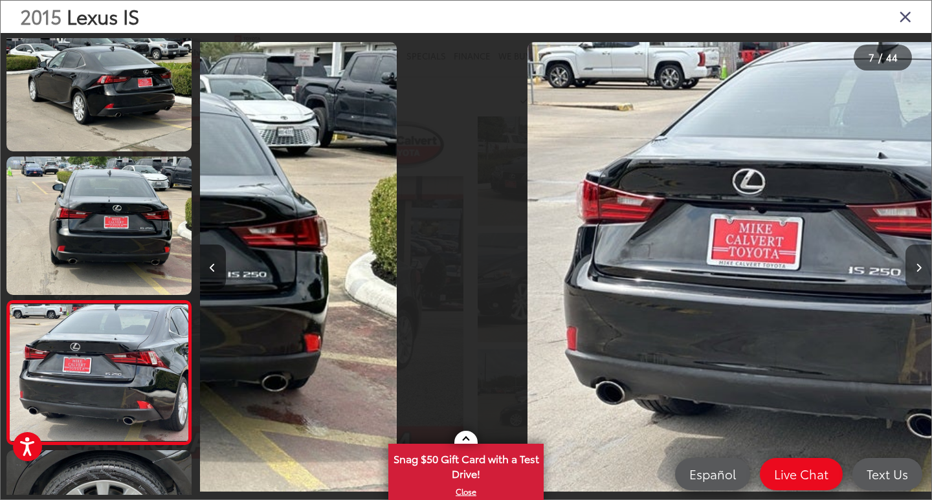
scroll to position [745, 0]
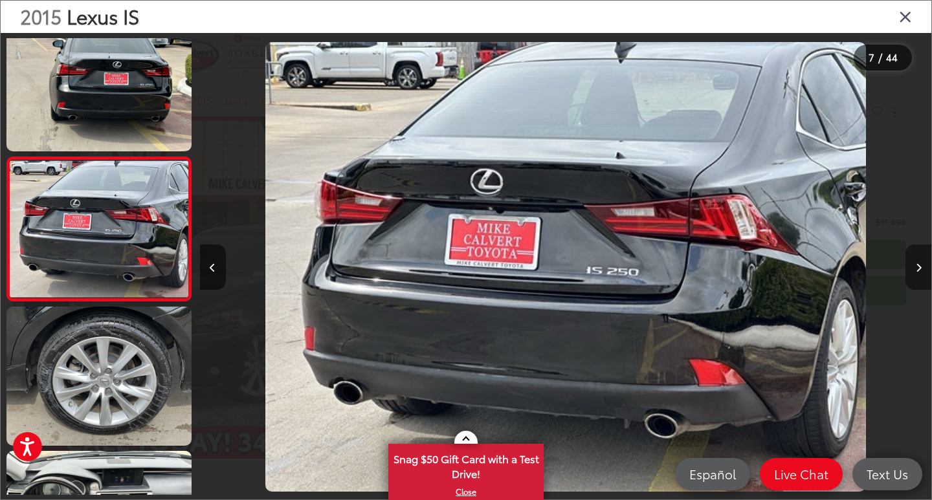
click at [913, 267] on button "Next image" at bounding box center [918, 267] width 26 height 45
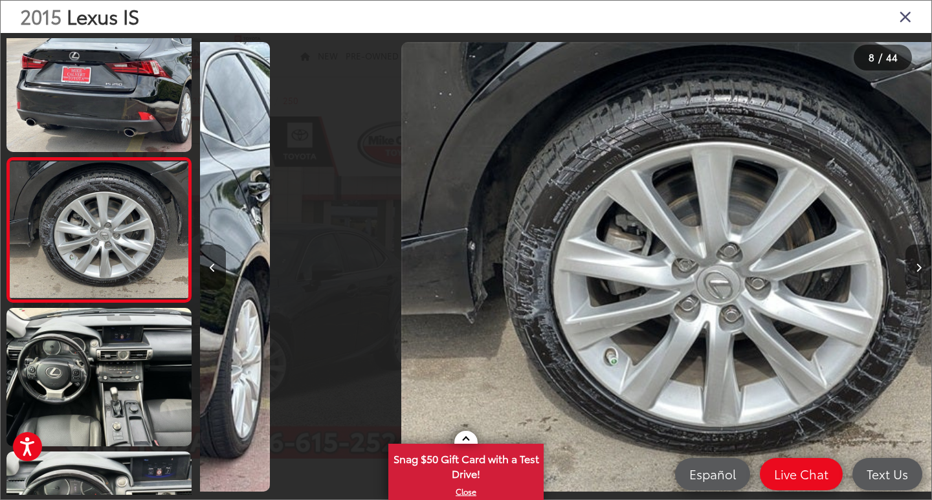
scroll to position [889, 0]
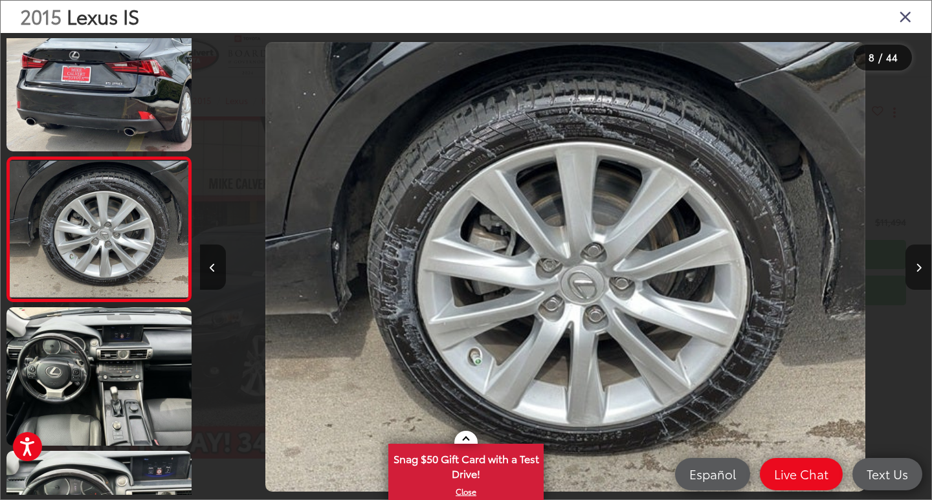
click at [913, 267] on button "Next image" at bounding box center [918, 267] width 26 height 45
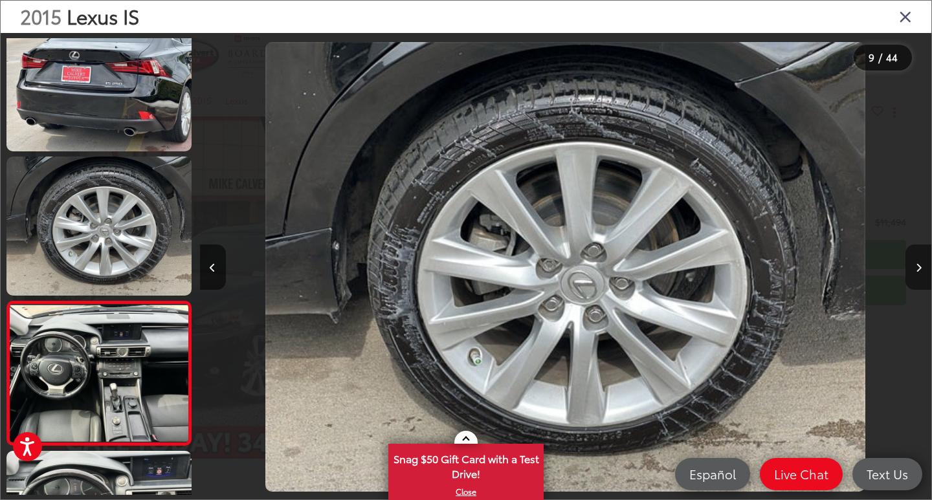
scroll to position [1033, 0]
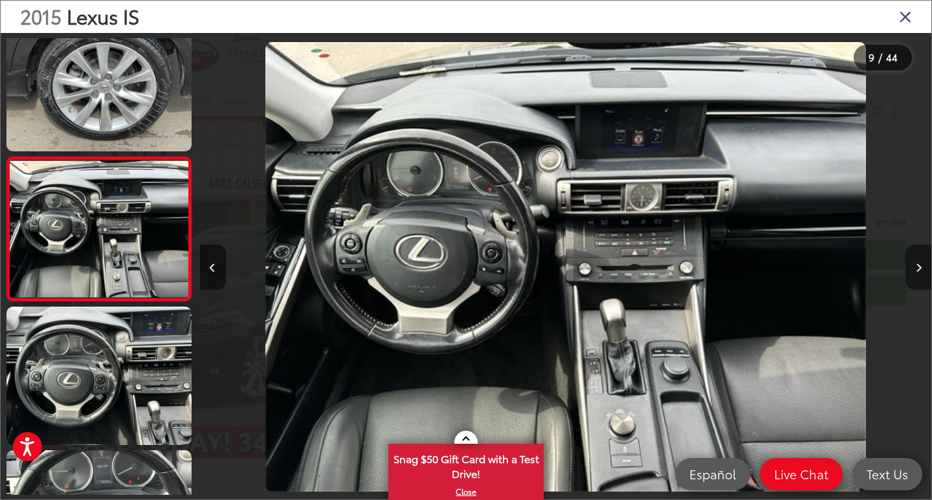
click at [913, 267] on button "Next image" at bounding box center [918, 267] width 26 height 45
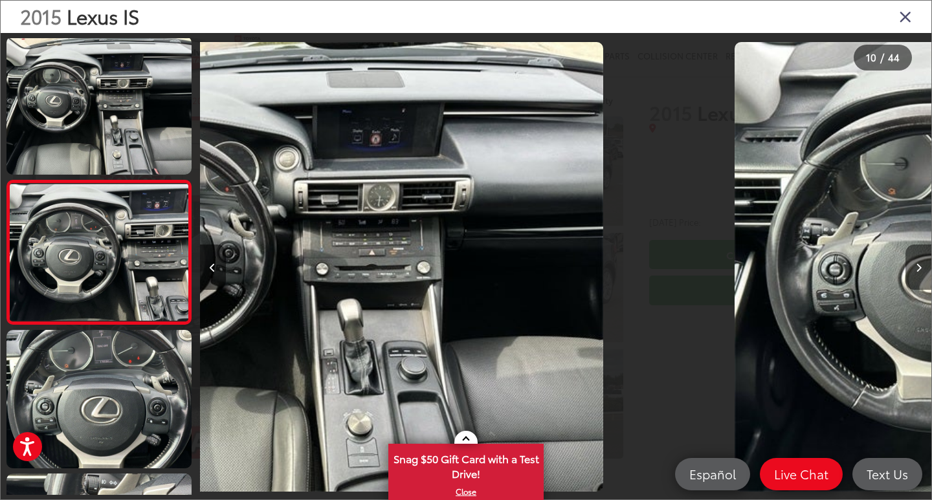
scroll to position [1177, 0]
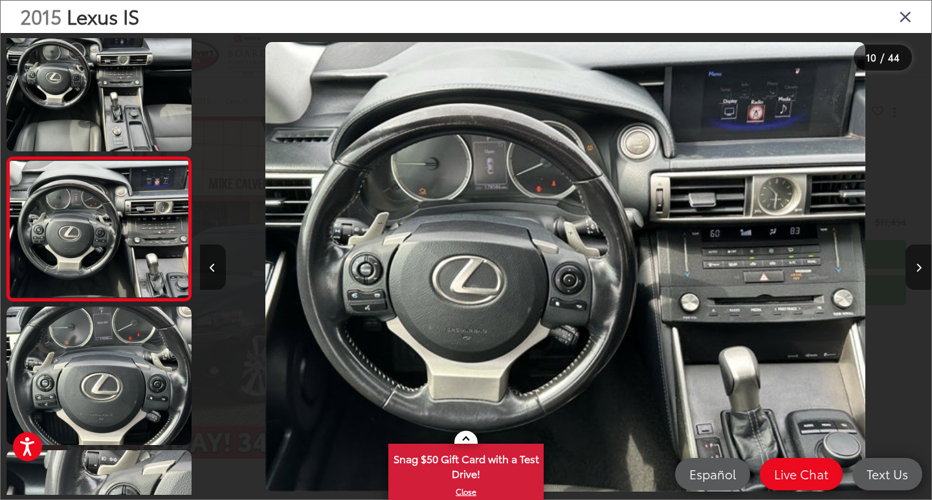
click at [913, 267] on button "Next image" at bounding box center [918, 267] width 26 height 45
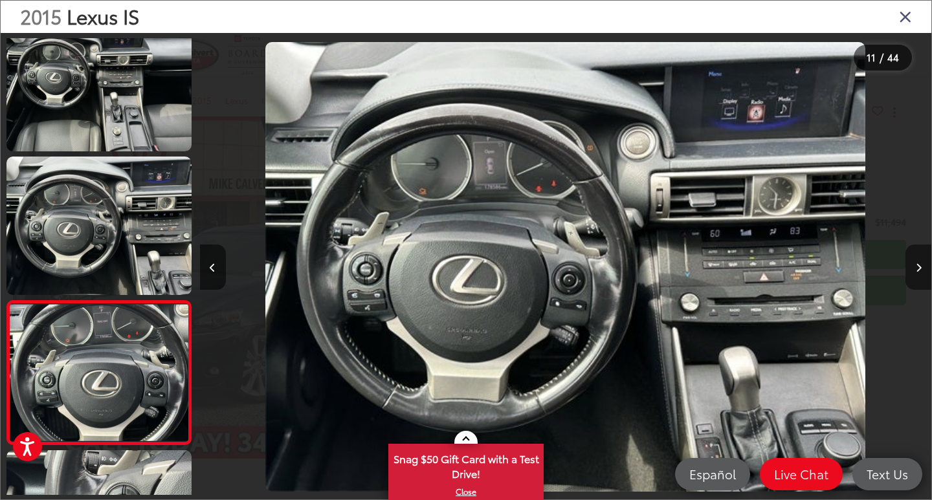
scroll to position [1320, 0]
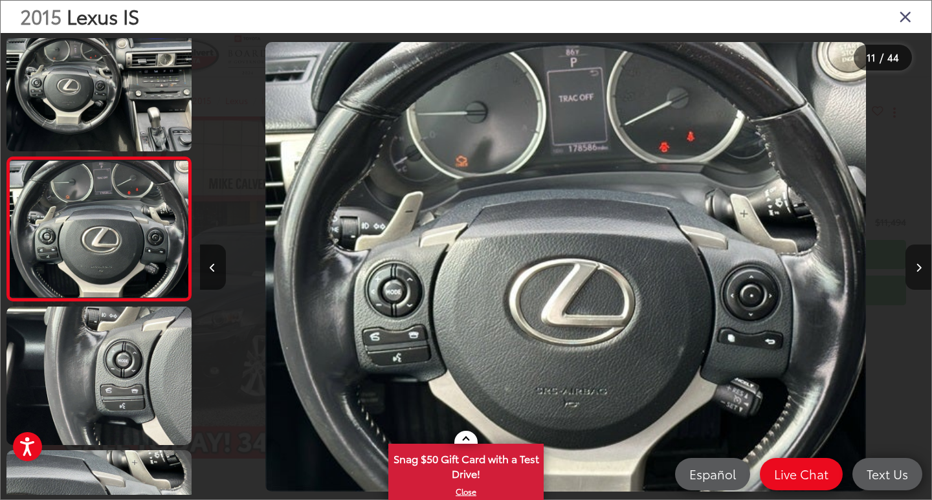
click at [913, 267] on button "Next image" at bounding box center [918, 267] width 26 height 45
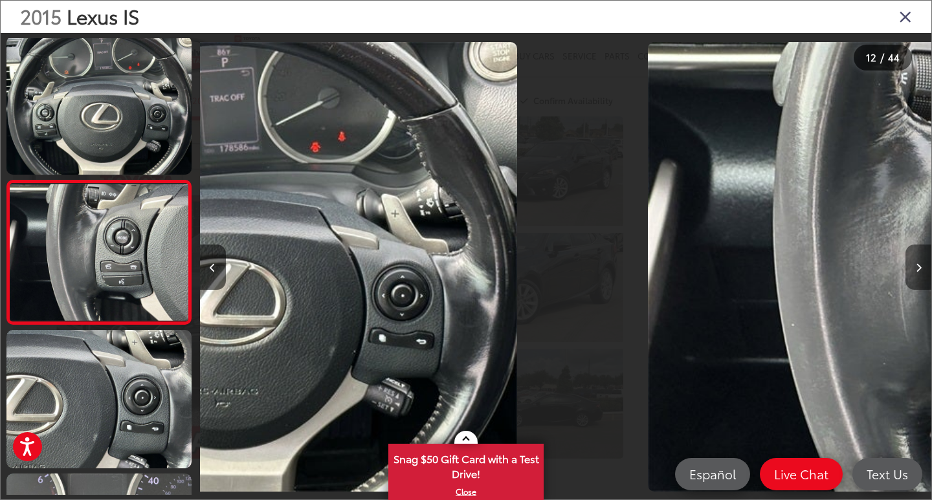
scroll to position [1464, 0]
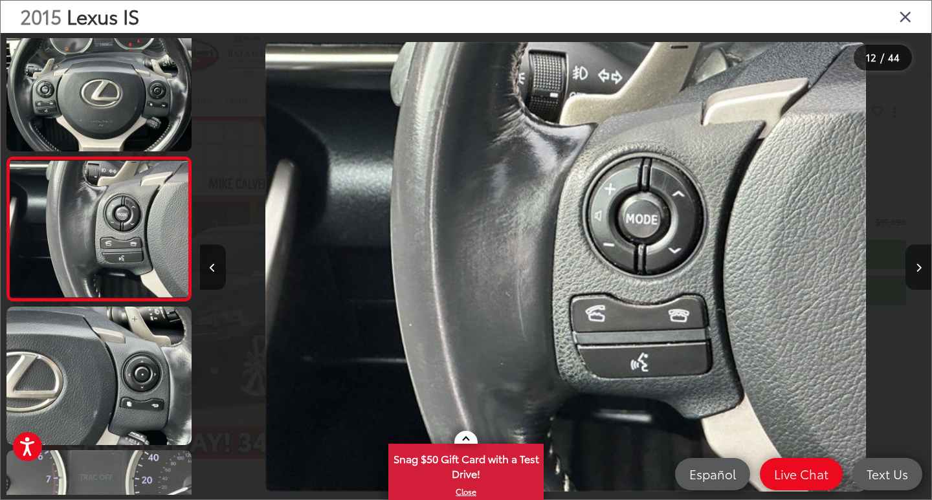
click at [913, 267] on button "Next image" at bounding box center [918, 267] width 26 height 45
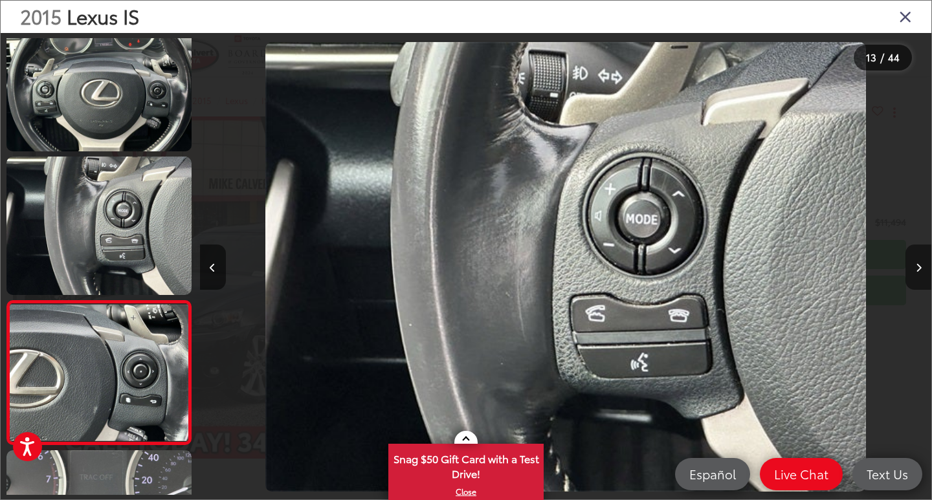
scroll to position [1608, 0]
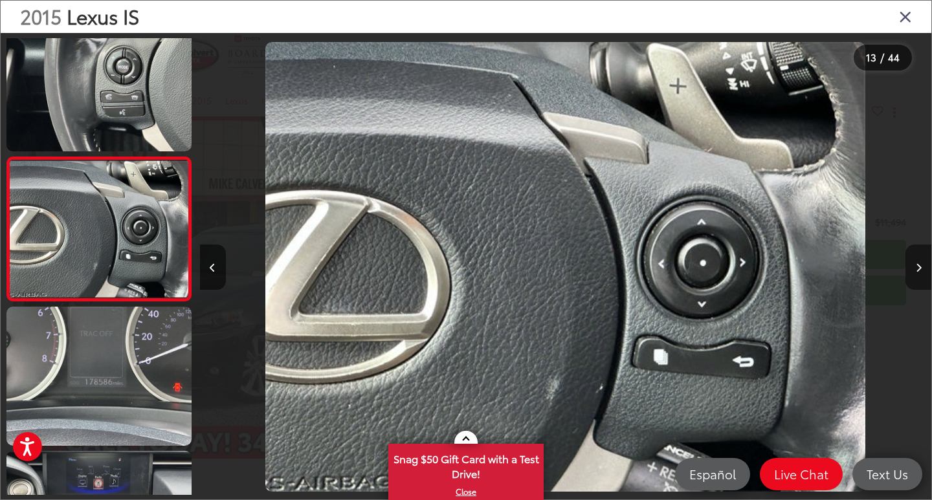
click at [913, 267] on button "Next image" at bounding box center [918, 267] width 26 height 45
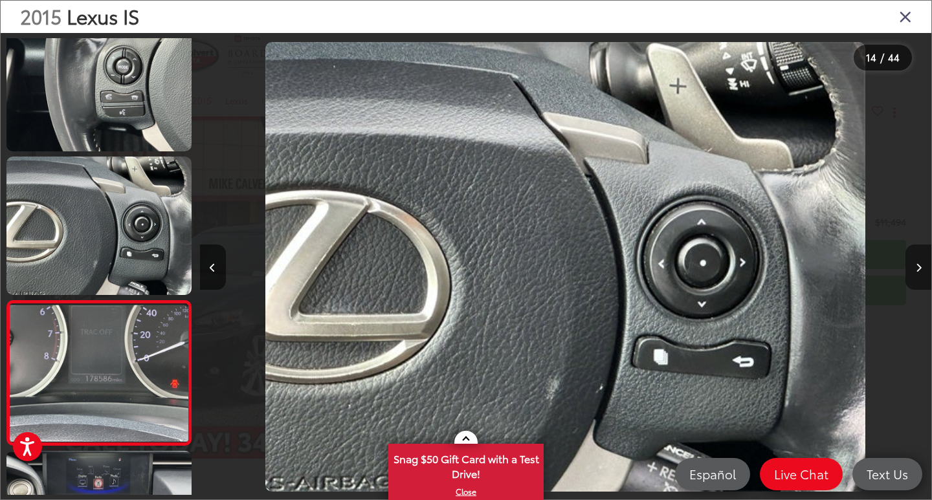
scroll to position [0, 0]
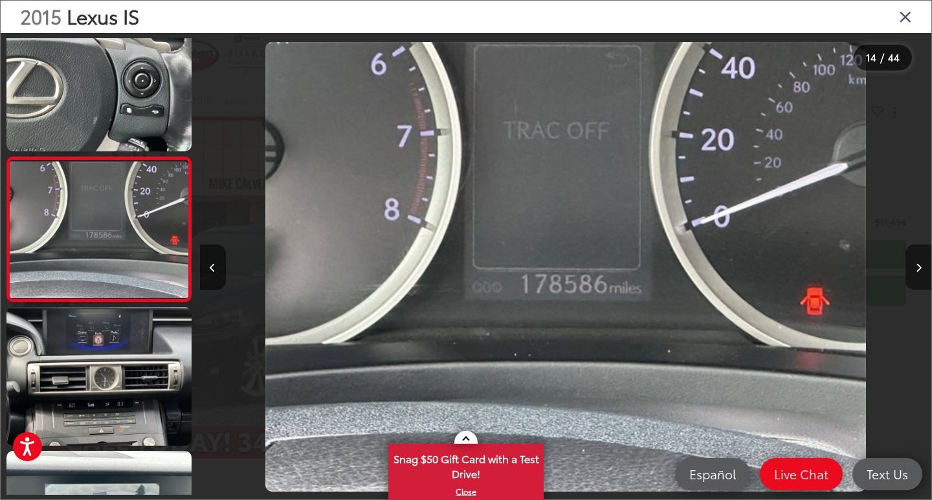
click at [913, 267] on button "Next image" at bounding box center [918, 267] width 26 height 45
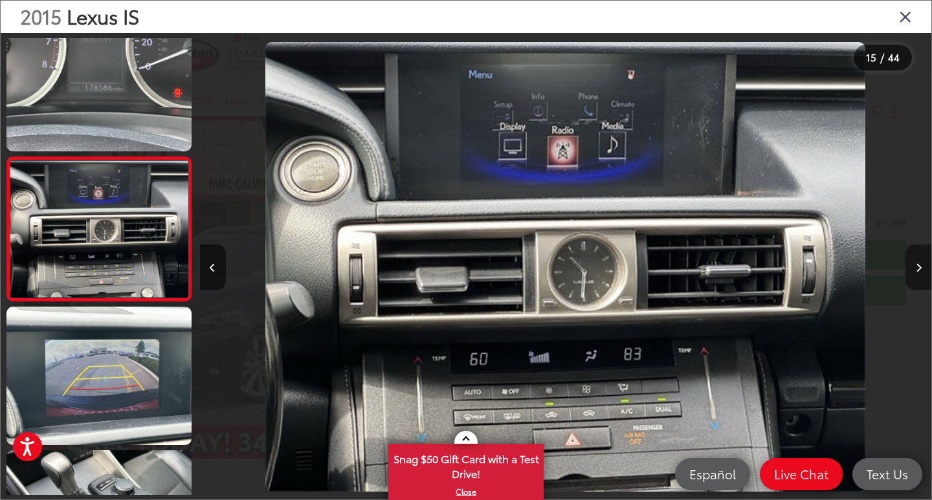
click at [913, 267] on button "Next image" at bounding box center [918, 267] width 26 height 45
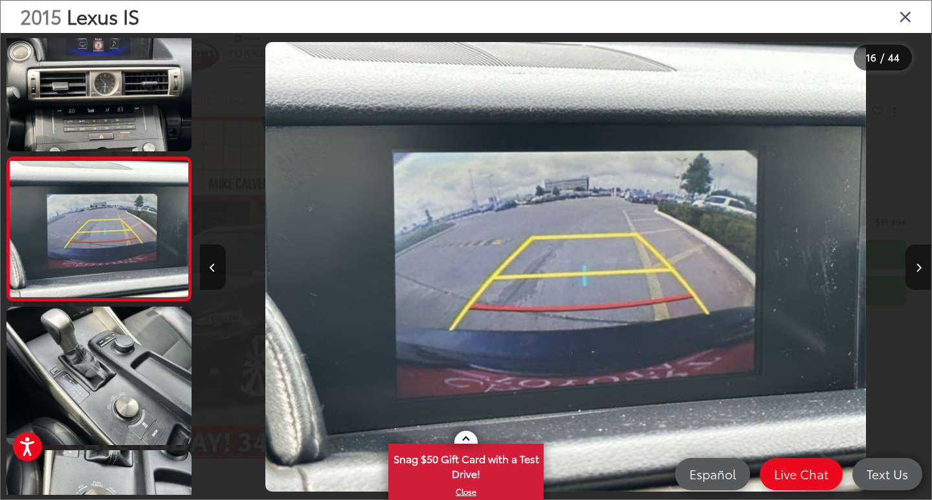
click at [913, 267] on button "Next image" at bounding box center [918, 267] width 26 height 45
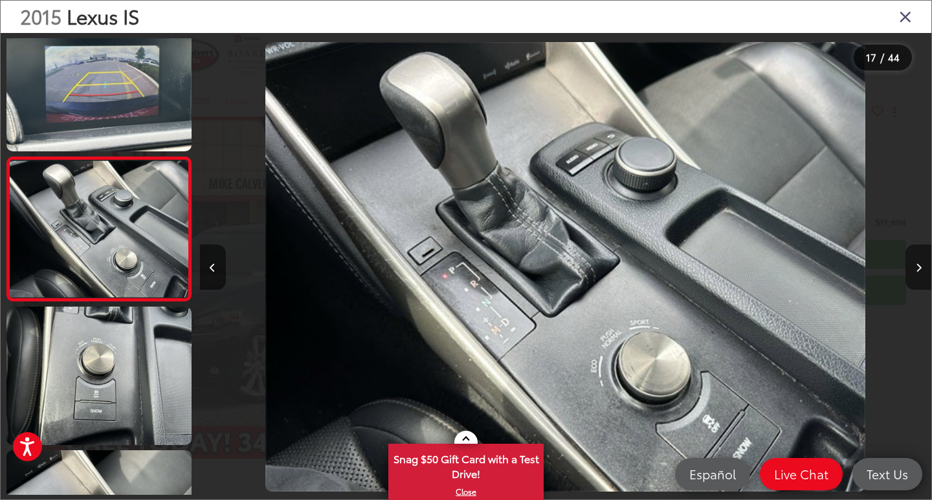
click at [913, 267] on button "Next image" at bounding box center [918, 267] width 26 height 45
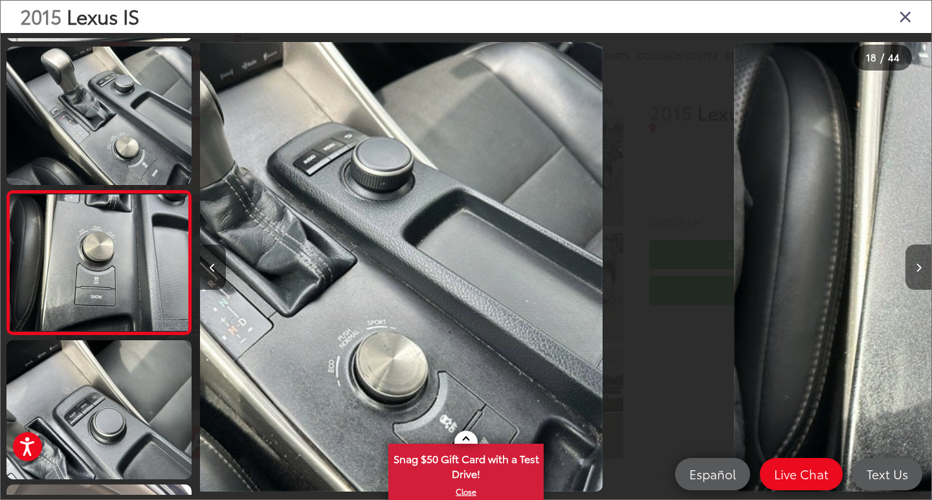
click at [913, 267] on button "Next image" at bounding box center [918, 267] width 26 height 45
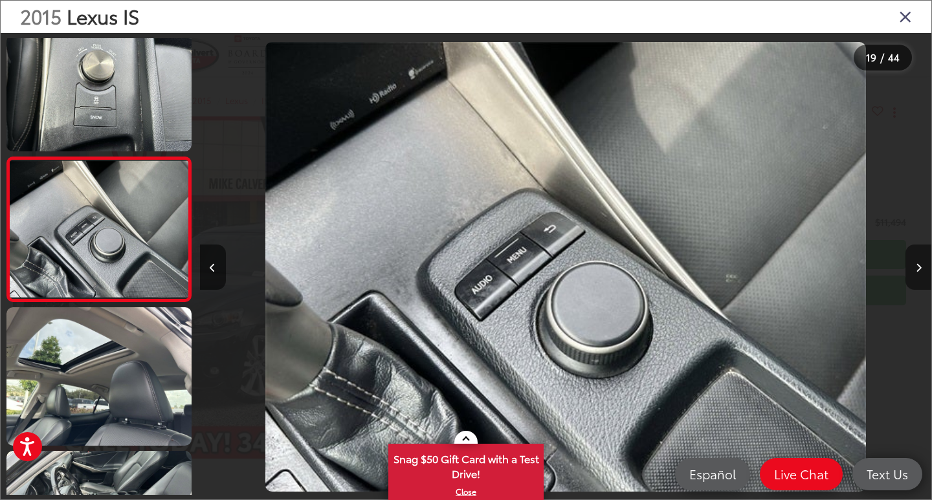
click at [913, 267] on button "Next image" at bounding box center [918, 267] width 26 height 45
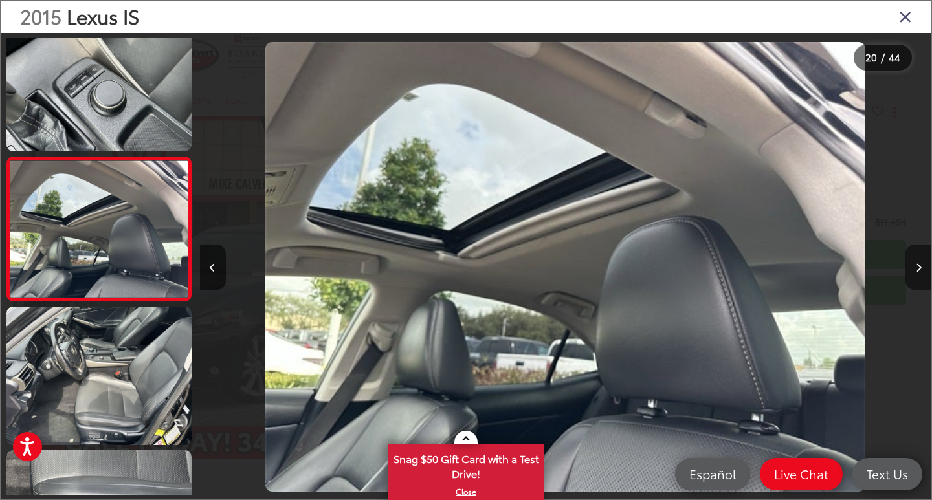
click at [913, 267] on button "Next image" at bounding box center [918, 267] width 26 height 45
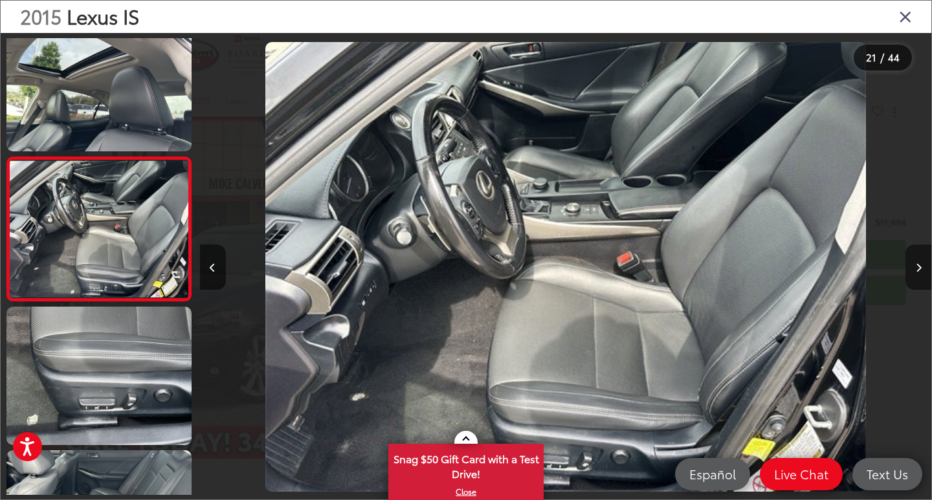
click at [913, 267] on button "Next image" at bounding box center [918, 267] width 26 height 45
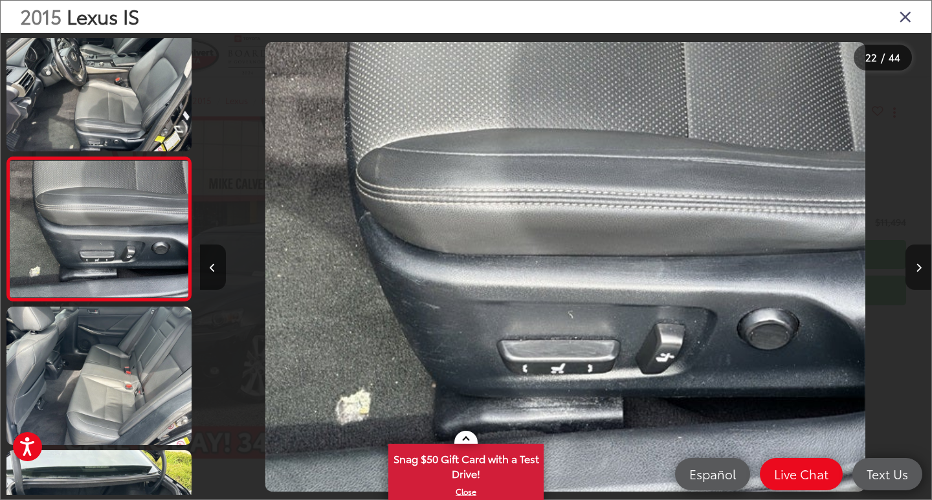
click at [913, 267] on button "Next image" at bounding box center [918, 267] width 26 height 45
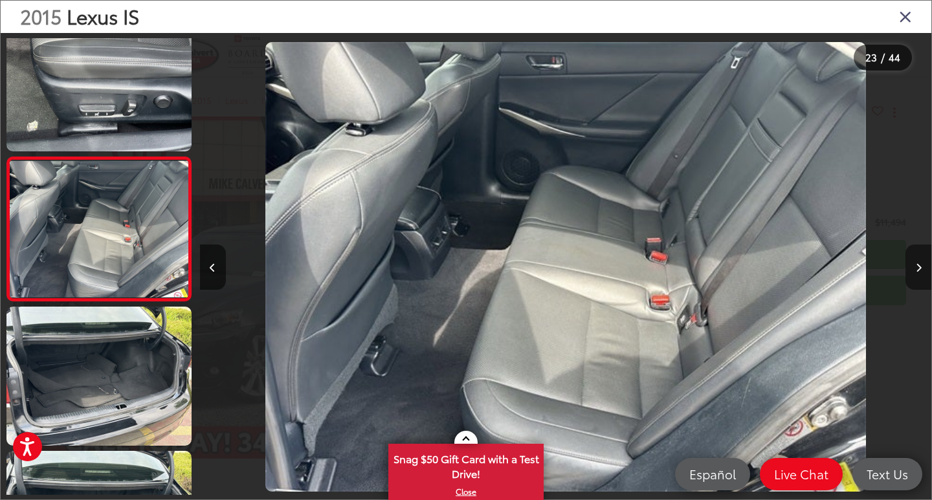
click at [913, 267] on button "Next image" at bounding box center [918, 267] width 26 height 45
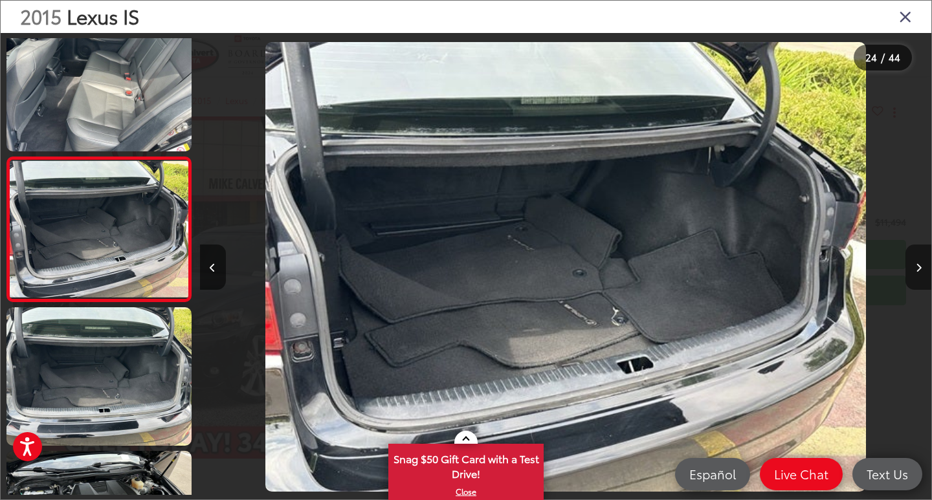
click at [913, 267] on button "Next image" at bounding box center [918, 267] width 26 height 45
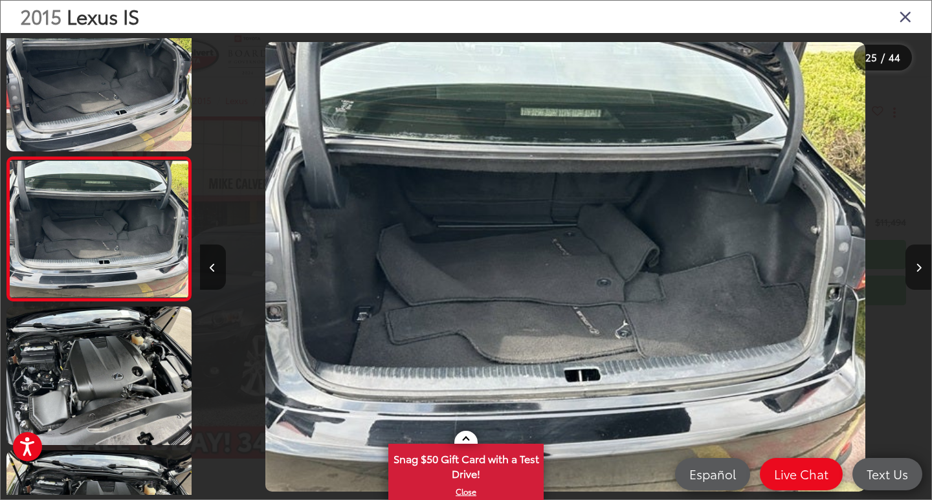
click at [911, 263] on button "Next image" at bounding box center [918, 267] width 26 height 45
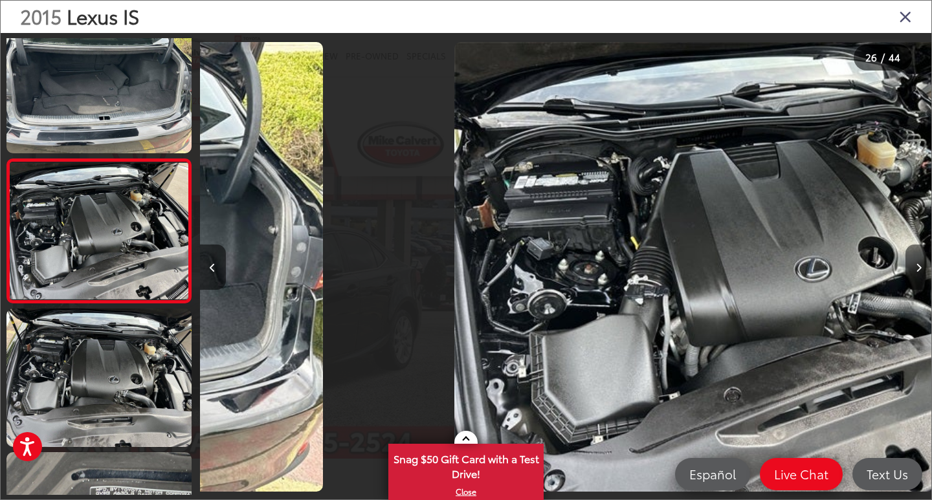
scroll to position [3477, 0]
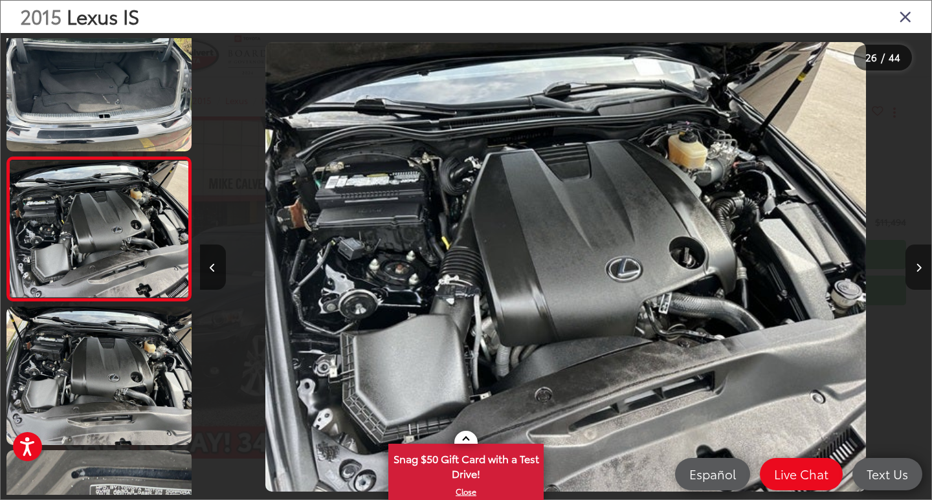
click at [911, 263] on button "Next image" at bounding box center [918, 267] width 26 height 45
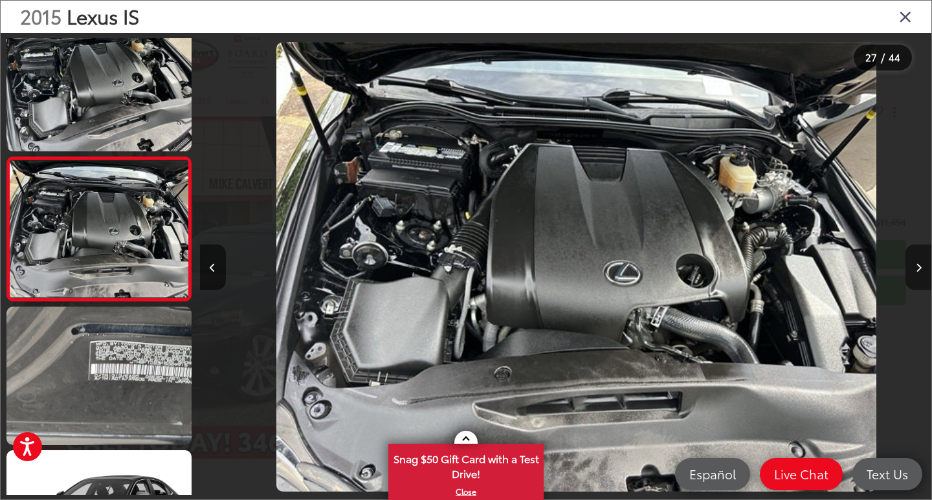
scroll to position [0, 19021]
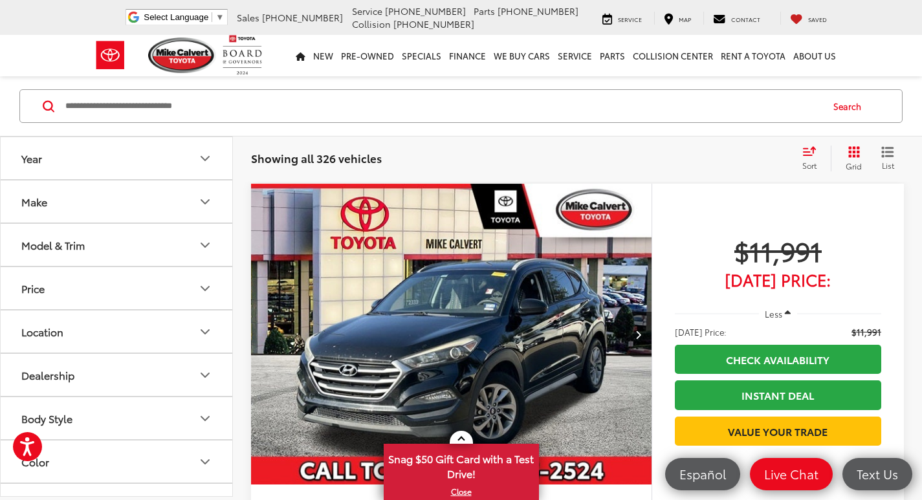
click at [175, 109] on input "Search by Make, Model, or Keyword" at bounding box center [442, 106] width 757 height 31
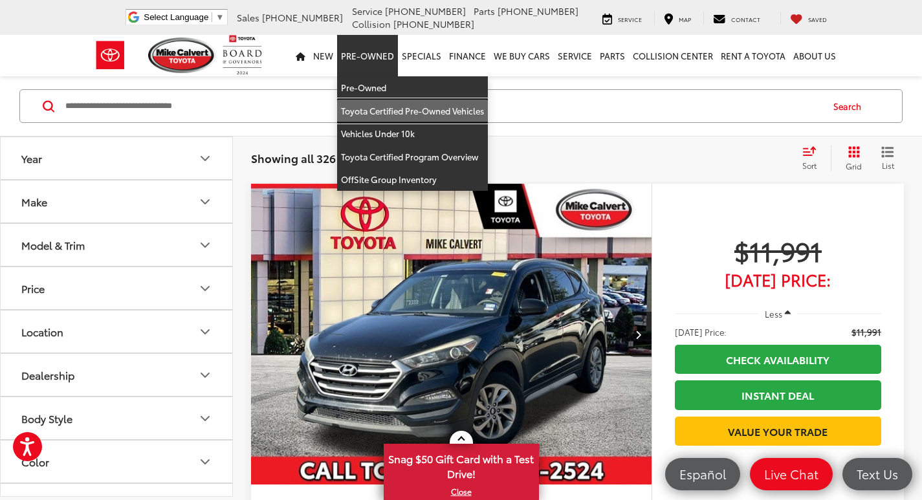
click at [393, 113] on link "Toyota Certified Pre-Owned Vehicles" at bounding box center [412, 111] width 151 height 23
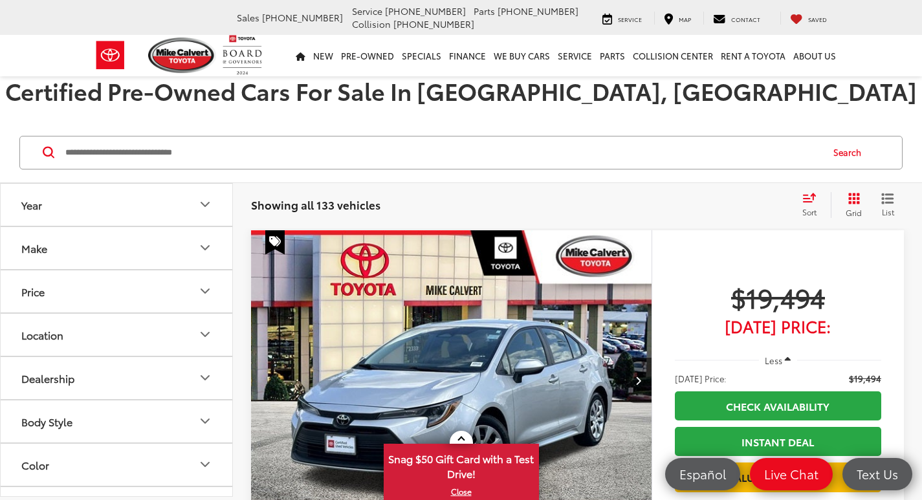
click at [250, 145] on input "Search by Make, Model, or Keyword" at bounding box center [442, 152] width 757 height 31
click at [250, 146] on input "Search by Make, Model, or Keyword" at bounding box center [442, 152] width 757 height 31
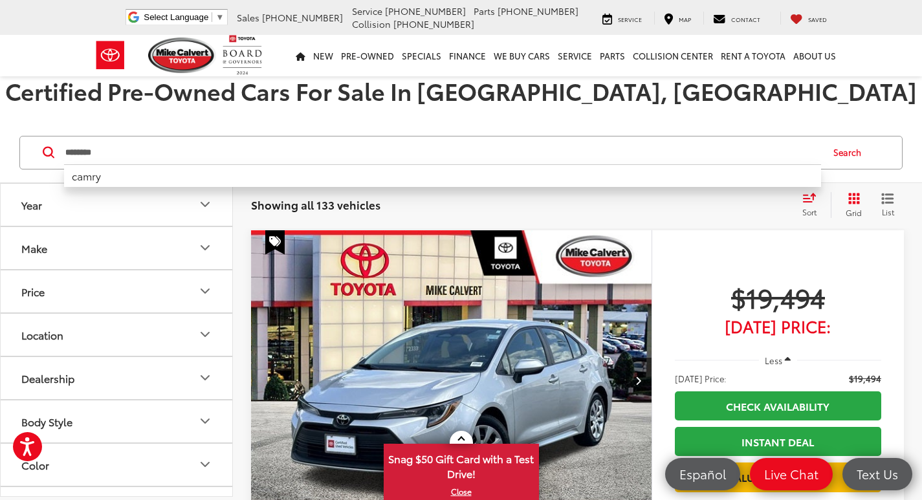
click at [863, 151] on button "Search" at bounding box center [850, 153] width 59 height 32
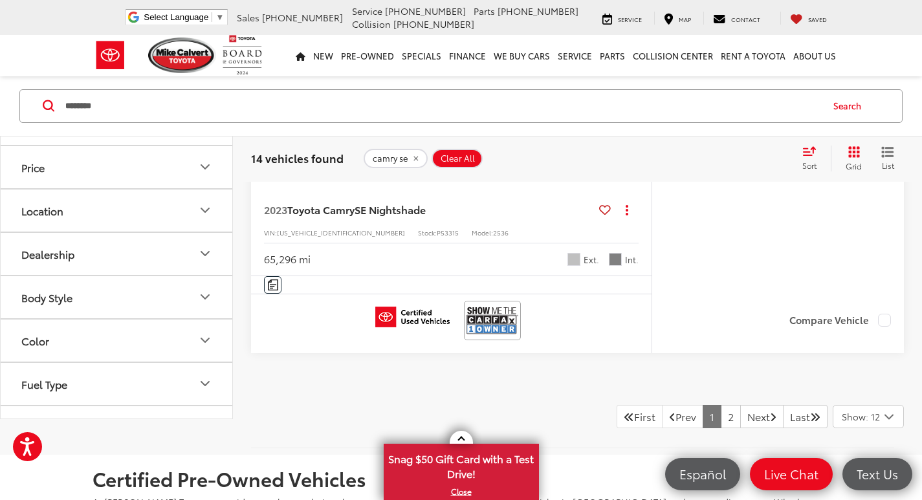
scroll to position [5855, 0]
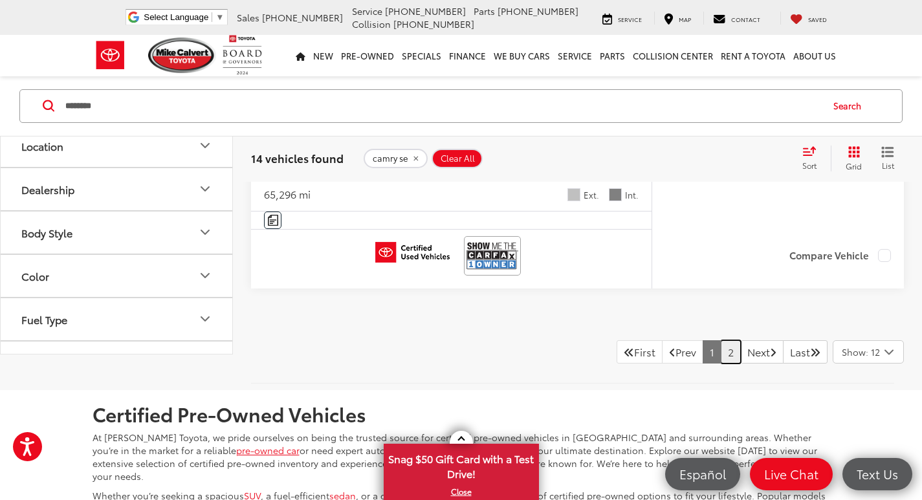
click at [721, 352] on link "2" at bounding box center [731, 351] width 20 height 23
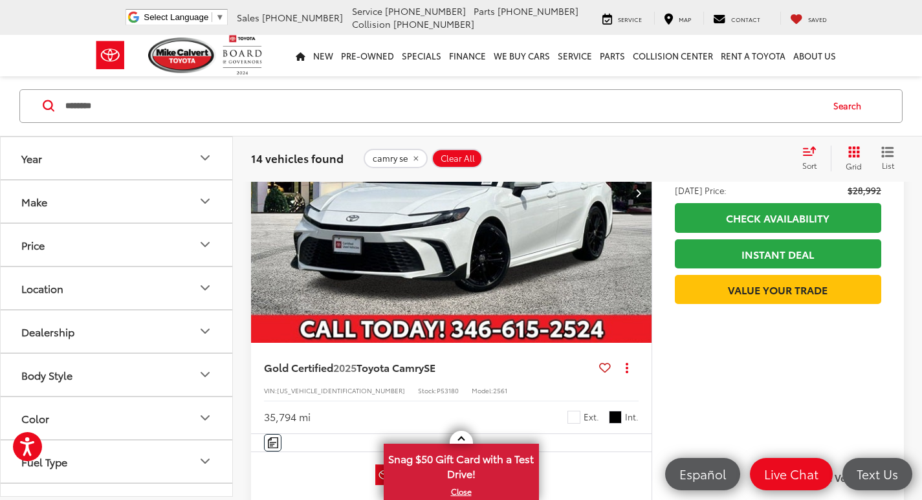
scroll to position [687, 0]
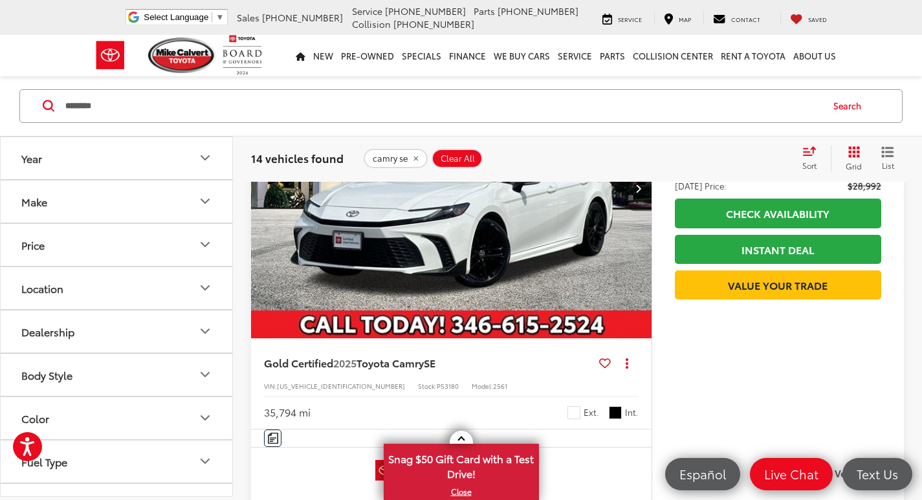
click at [366, 113] on input "********" at bounding box center [442, 106] width 757 height 31
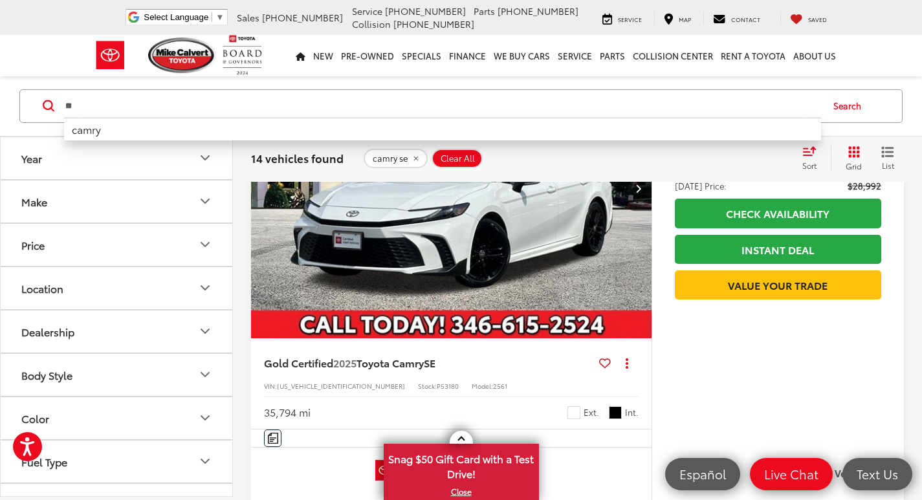
type input "*"
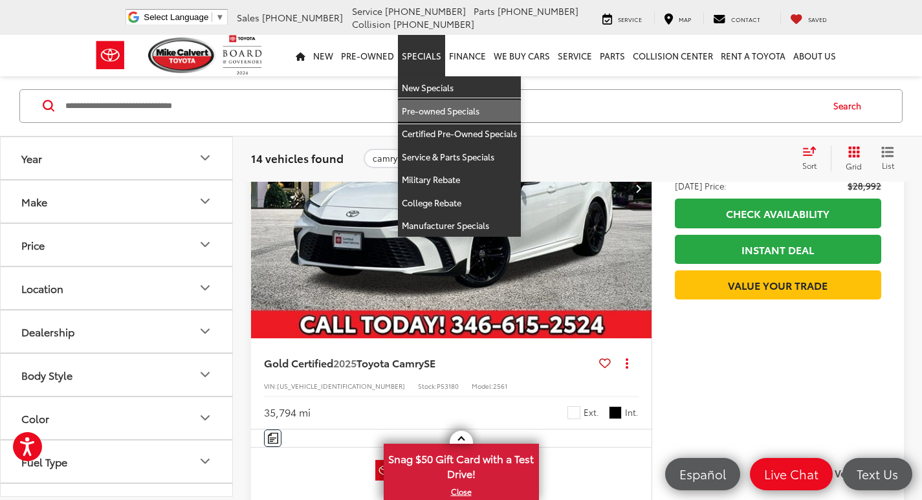
click at [442, 108] on link "Pre-owned Specials" at bounding box center [459, 111] width 123 height 23
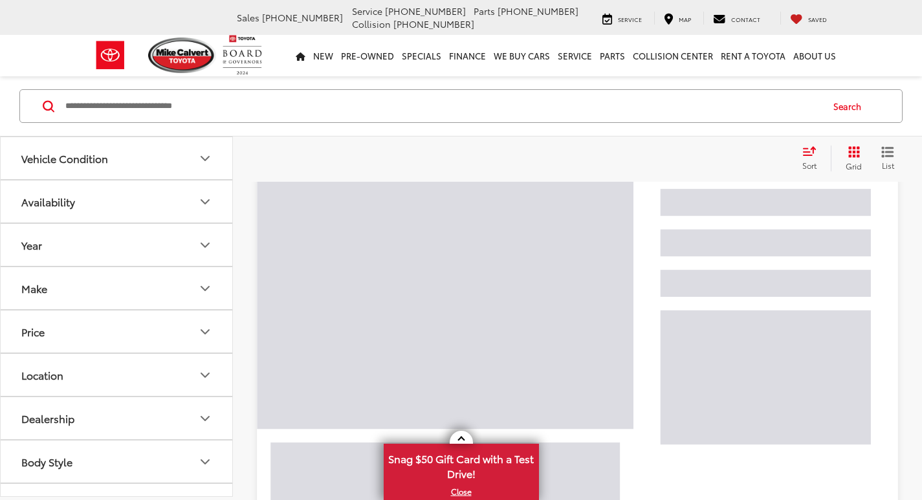
click at [223, 105] on input "Search by Make, Model, or Keyword" at bounding box center [442, 106] width 757 height 31
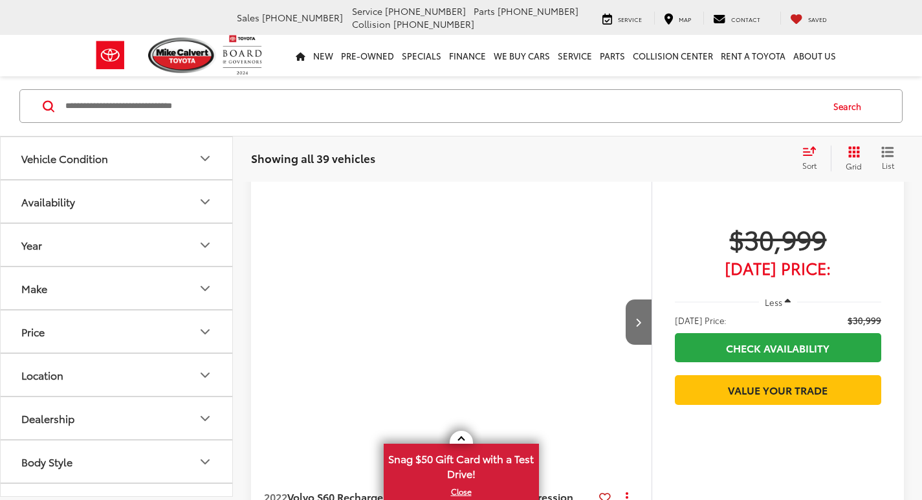
click at [222, 106] on input "Search by Make, Model, or Keyword" at bounding box center [442, 106] width 757 height 31
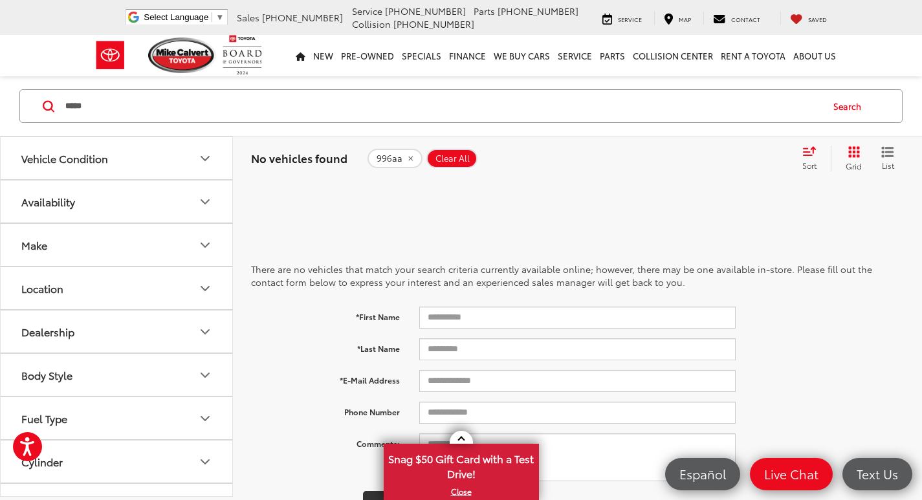
click at [63, 105] on div at bounding box center [53, 106] width 21 height 12
click at [65, 105] on input "*****" at bounding box center [442, 106] width 757 height 31
click at [121, 104] on input "********" at bounding box center [442, 106] width 757 height 31
click at [181, 104] on input "********" at bounding box center [442, 106] width 757 height 31
click at [855, 109] on button "Search" at bounding box center [850, 106] width 59 height 32
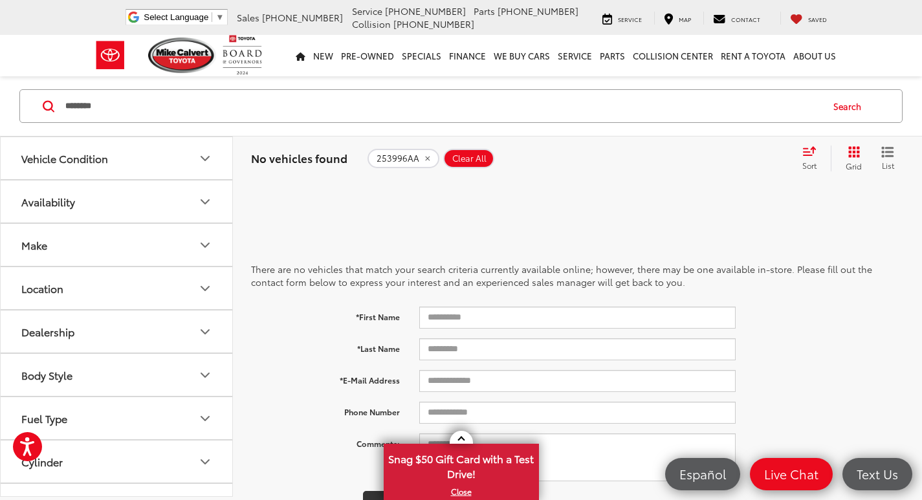
click at [174, 111] on input "********" at bounding box center [442, 106] width 757 height 31
type input "*"
